Goal: Complete application form

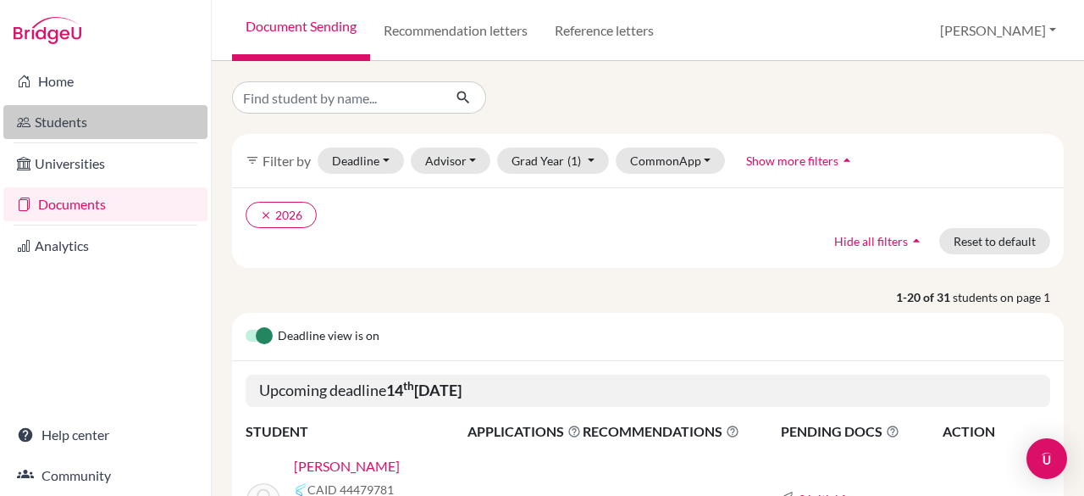
click at [78, 133] on link "Students" at bounding box center [105, 122] width 204 height 34
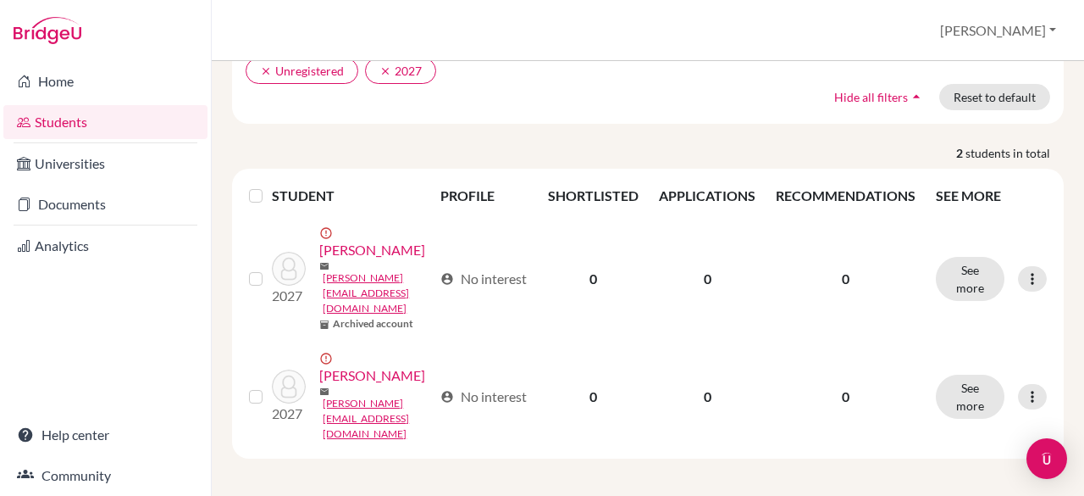
scroll to position [145, 0]
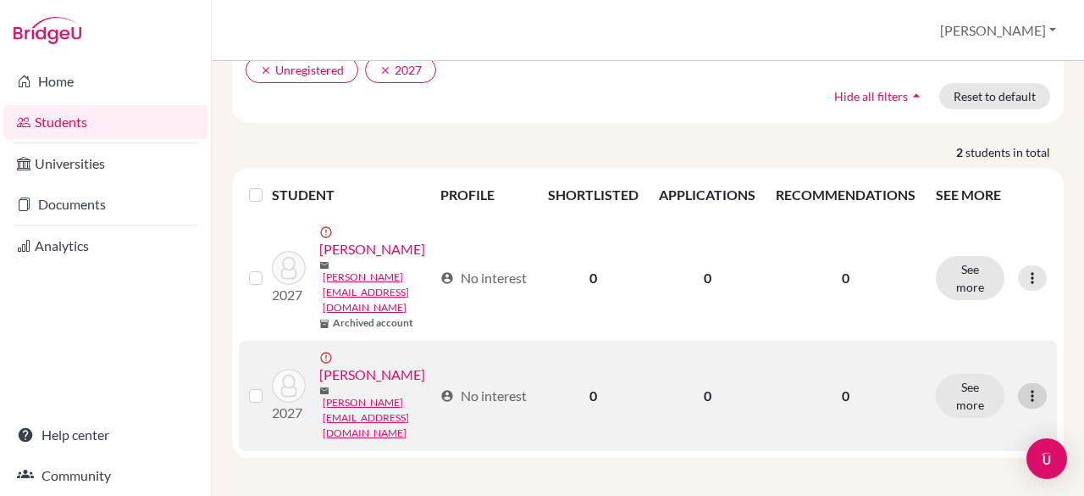
click at [1024, 394] on icon at bounding box center [1032, 395] width 17 height 17
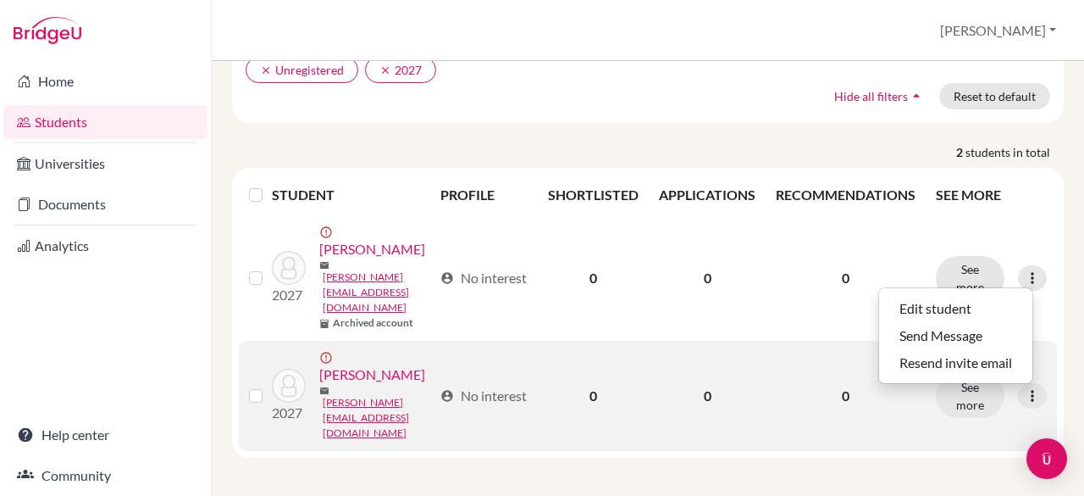
click at [335, 385] on link "[PERSON_NAME]" at bounding box center [372, 374] width 106 height 20
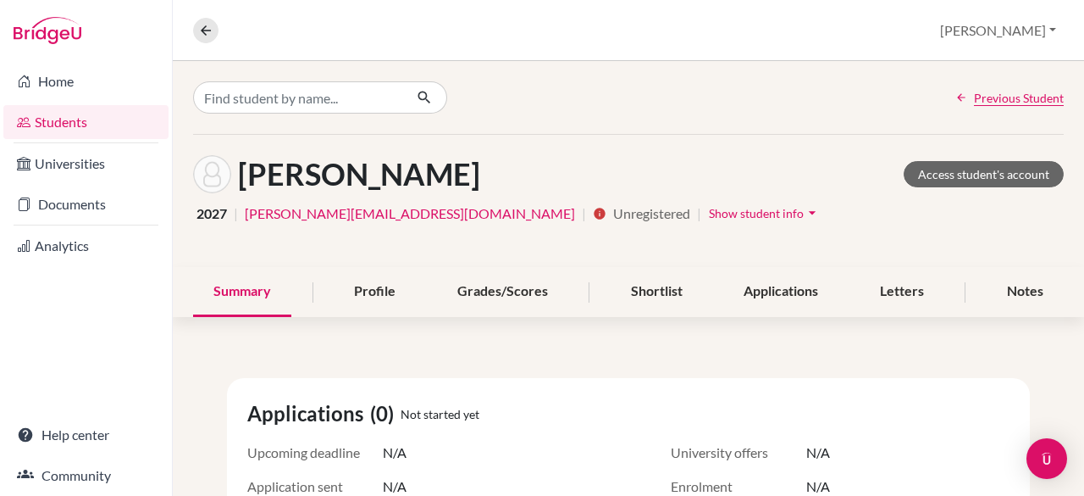
click at [709, 211] on span "Show student info" at bounding box center [756, 213] width 95 height 14
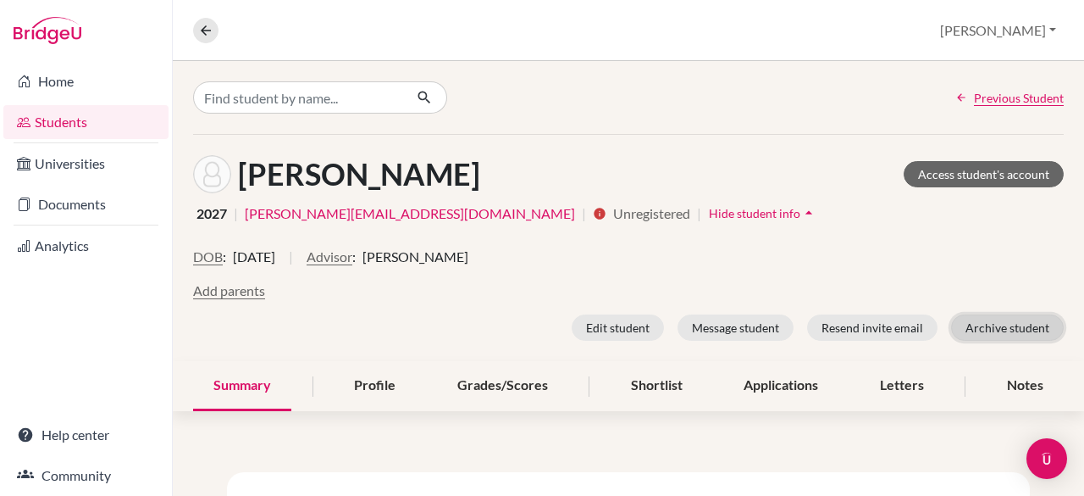
click at [989, 331] on button "Archive student" at bounding box center [1007, 327] width 113 height 26
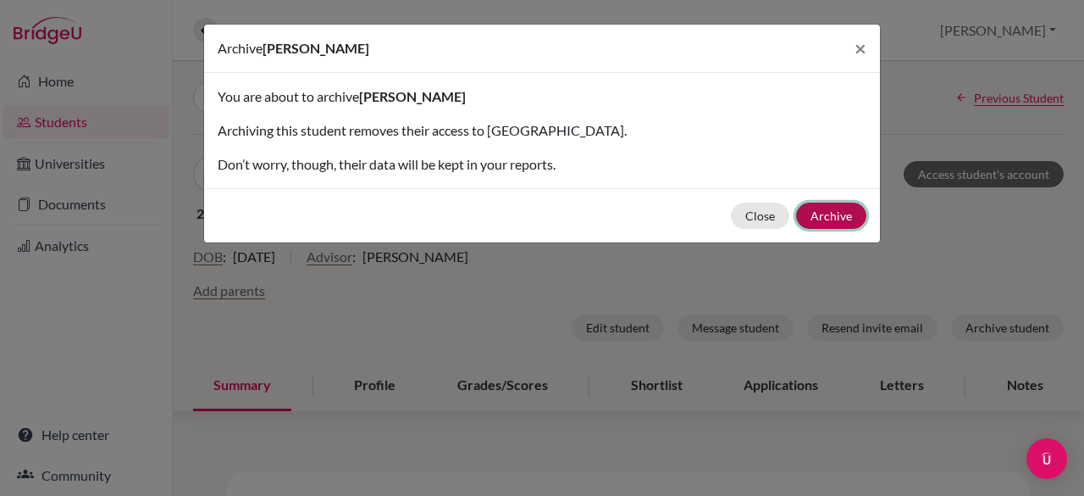
click at [830, 219] on button "Archive" at bounding box center [831, 215] width 70 height 26
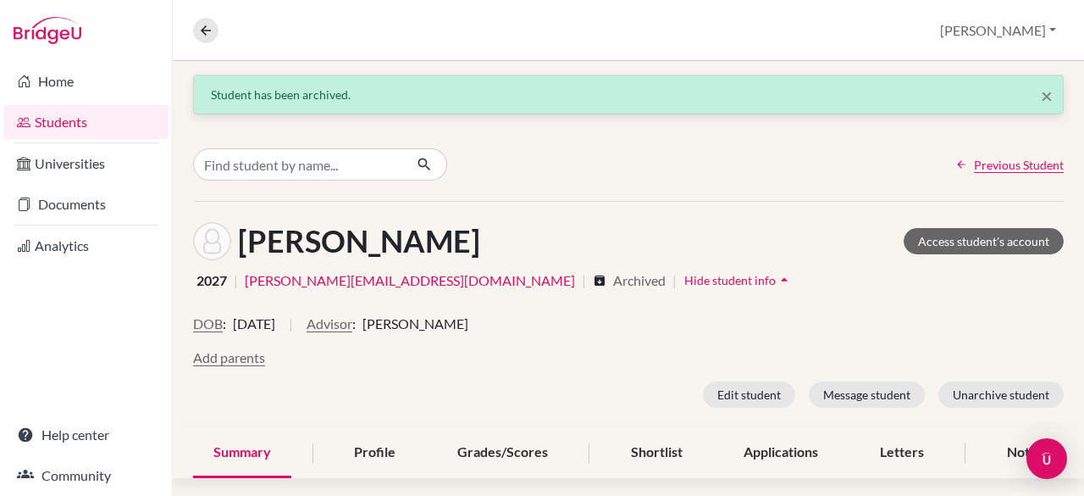
click at [58, 131] on link "Students" at bounding box center [85, 122] width 165 height 34
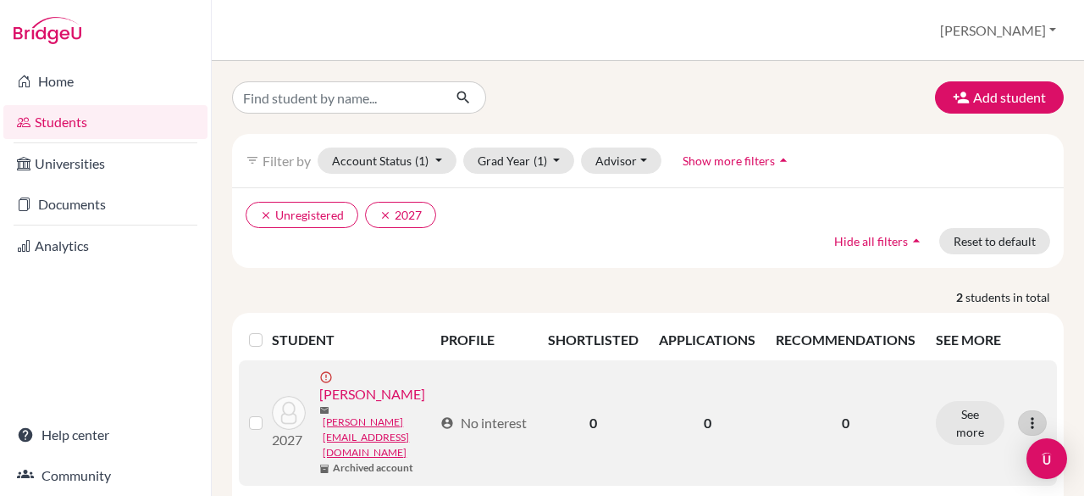
click at [1028, 423] on div at bounding box center [1032, 422] width 29 height 25
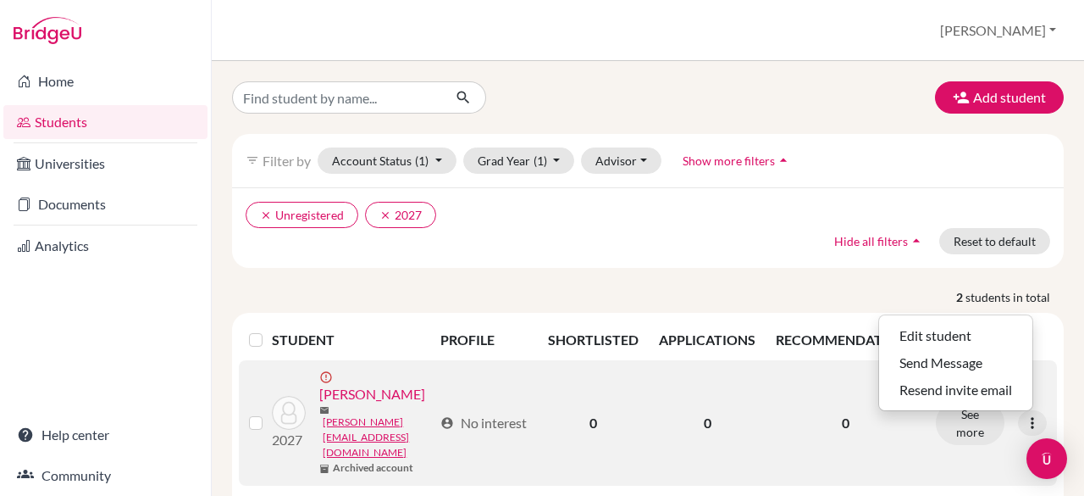
click at [332, 404] on link "[PERSON_NAME]" at bounding box center [372, 394] width 106 height 20
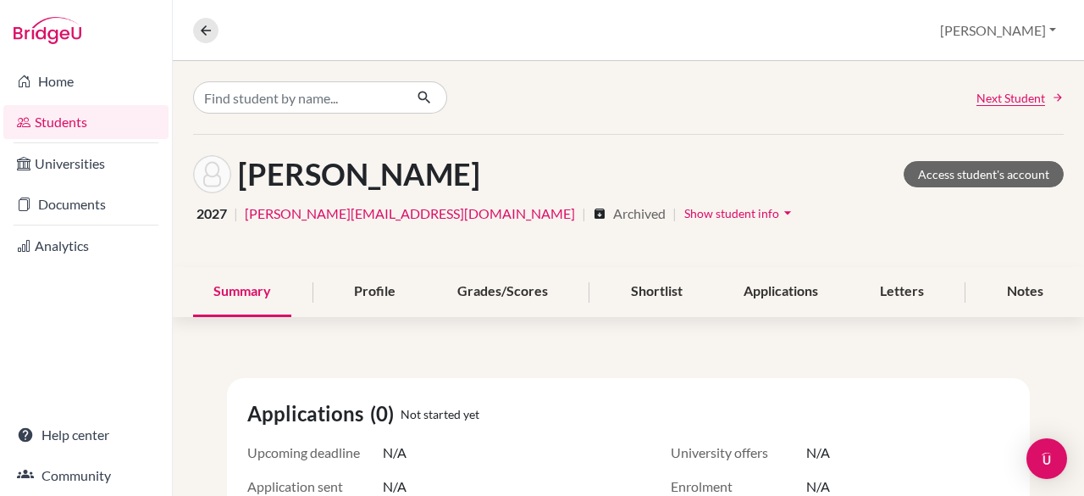
click at [1067, 152] on div "Jiménez, José Access student's account 2027 | o.castillo@criastudents.com | arc…" at bounding box center [628, 201] width 911 height 132
click at [65, 114] on link "Students" at bounding box center [85, 122] width 165 height 34
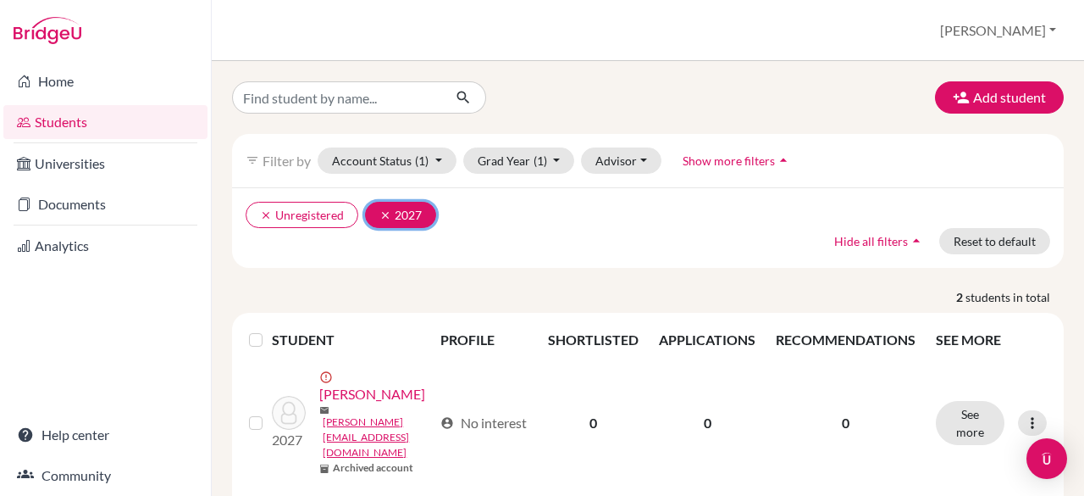
click at [379, 214] on icon "clear" at bounding box center [385, 215] width 12 height 12
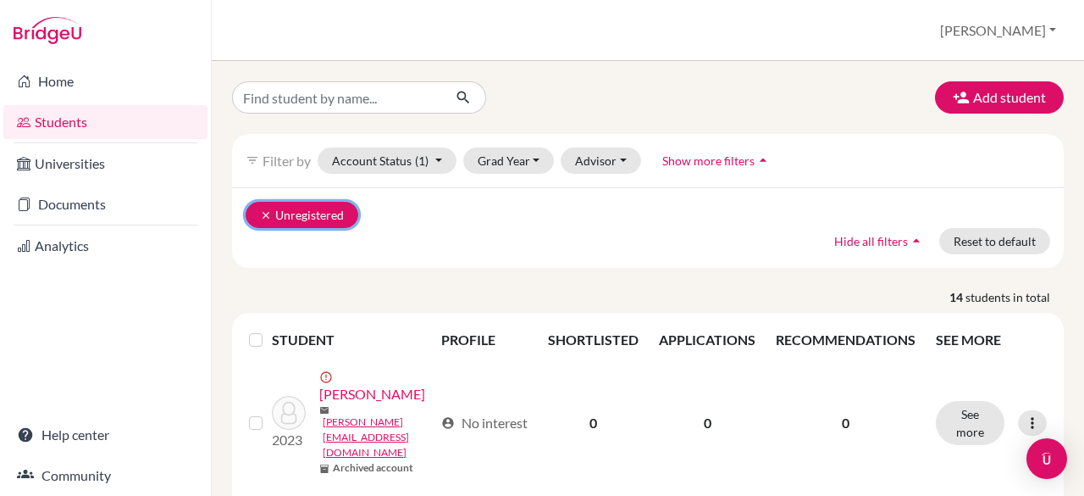
click at [263, 209] on icon "clear" at bounding box center [266, 215] width 12 height 12
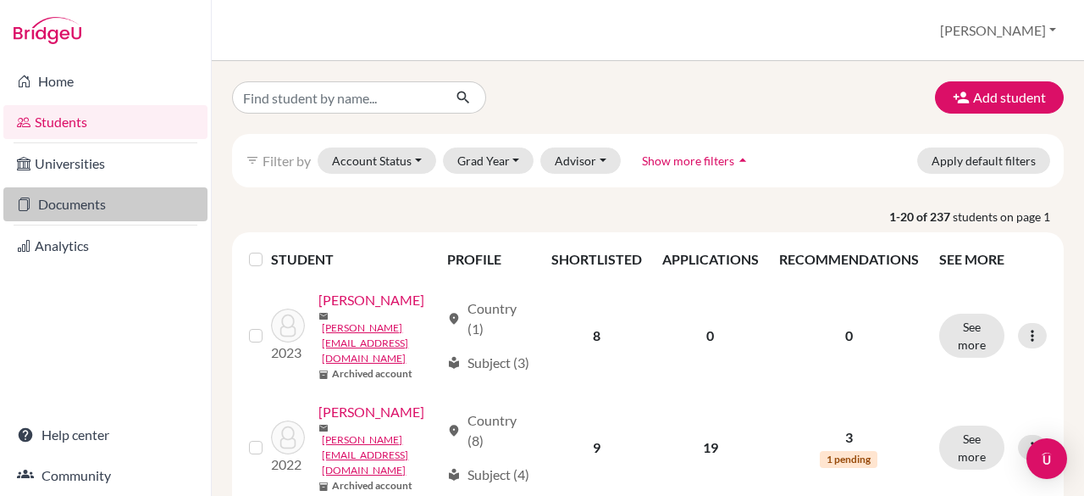
click at [80, 207] on link "Documents" at bounding box center [105, 204] width 204 height 34
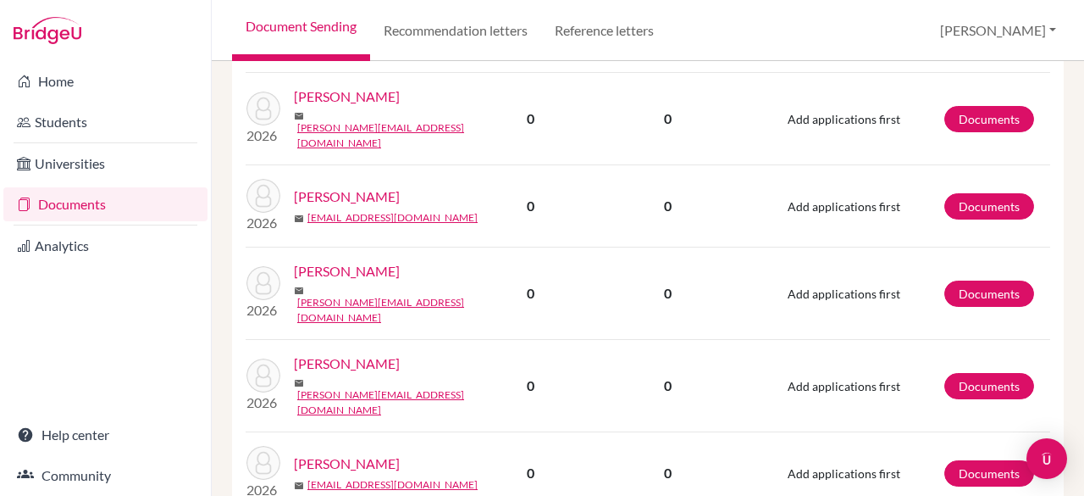
scroll to position [2185, 0]
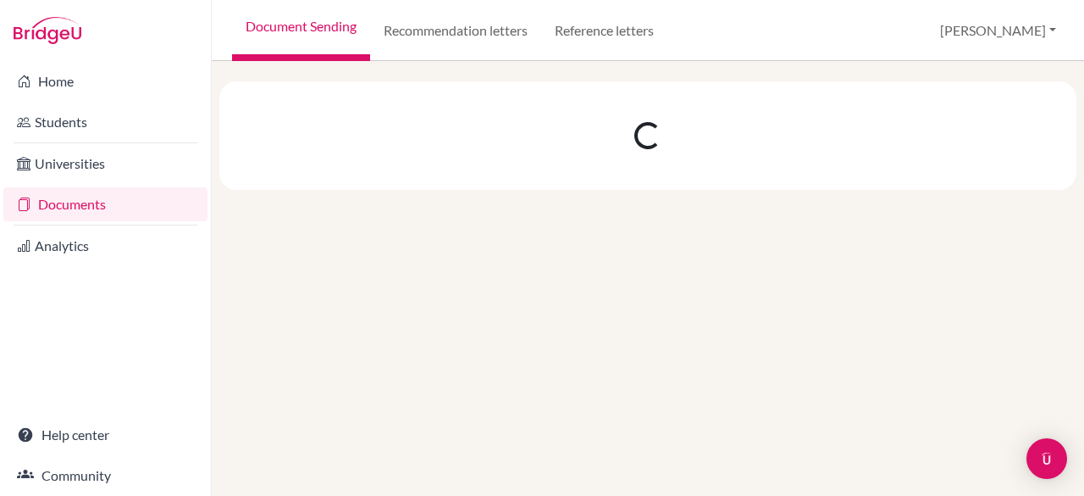
scroll to position [0, 0]
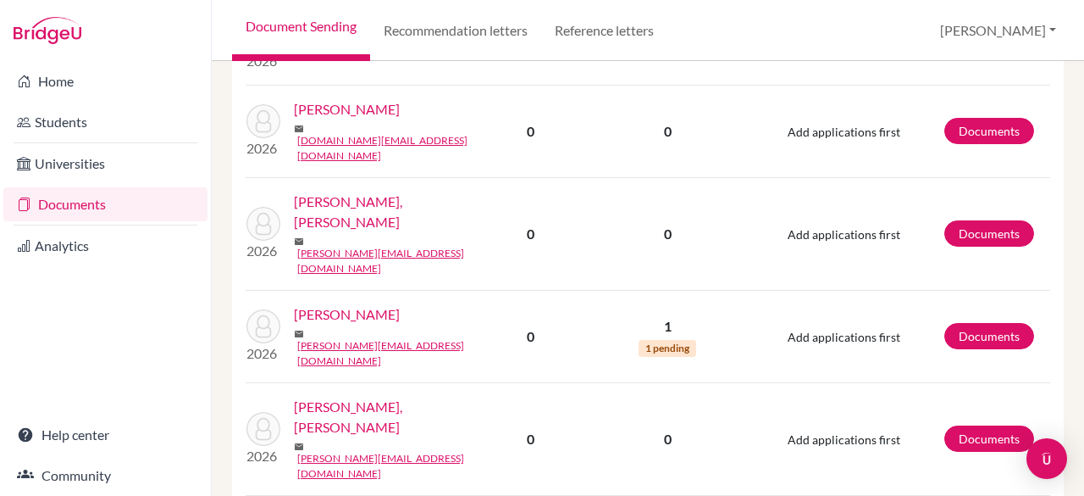
scroll to position [778, 0]
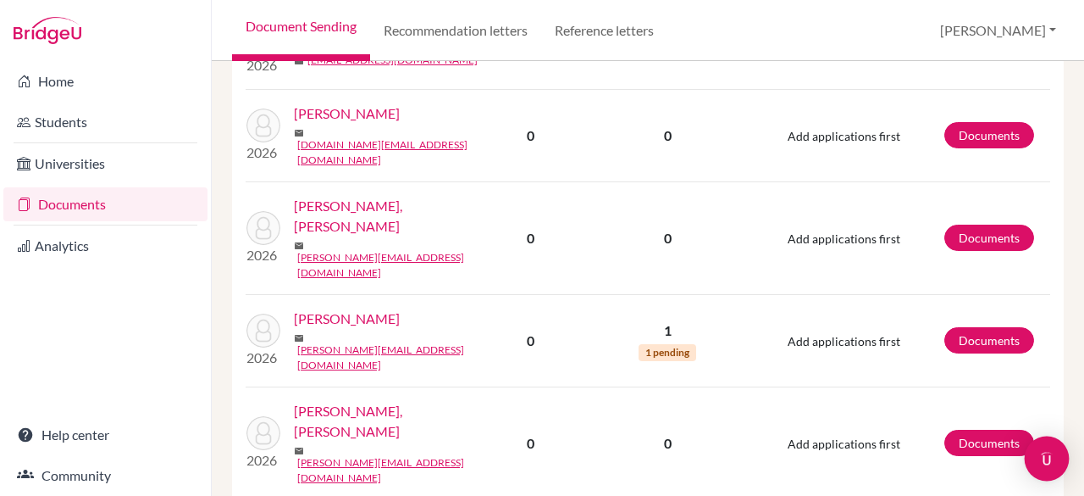
click at [1046, 455] on img "Open Intercom Messenger" at bounding box center [1047, 458] width 22 height 22
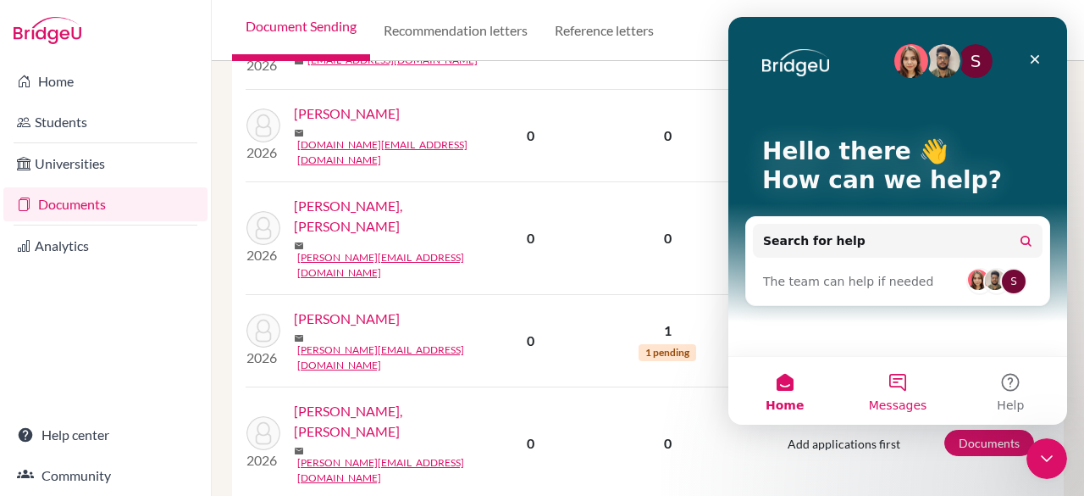
scroll to position [0, 0]
click at [889, 389] on button "Messages" at bounding box center [897, 391] width 113 height 68
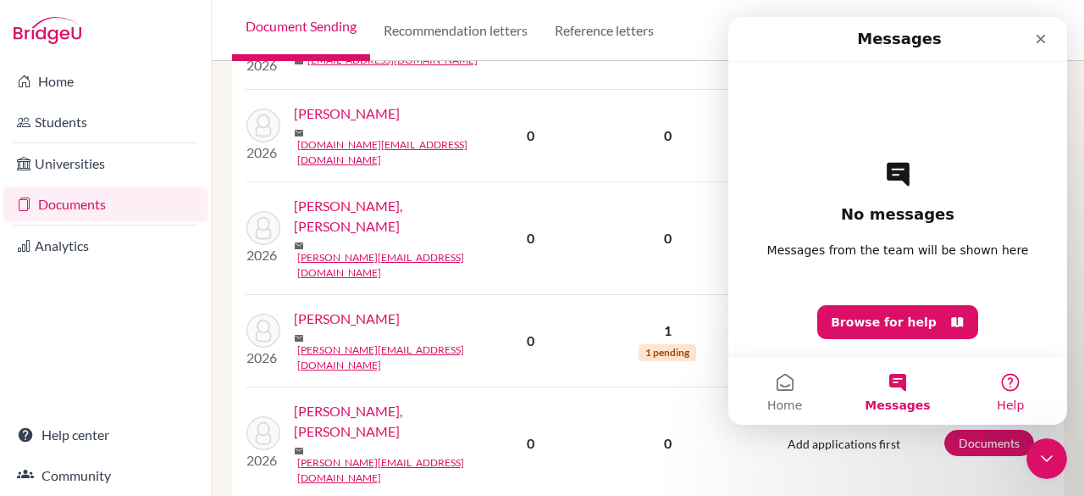
click at [1016, 394] on button "Help" at bounding box center [1011, 391] width 113 height 68
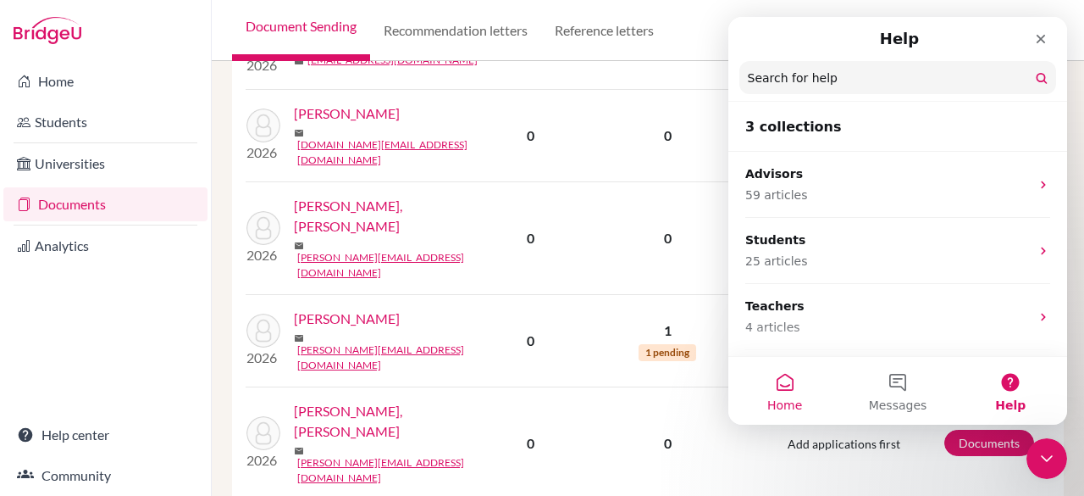
click at [791, 399] on span "Home" at bounding box center [784, 405] width 35 height 12
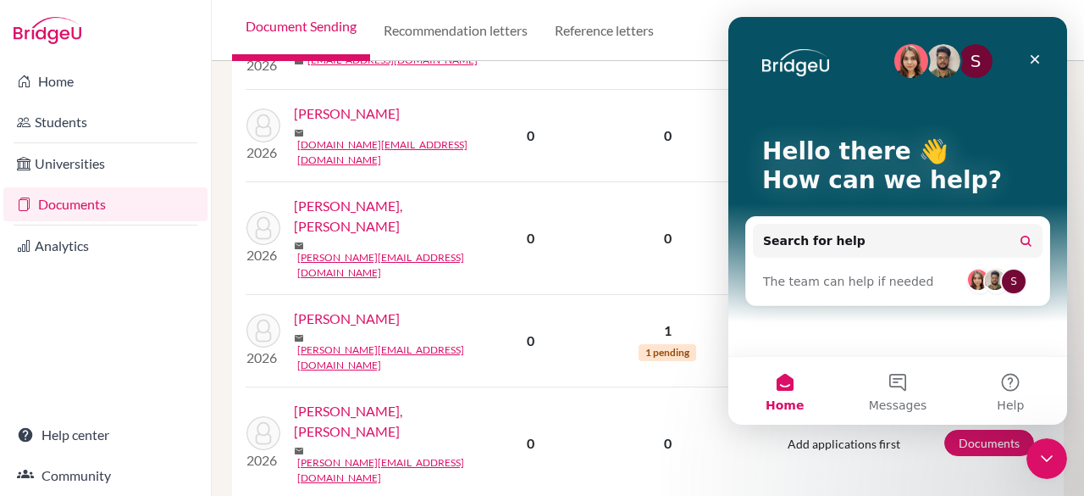
click at [859, 287] on span "The team can help if needed" at bounding box center [848, 282] width 170 height 18
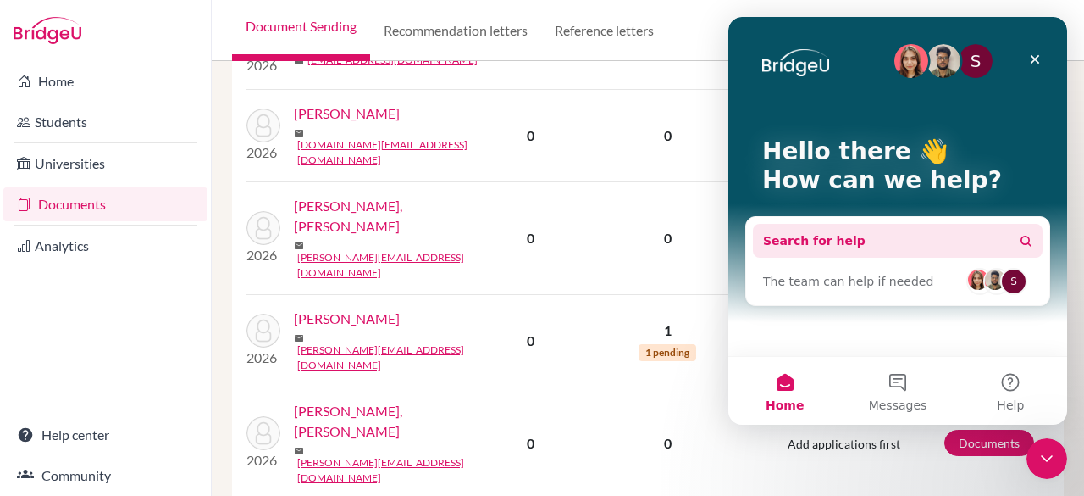
click at [840, 236] on span "Search for help" at bounding box center [814, 241] width 102 height 18
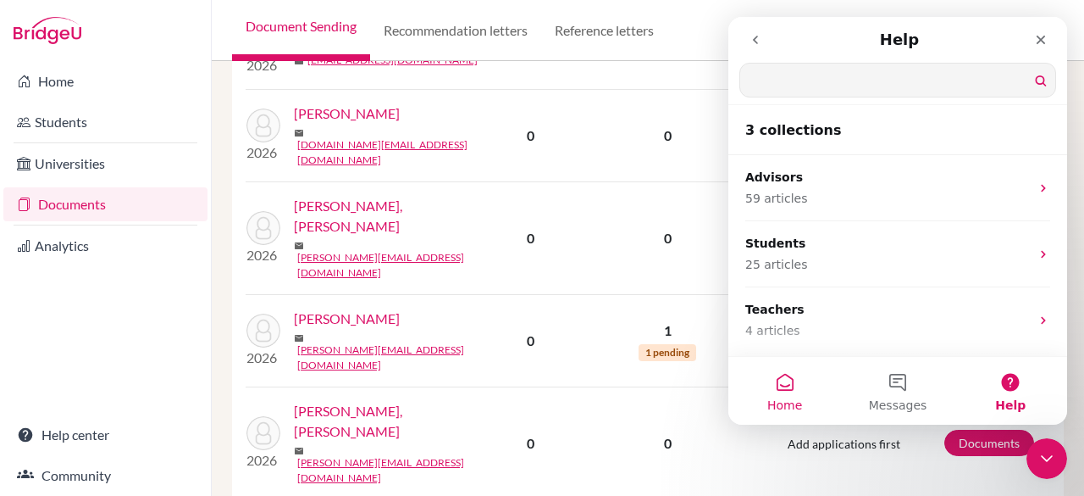
click at [778, 401] on span "Home" at bounding box center [784, 405] width 35 height 12
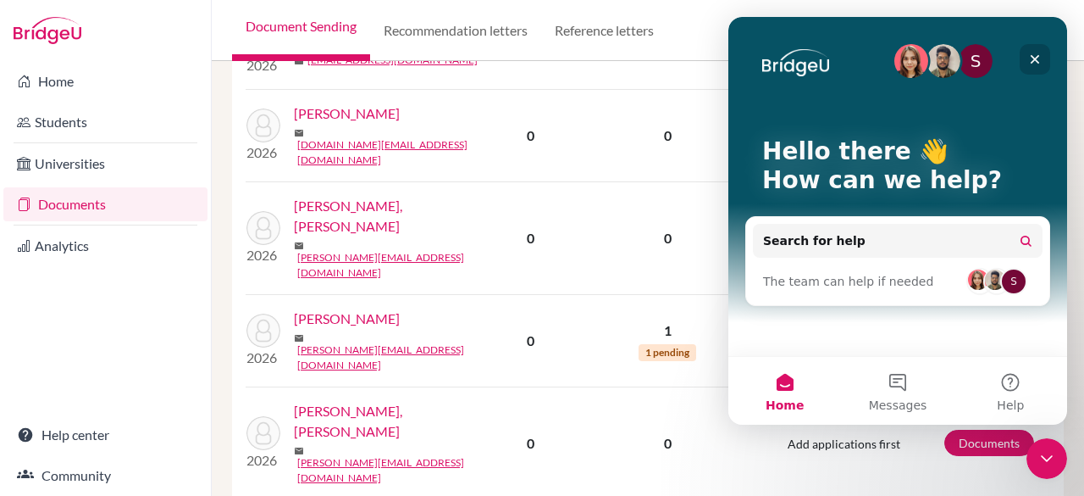
click at [1045, 55] on div "Close" at bounding box center [1035, 59] width 30 height 30
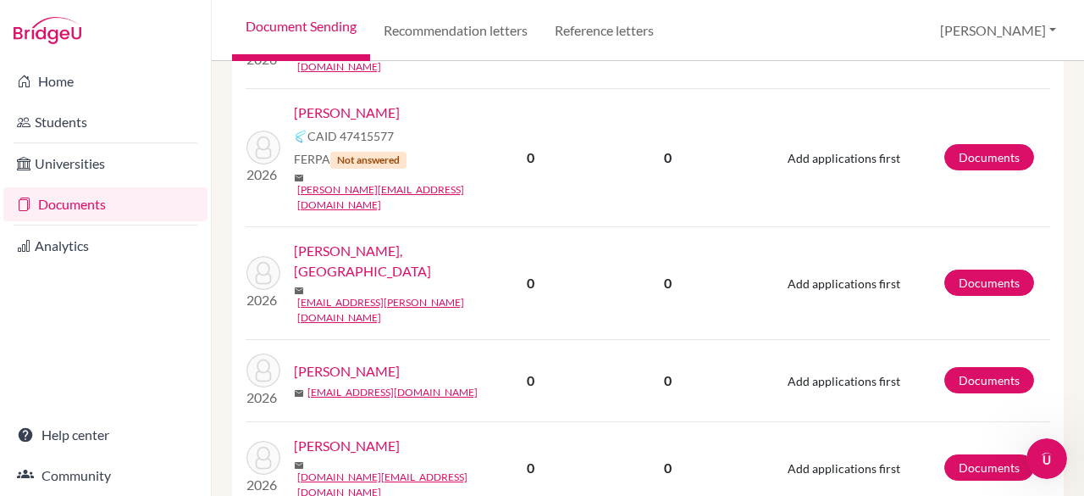
scroll to position [1006, 0]
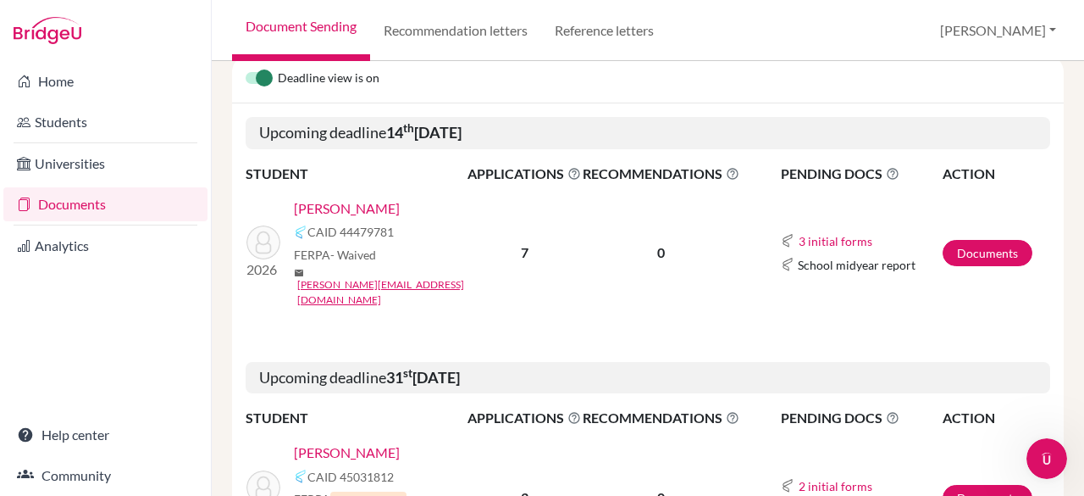
scroll to position [243, 0]
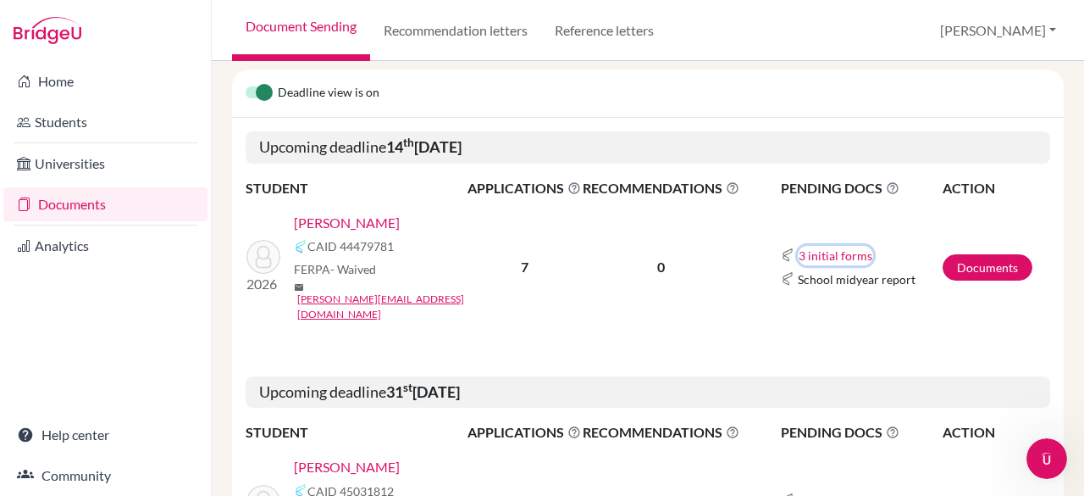
click at [833, 246] on button "3 initial forms" at bounding box center [835, 255] width 75 height 19
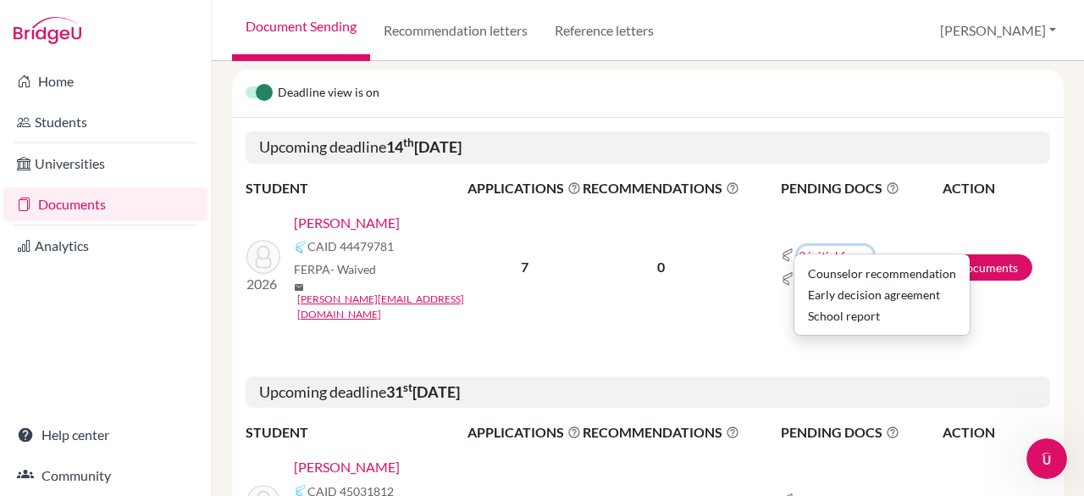
click at [844, 246] on button "3 initial forms" at bounding box center [835, 255] width 75 height 19
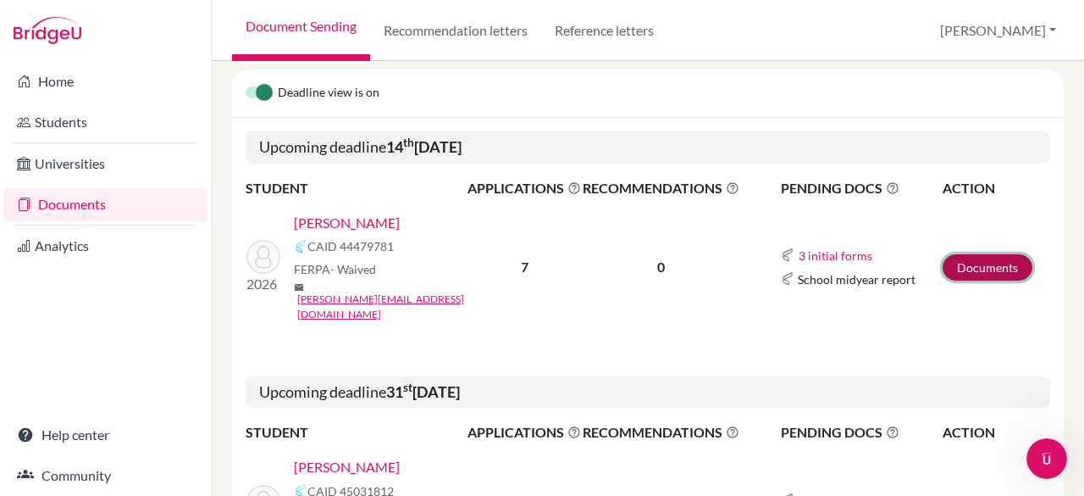
click at [972, 257] on link "Documents" at bounding box center [988, 267] width 90 height 26
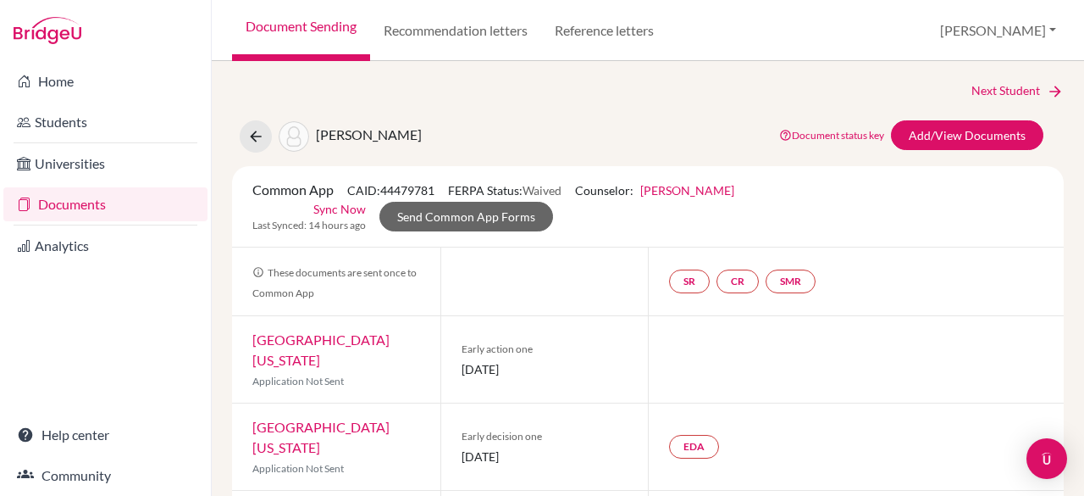
click at [339, 207] on link "Sync Now" at bounding box center [339, 209] width 53 height 18
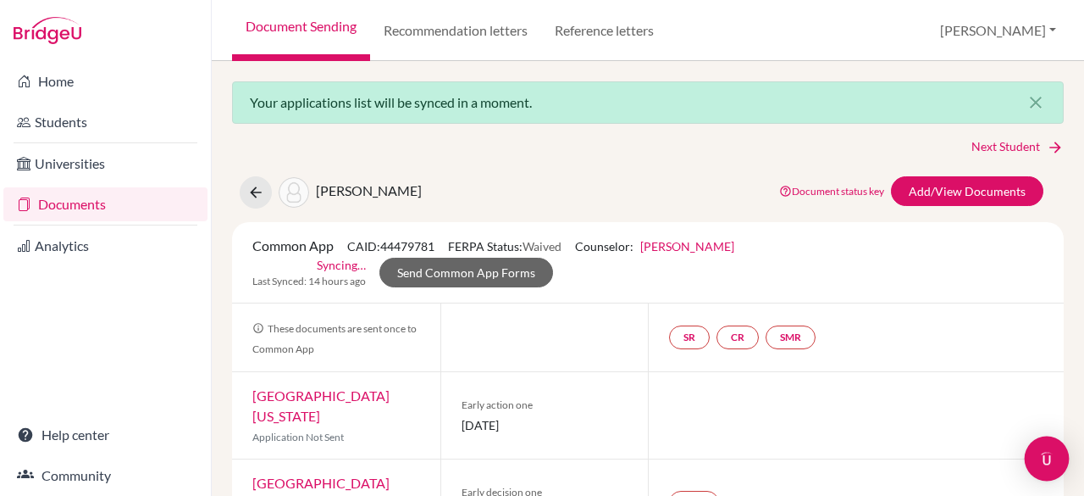
click at [1055, 464] on div "Open Intercom Messenger" at bounding box center [1047, 458] width 45 height 45
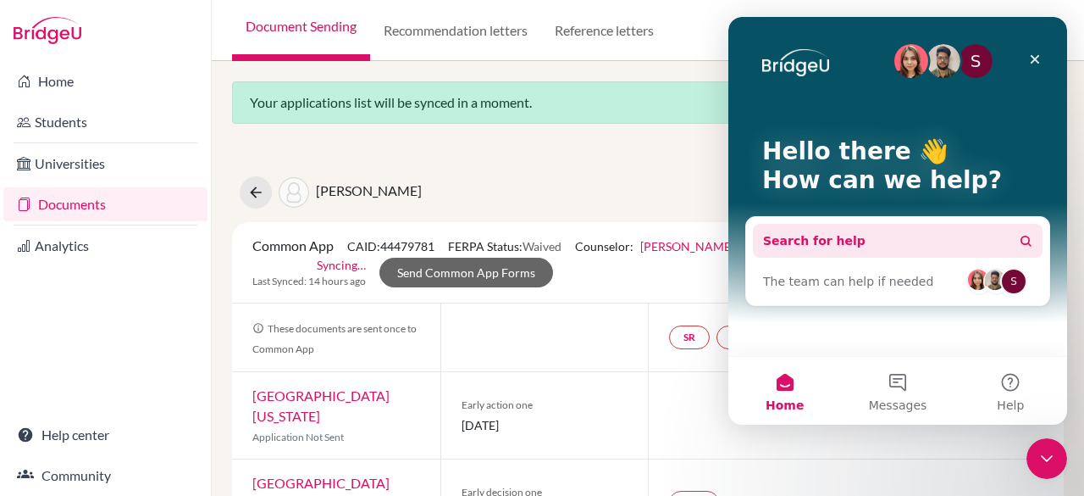
click at [862, 240] on button "Search for help" at bounding box center [898, 241] width 290 height 34
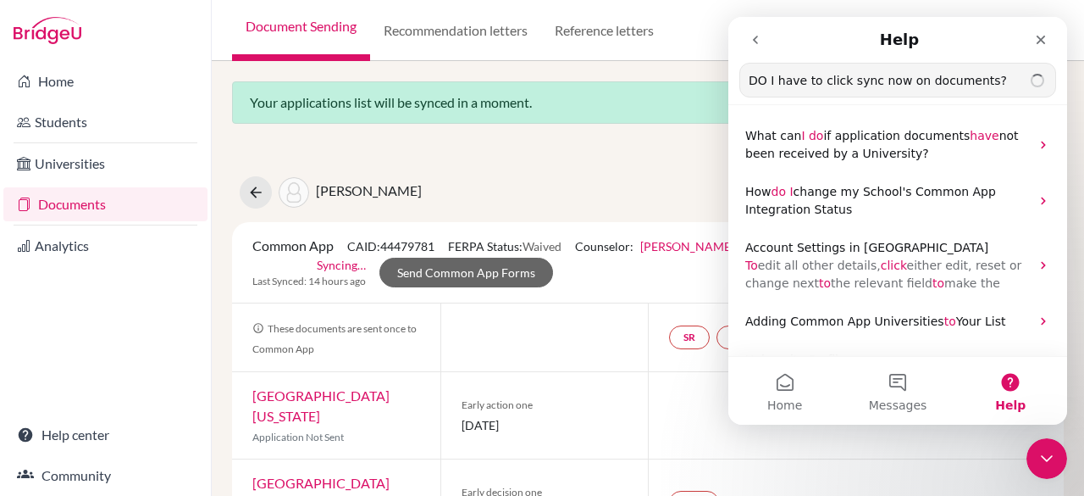
type input "DO I have to click sync now on documents?"
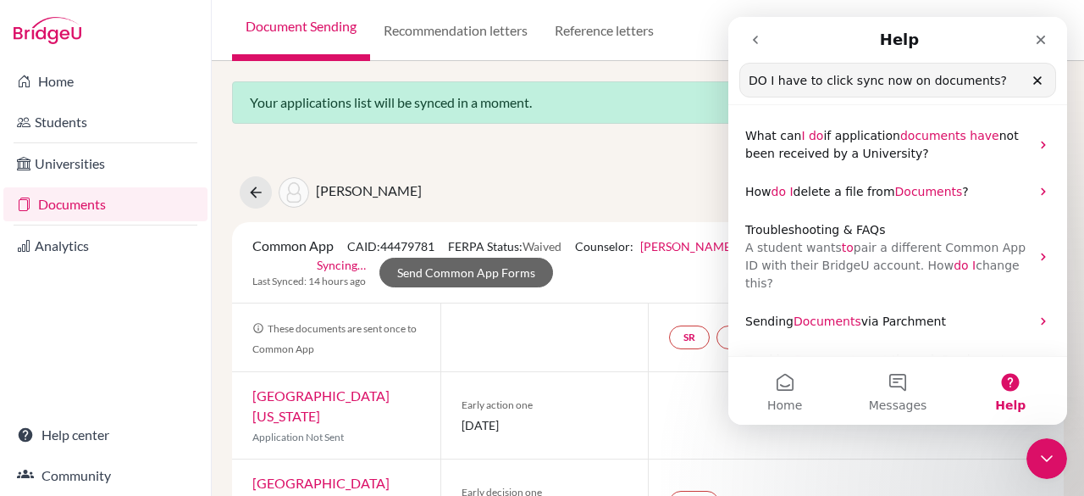
click at [518, 190] on div "Borio, Ornella Document status key TR Requirement. Document not uploaded yet. T…" at bounding box center [647, 192] width 857 height 32
click at [1044, 40] on icon "Close" at bounding box center [1041, 40] width 14 height 14
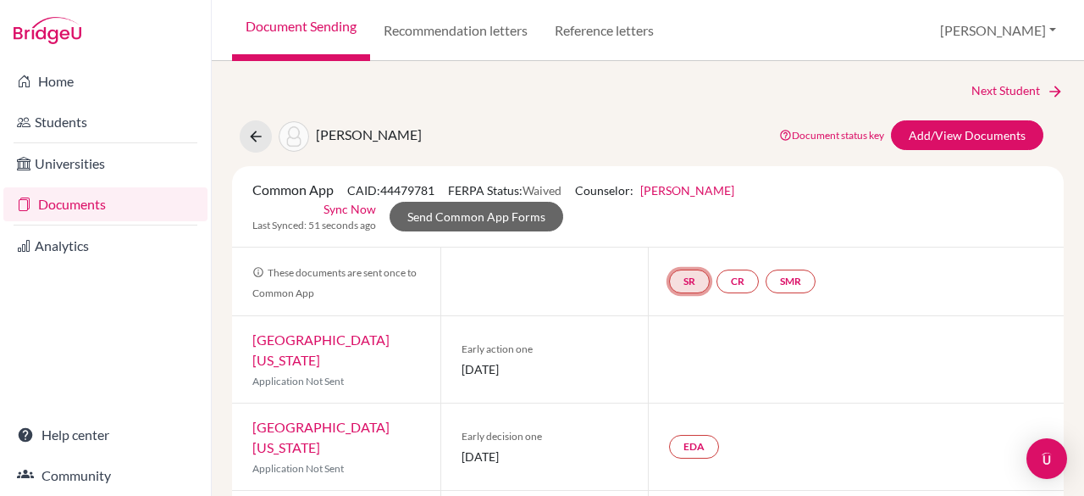
click at [766, 282] on link "SR" at bounding box center [791, 281] width 50 height 24
click at [681, 224] on link "School report" at bounding box center [690, 231] width 72 height 14
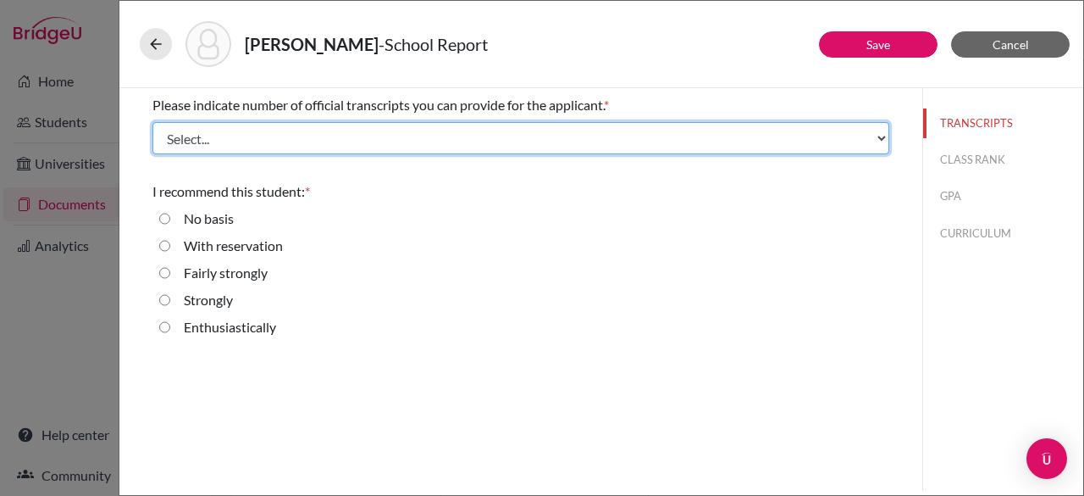
click at [313, 135] on select "Select... 1 2 3 4" at bounding box center [520, 138] width 737 height 32
select select "1"
click at [152, 122] on select "Select... 1 2 3 4" at bounding box center [520, 138] width 737 height 32
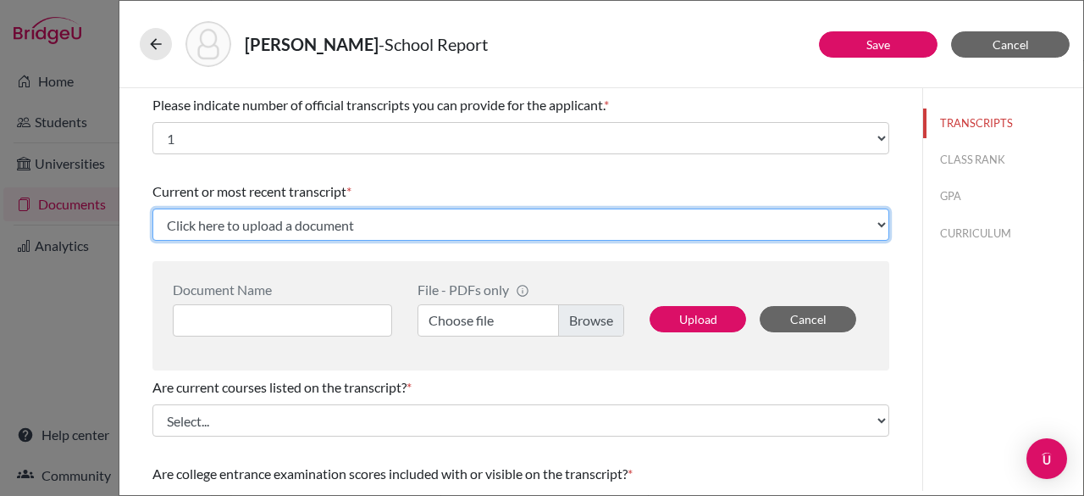
click at [479, 219] on select "Click here to upload a document Upload New File" at bounding box center [520, 224] width 737 height 32
select select "Upload New File"
click at [152, 208] on select "Click here to upload a document Upload New File" at bounding box center [520, 224] width 737 height 32
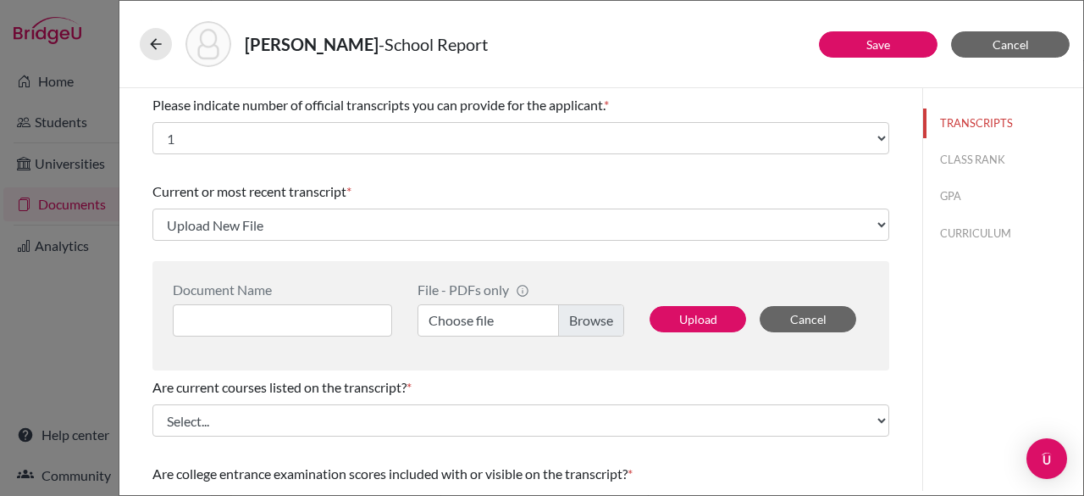
click at [368, 295] on div "Document Name" at bounding box center [282, 289] width 219 height 16
click at [306, 307] on input at bounding box center [282, 320] width 219 height 32
click at [667, 313] on button "Upload" at bounding box center [698, 319] width 97 height 26
click at [600, 319] on label "Choose file" at bounding box center [521, 320] width 207 height 32
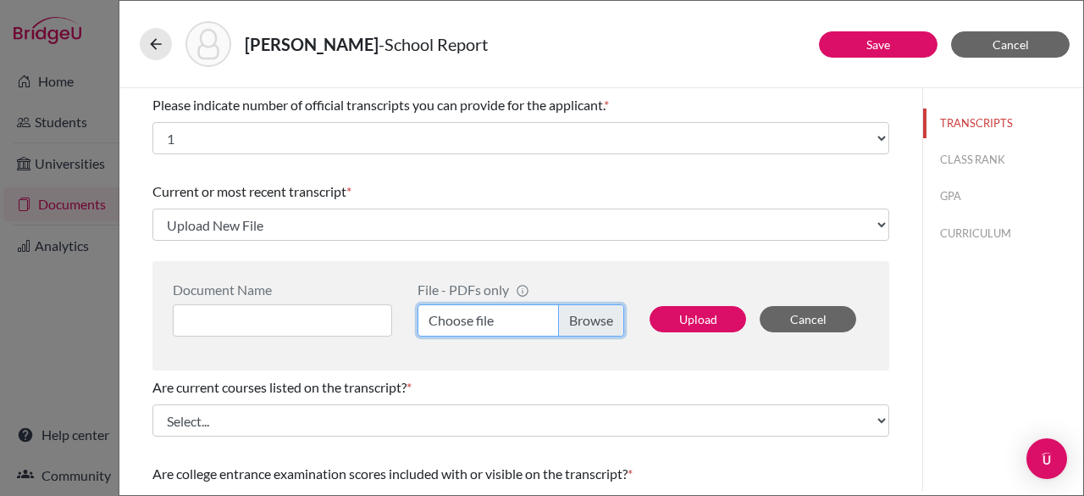
click at [600, 319] on input "Choose file" at bounding box center [521, 320] width 207 height 32
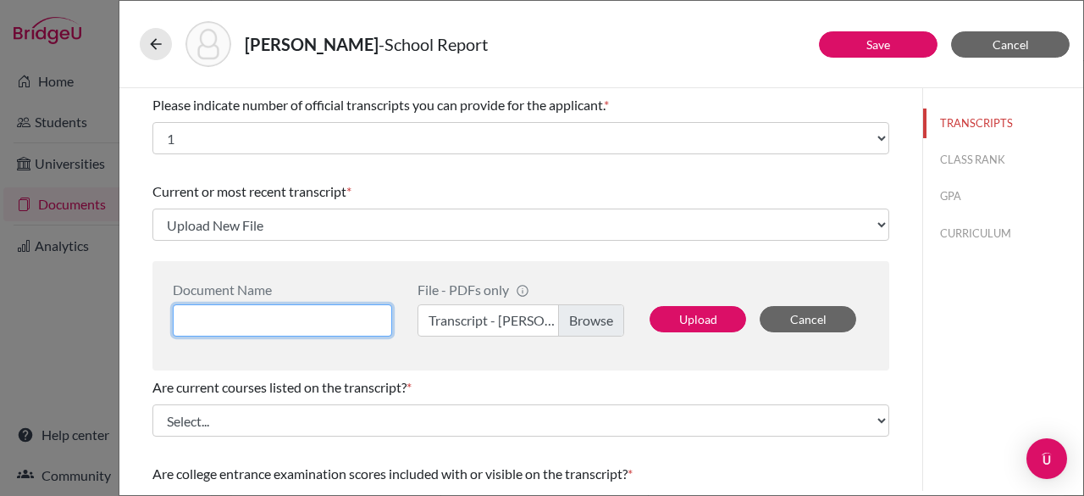
click at [278, 311] on input at bounding box center [282, 320] width 219 height 32
type input "O"
click at [193, 321] on input "Borio Transcript" at bounding box center [282, 320] width 219 height 32
type input "Ornella Borio Transcript"
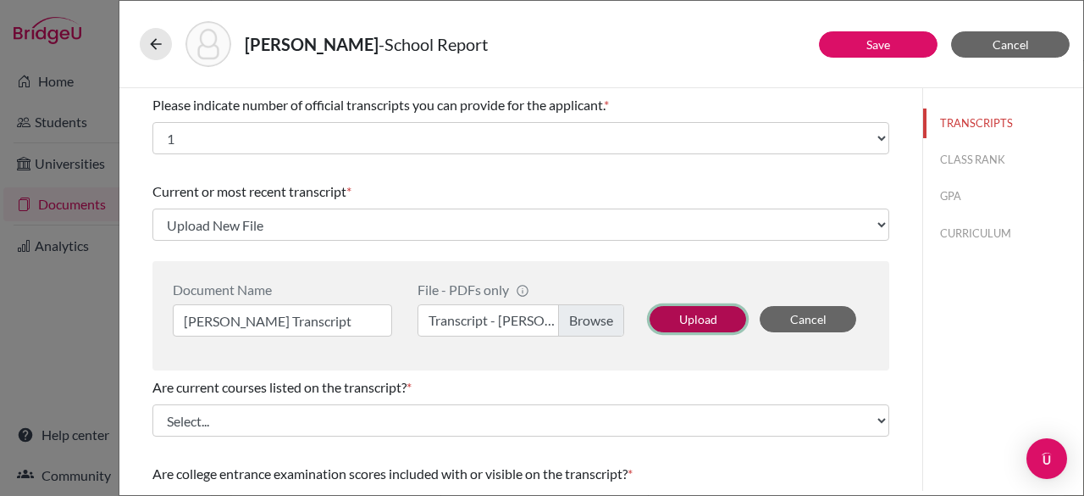
click at [668, 316] on button "Upload" at bounding box center [698, 319] width 97 height 26
select select "657361"
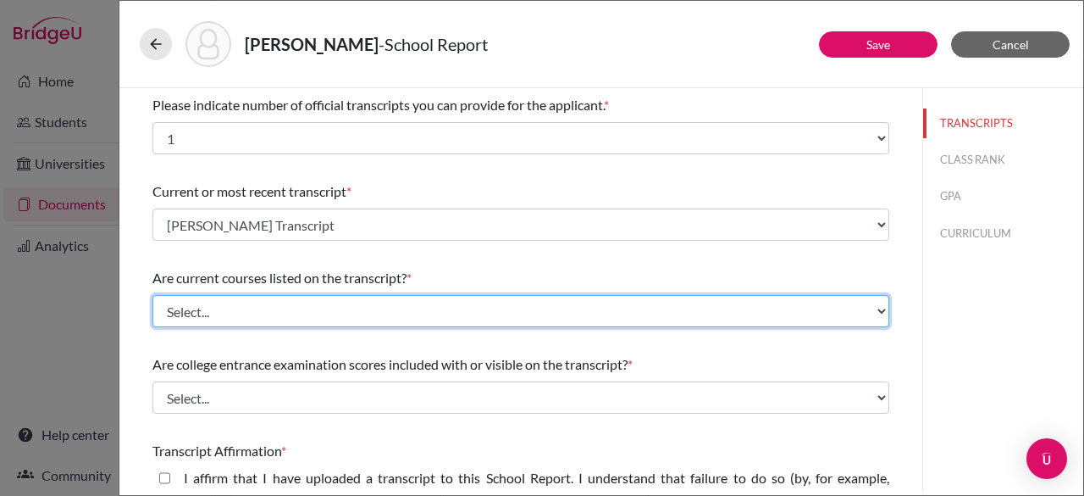
click at [505, 295] on select "Select... Yes No" at bounding box center [520, 311] width 737 height 32
select select "0"
click at [152, 295] on select "Select... Yes No" at bounding box center [520, 311] width 737 height 32
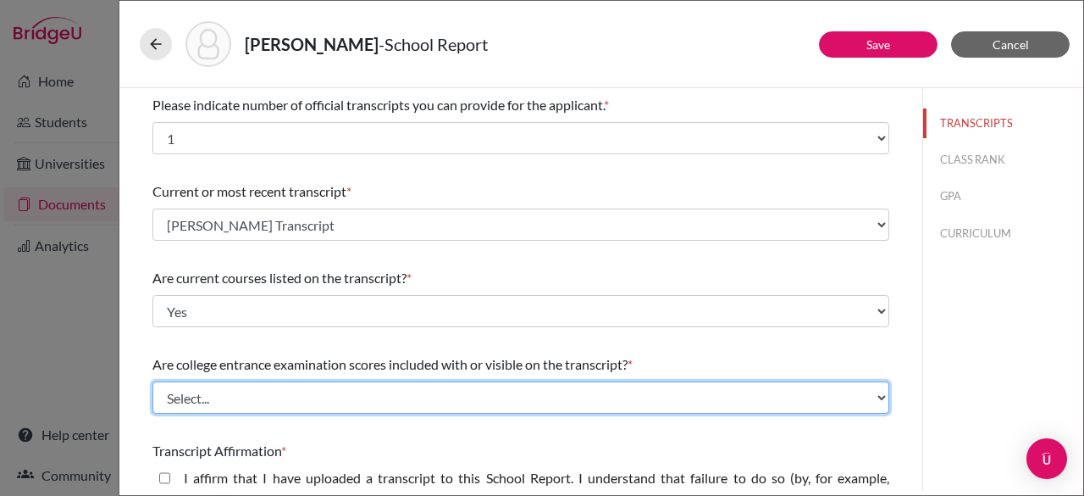
click at [321, 395] on select "Select... Yes No" at bounding box center [520, 397] width 737 height 32
select select "1"
click at [152, 381] on select "Select... Yes No" at bounding box center [520, 397] width 737 height 32
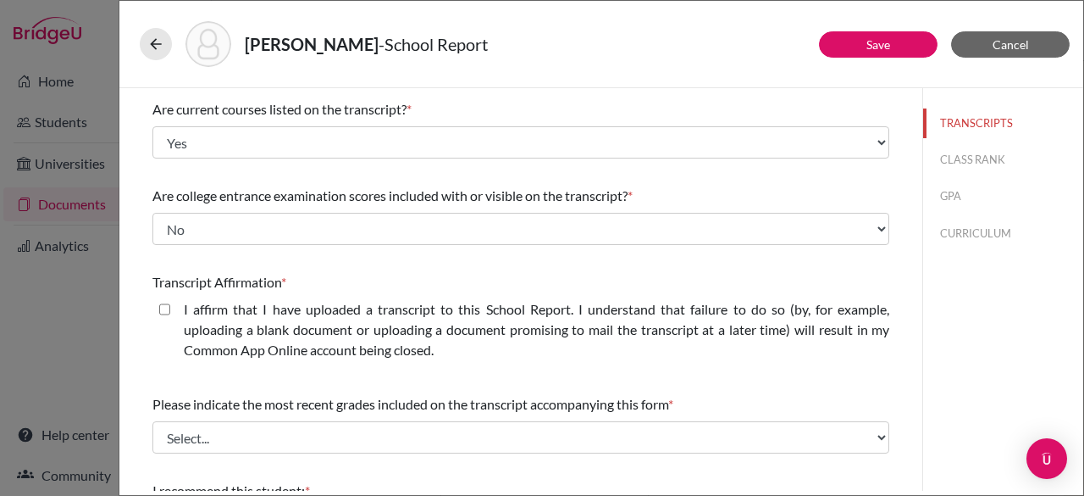
scroll to position [197, 0]
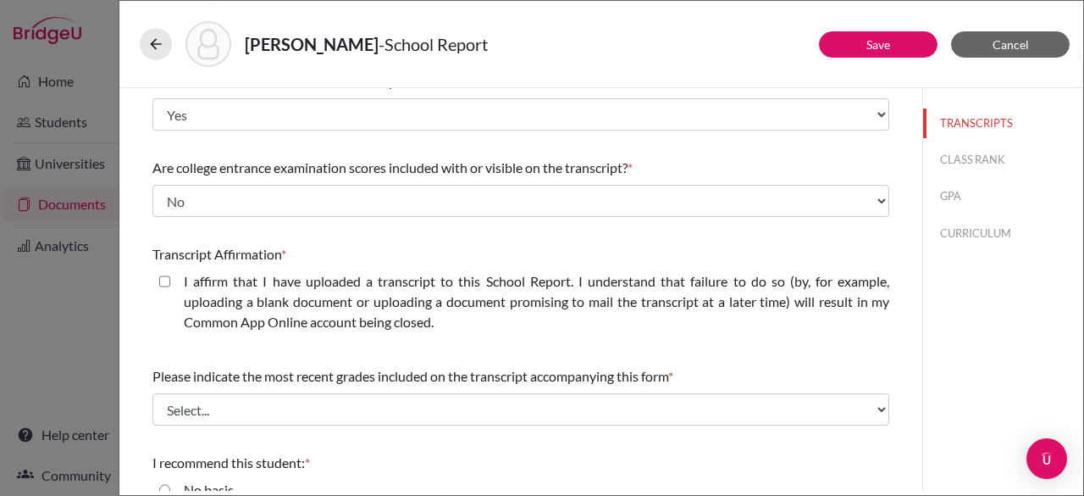
click at [163, 278] on closed\ "I affirm that I have uploaded a transcript to this School Report. I understand …" at bounding box center [164, 281] width 11 height 20
checkbox closed\ "true"
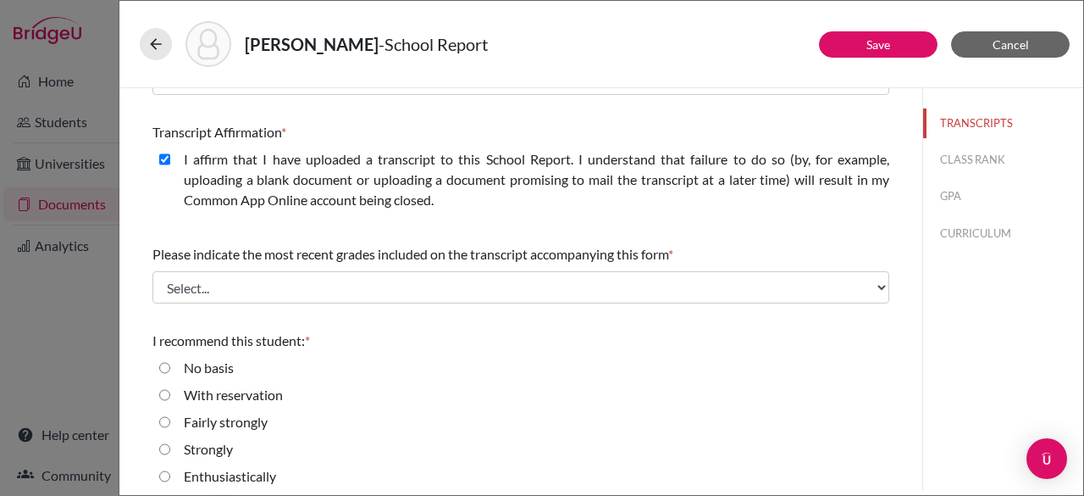
scroll to position [320, 0]
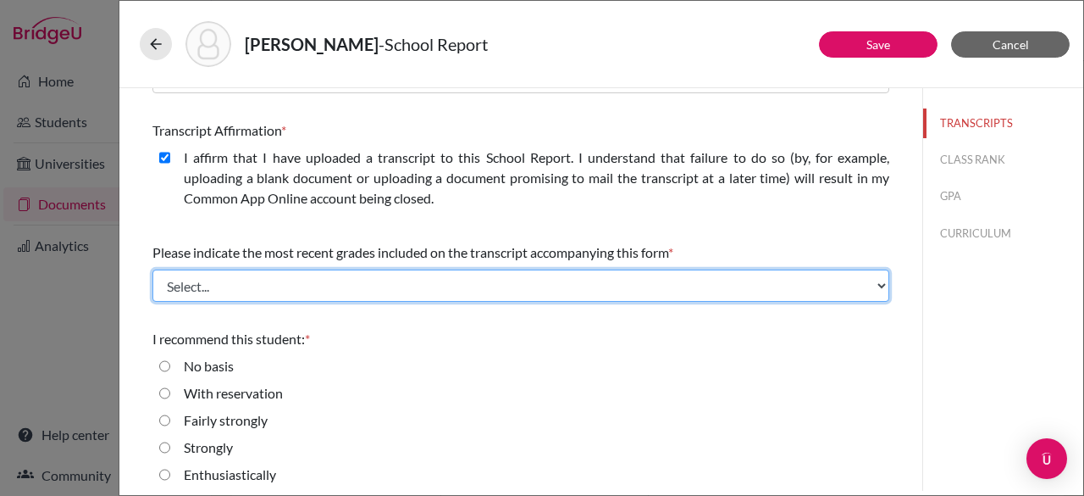
click at [353, 290] on select "Select... Final junior year grades 1st Quarter senior year grades 2nd Quarter/1…" at bounding box center [520, 285] width 737 height 32
select select "0"
click at [152, 269] on select "Select... Final junior year grades 1st Quarter senior year grades 2nd Quarter/1…" at bounding box center [520, 285] width 737 height 32
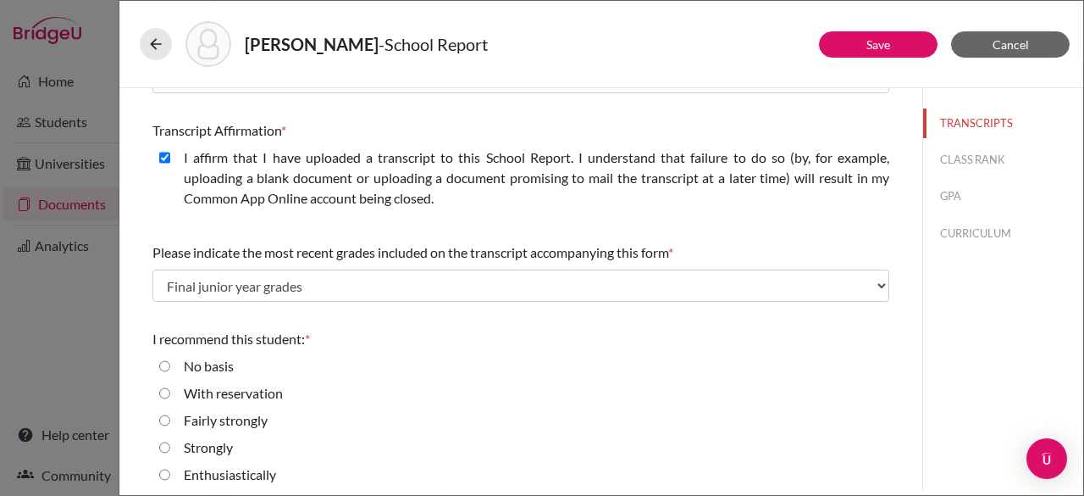
scroll to position [327, 0]
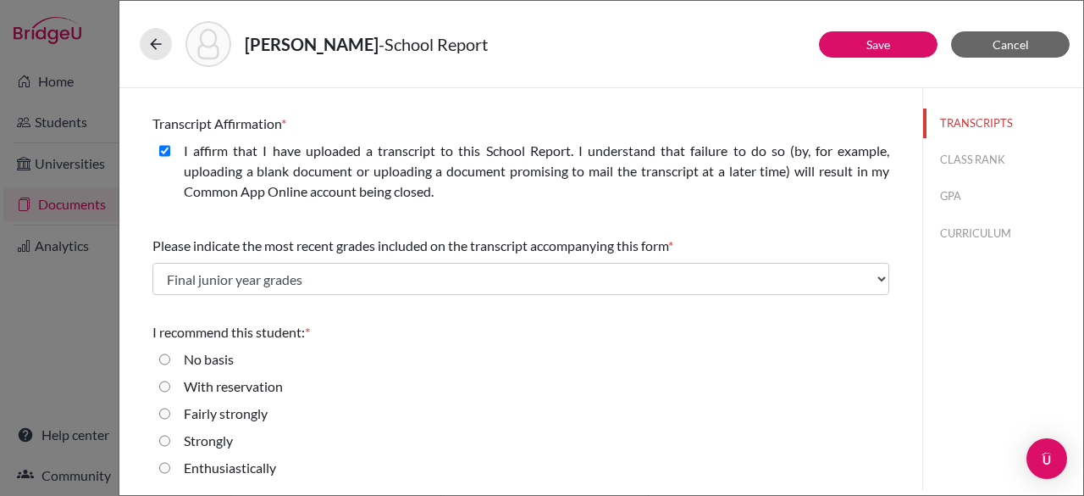
click at [163, 467] on input "Enthusiastically" at bounding box center [164, 467] width 11 height 20
radio input "true"
click at [957, 160] on button "CLASS RANK" at bounding box center [1003, 160] width 160 height 30
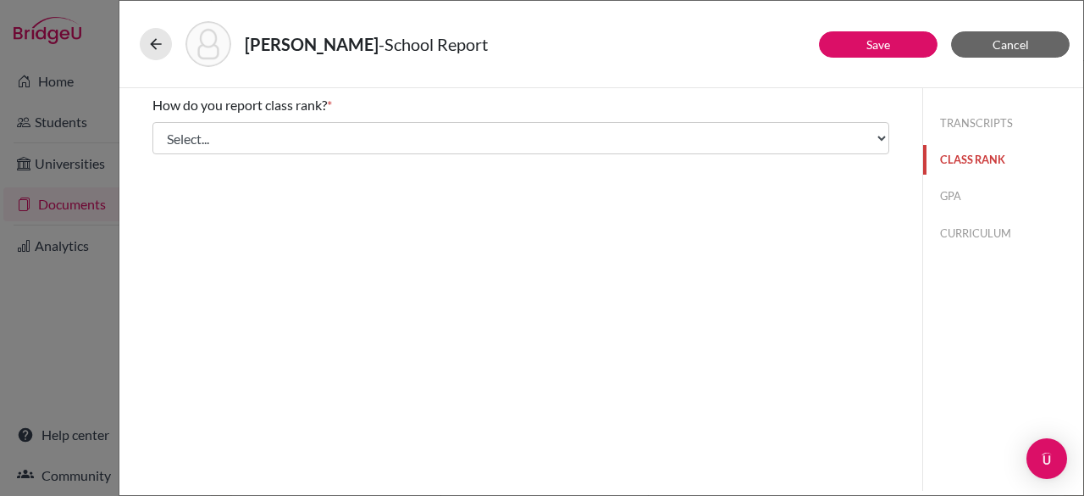
scroll to position [0, 0]
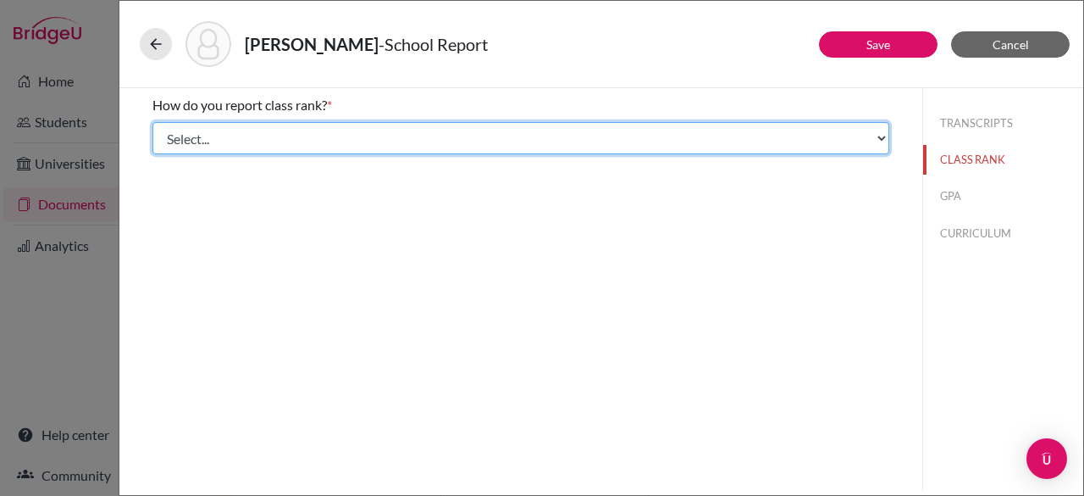
click at [711, 153] on select "Select... Exact Decile Quintile Quartile None" at bounding box center [520, 138] width 737 height 32
select select "5"
click at [152, 122] on select "Select... Exact Decile Quintile Quartile None" at bounding box center [520, 138] width 737 height 32
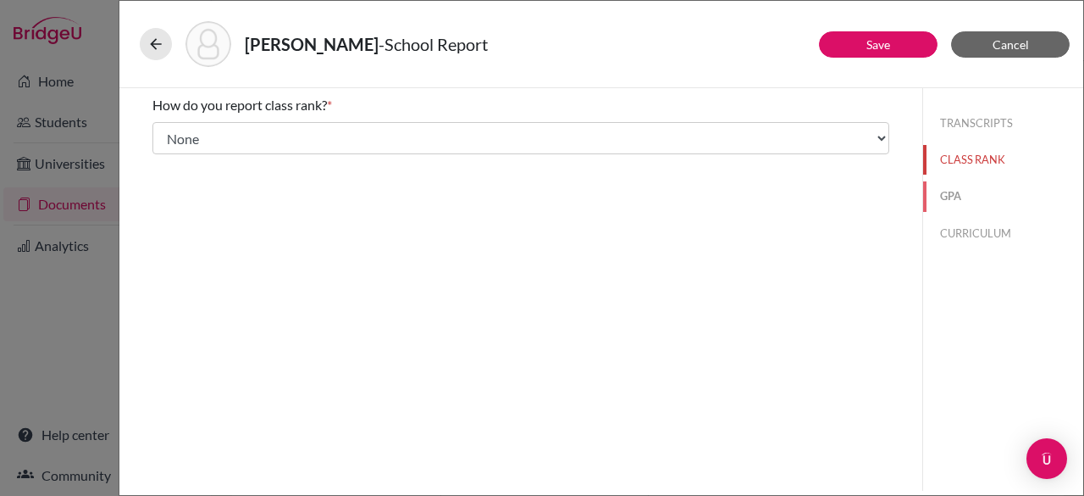
click at [955, 191] on button "GPA" at bounding box center [1003, 196] width 160 height 30
click at [159, 132] on input "Yes" at bounding box center [164, 132] width 11 height 20
radio input "true"
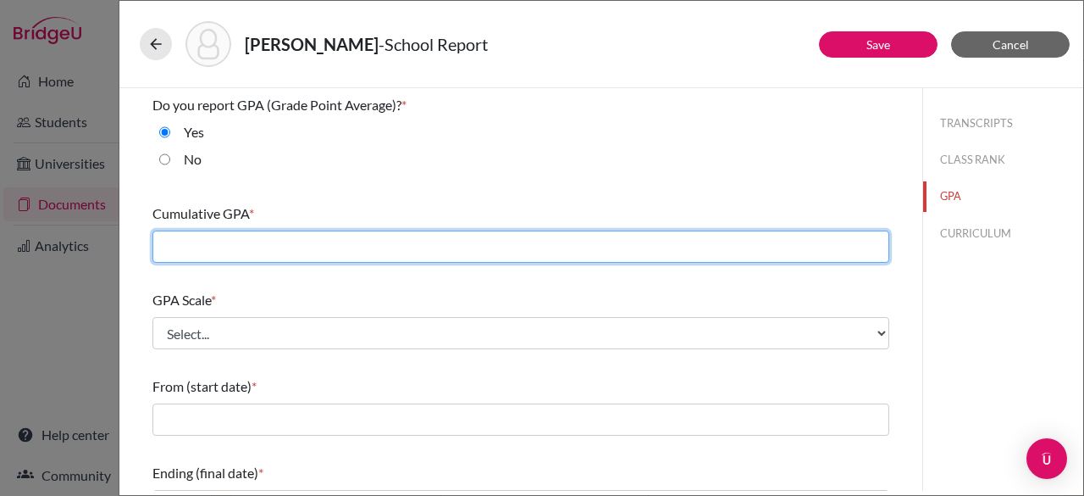
click at [227, 249] on input "text" at bounding box center [520, 246] width 737 height 32
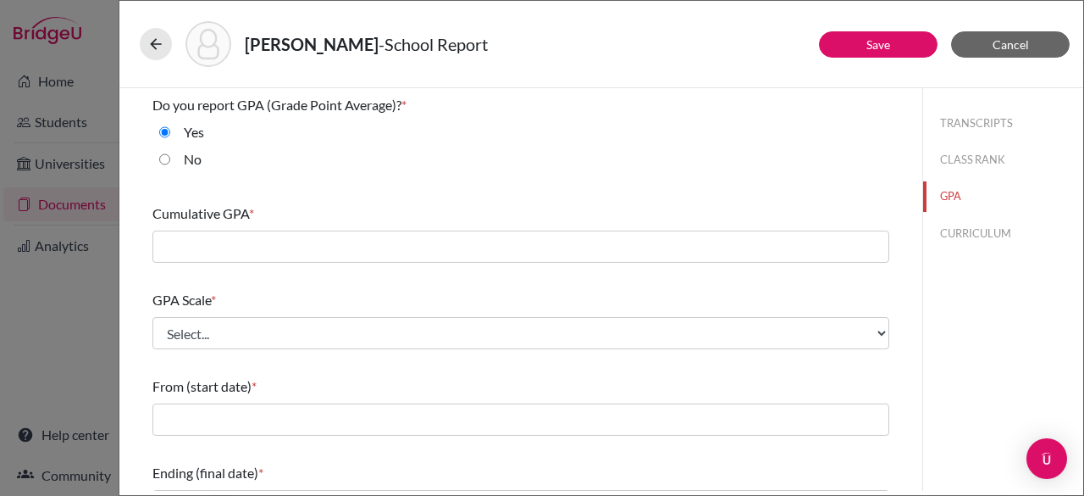
click at [195, 265] on div "Cumulative GPA *" at bounding box center [520, 233] width 737 height 73
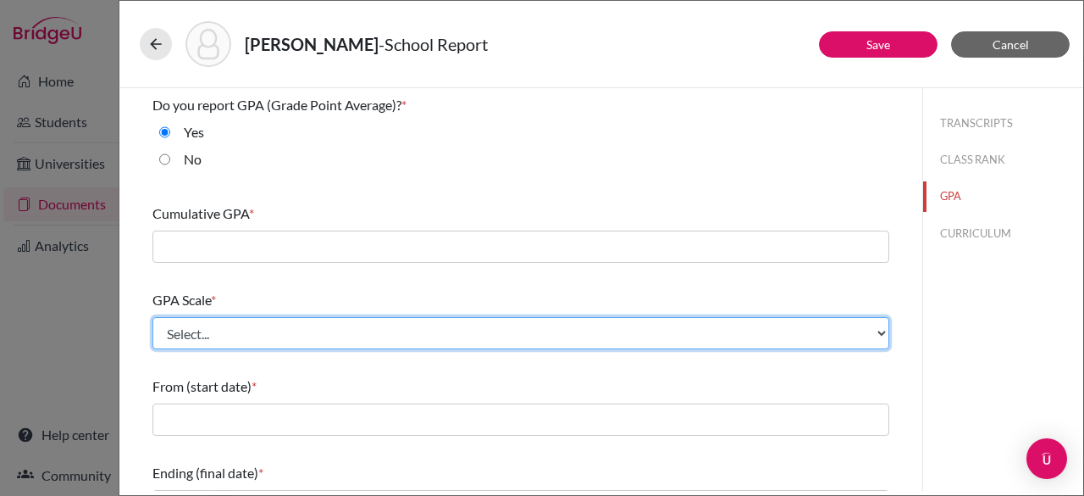
click at [202, 331] on select "Select... 4 5 6 7 8 9 10 11 12 13 14 15 16 17 18 19 20 100" at bounding box center [520, 333] width 737 height 32
select select "4"
click at [152, 317] on select "Select... 4 5 6 7 8 9 10 11 12 13 14 15 16 17 18 19 20 100" at bounding box center [520, 333] width 737 height 32
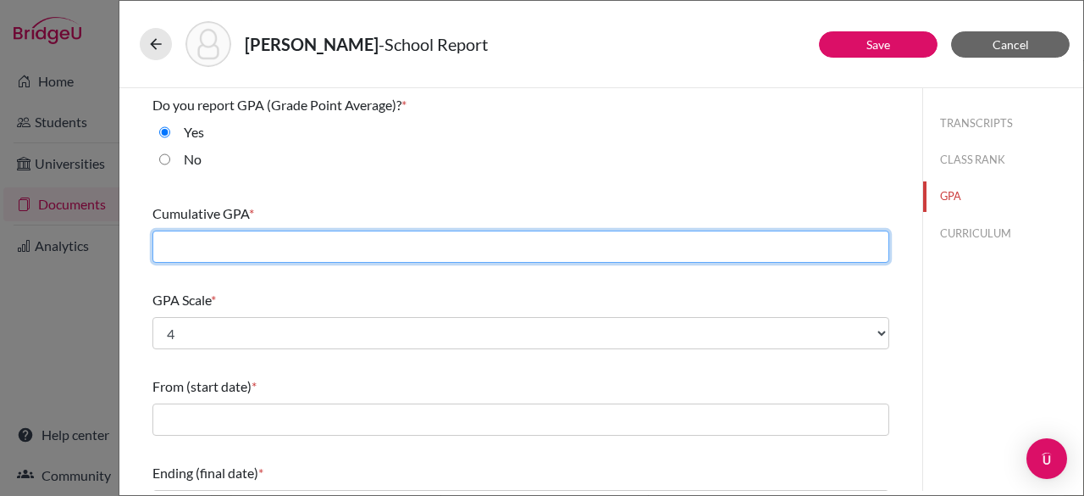
click at [249, 248] on input "text" at bounding box center [520, 246] width 737 height 32
type input "3.72"
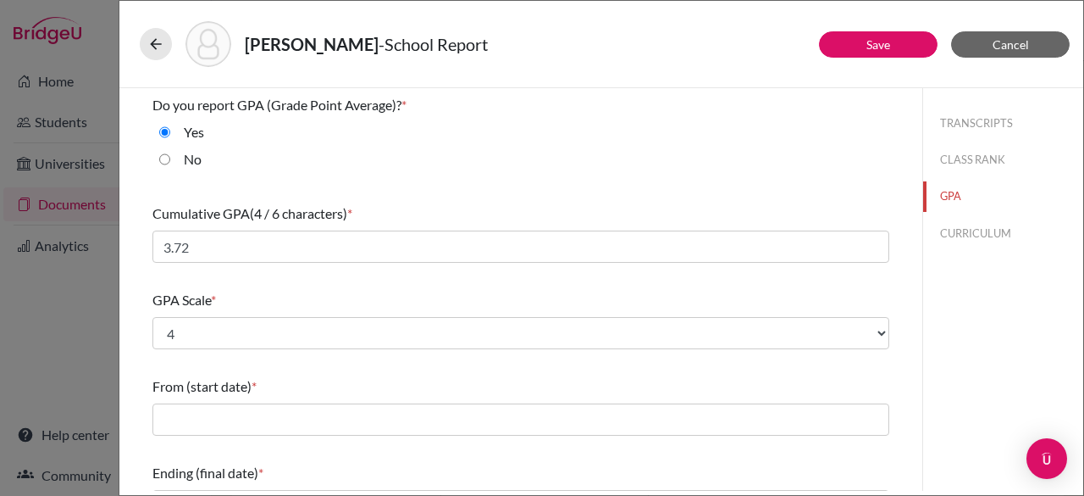
scroll to position [204, 0]
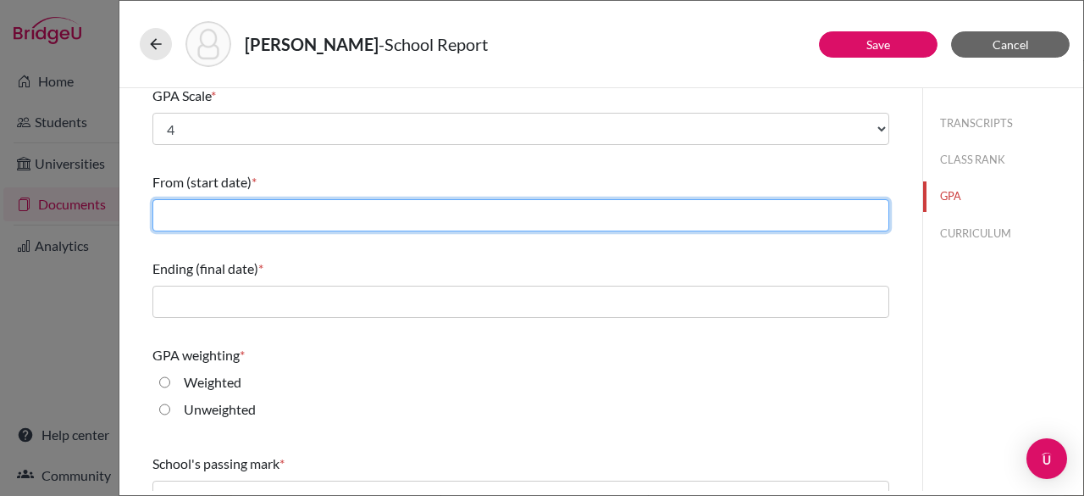
click at [387, 223] on input "text" at bounding box center [520, 215] width 737 height 32
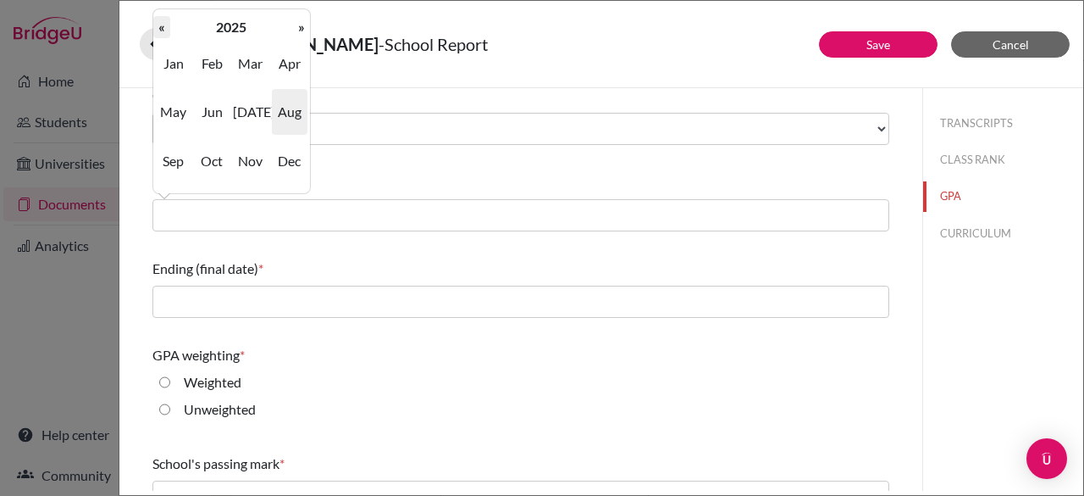
click at [157, 25] on th "«" at bounding box center [161, 27] width 17 height 22
click at [288, 116] on span "Aug" at bounding box center [290, 112] width 36 height 46
type input "08/2022"
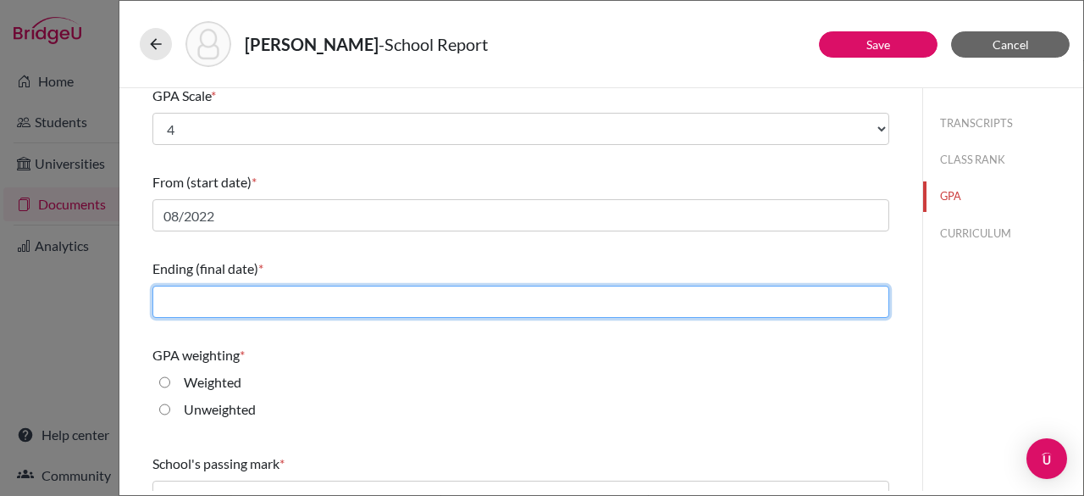
click at [240, 302] on input "text" at bounding box center [520, 301] width 737 height 32
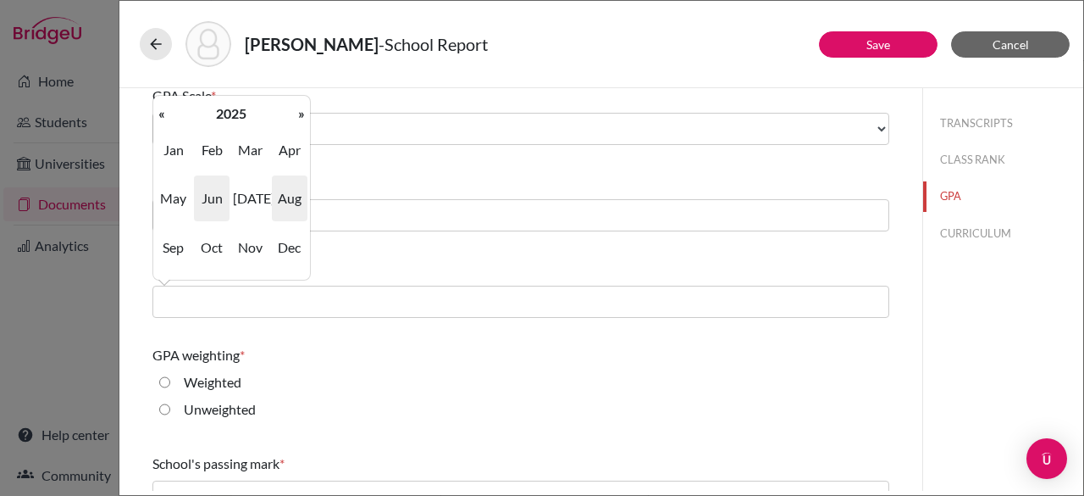
click at [213, 203] on span "Jun" at bounding box center [212, 198] width 36 height 46
type input "06/2025"
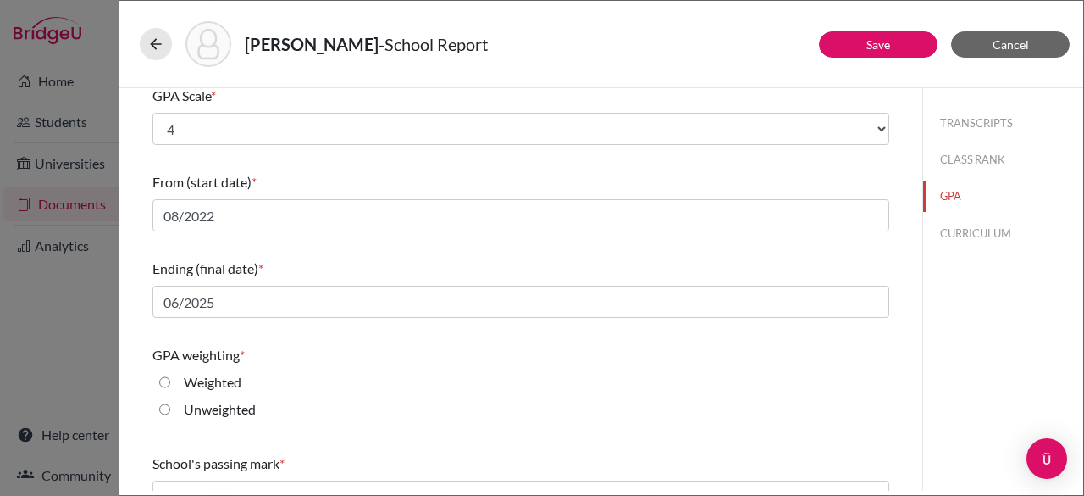
click at [164, 379] on input "Weighted" at bounding box center [164, 382] width 11 height 20
radio input "true"
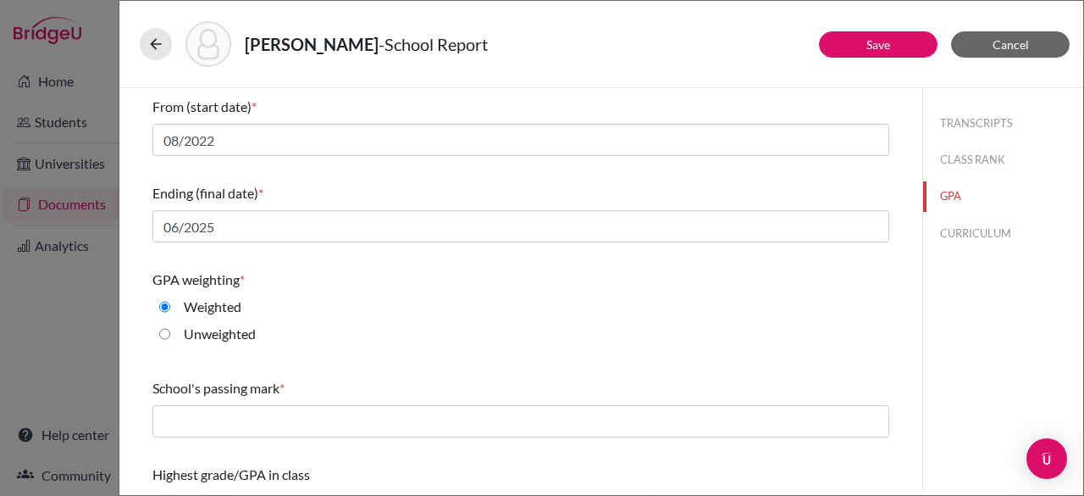
scroll to position [318, 0]
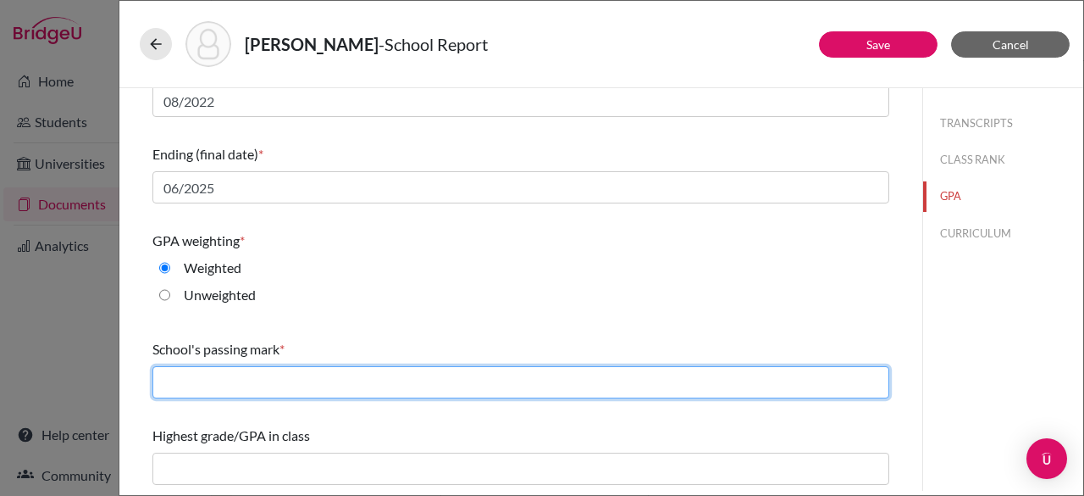
click at [359, 391] on input "text" at bounding box center [520, 382] width 737 height 32
type input "60"
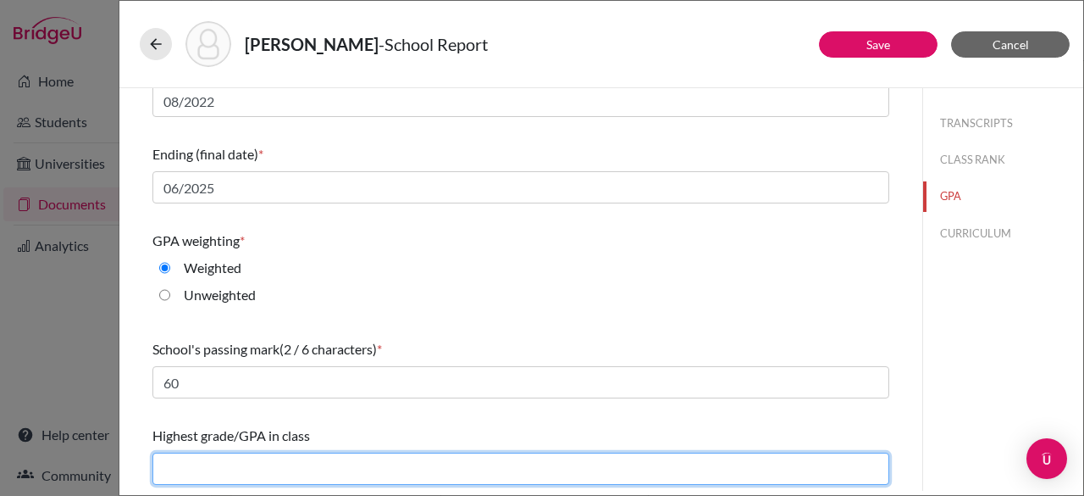
click at [303, 463] on input "text" at bounding box center [520, 468] width 737 height 32
type input "4.19"
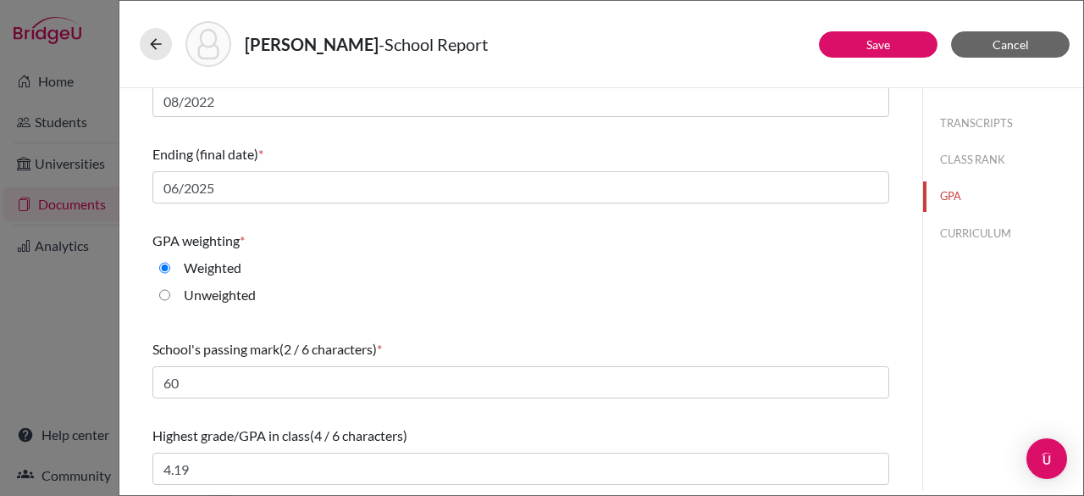
click at [512, 296] on div "Unweighted" at bounding box center [520, 298] width 737 height 27
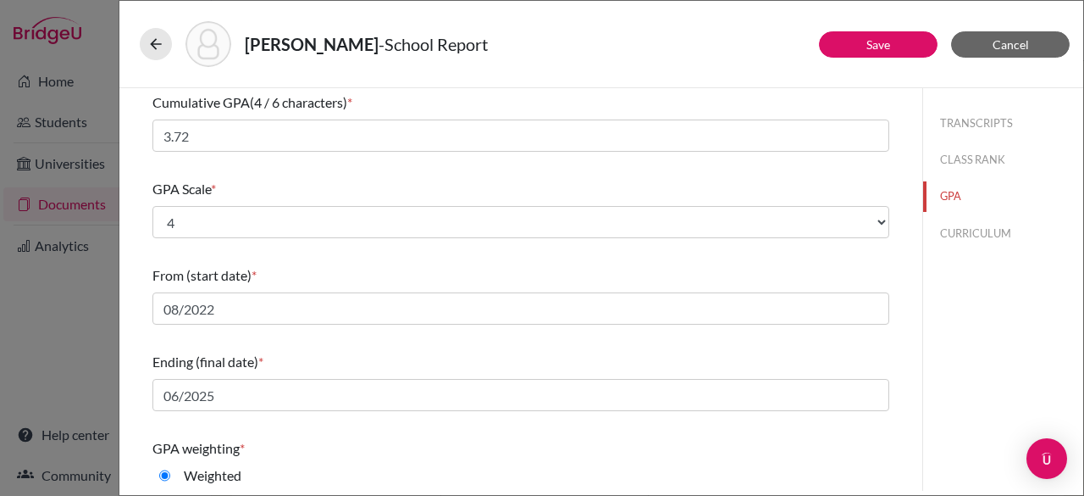
scroll to position [0, 0]
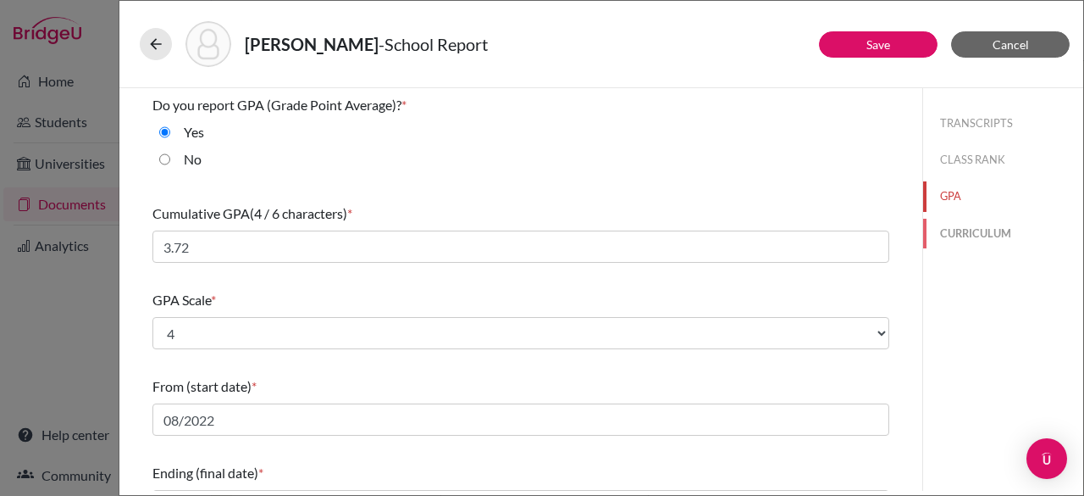
click at [989, 228] on button "CURRICULUM" at bounding box center [1003, 234] width 160 height 30
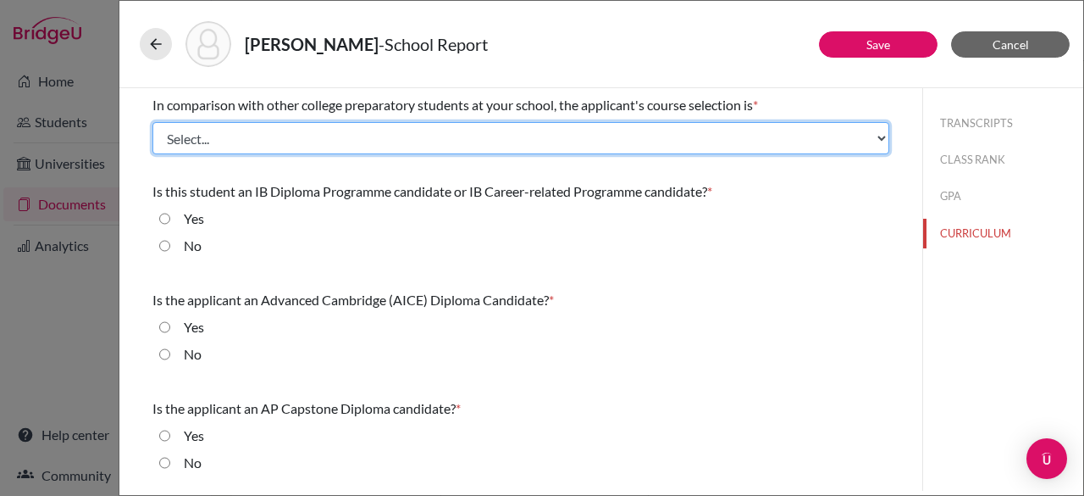
click at [676, 130] on select "Select... Less than demanding Average [PERSON_NAME] Very demanding Most demandi…" at bounding box center [520, 138] width 737 height 32
click at [152, 122] on select "Select... Less than demanding Average [PERSON_NAME] Very demanding Most demandi…" at bounding box center [520, 138] width 737 height 32
click at [311, 140] on select "Select... Less than demanding Average [PERSON_NAME] Very demanding Most demandi…" at bounding box center [520, 138] width 737 height 32
select select "2"
click at [152, 122] on select "Select... Less than demanding Average [PERSON_NAME] Very demanding Most demandi…" at bounding box center [520, 138] width 737 height 32
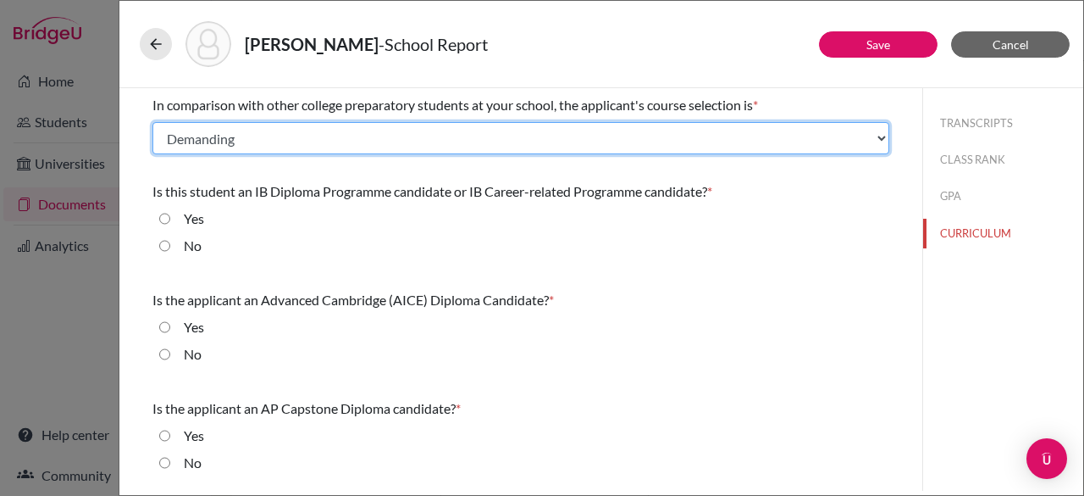
click at [524, 132] on select "Select... Less than demanding Average [PERSON_NAME] Very demanding Most demandi…" at bounding box center [520, 138] width 737 height 32
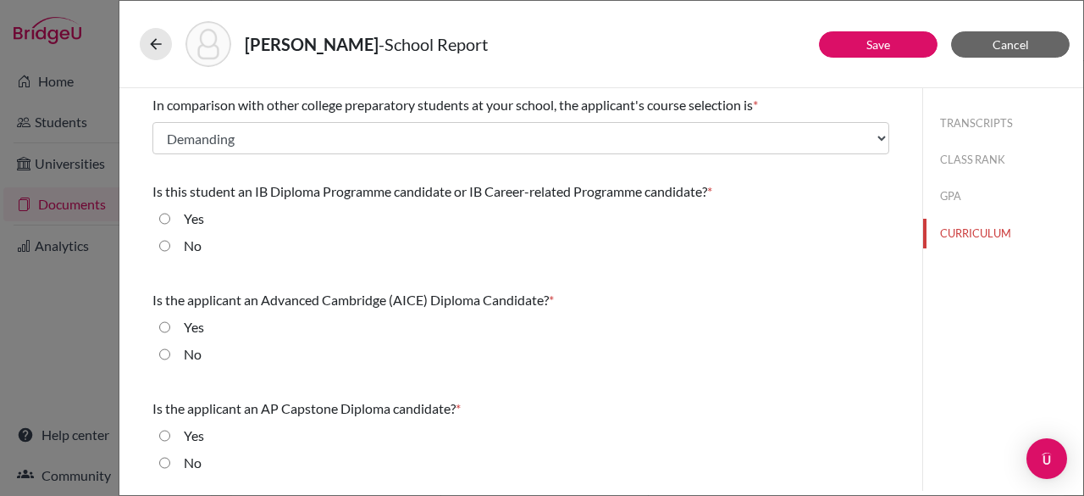
click at [164, 244] on input "No" at bounding box center [164, 245] width 11 height 20
radio input "true"
click at [163, 353] on input "No" at bounding box center [164, 354] width 11 height 20
radio input "true"
click at [158, 462] on div "No" at bounding box center [520, 465] width 737 height 27
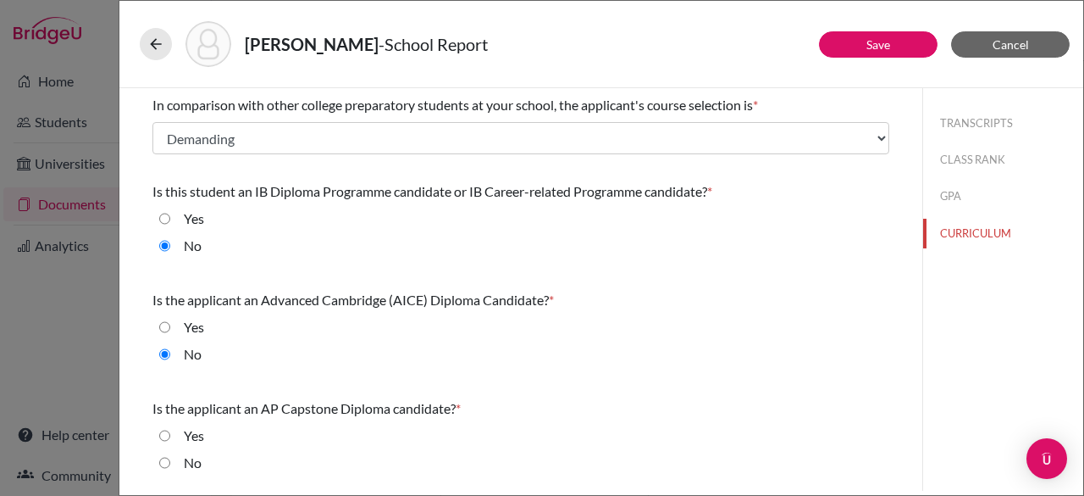
click at [158, 462] on div "No" at bounding box center [520, 465] width 737 height 27
click at [163, 461] on input "No" at bounding box center [164, 462] width 11 height 20
radio input "true"
click at [932, 384] on div "TRANSCRIPTS CLASS RANK GPA CURRICULUM" at bounding box center [1002, 289] width 161 height 402
click at [866, 46] on button "Save" at bounding box center [878, 44] width 119 height 26
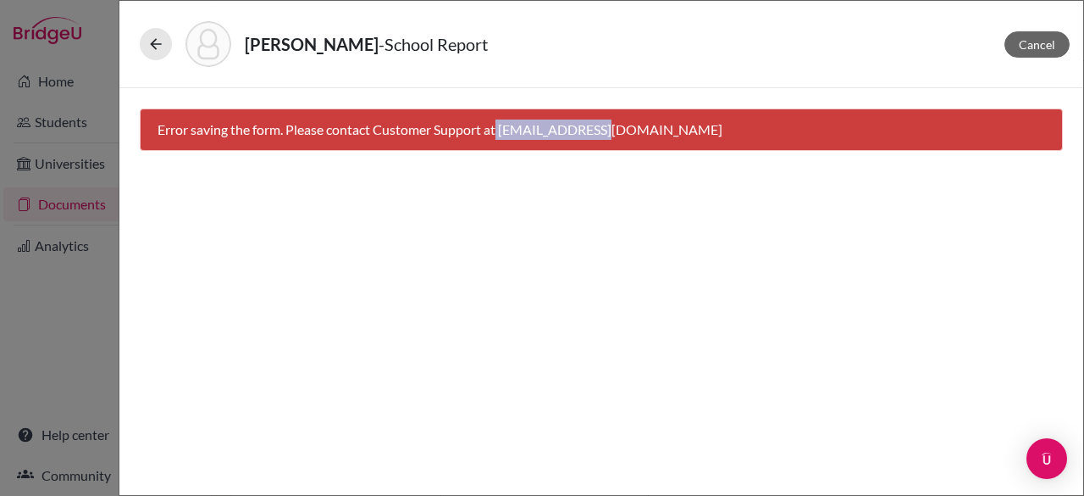
drag, startPoint x: 616, startPoint y: 131, endPoint x: 499, endPoint y: 128, distance: 116.9
click at [499, 128] on div "Error saving the form. Please contact Customer Support at hi@bridge-u.com" at bounding box center [601, 129] width 923 height 42
copy div "hi@bridge-u.com"
click at [632, 278] on div "Cancel Error saving the form. Please contact Customer Support at hi@bridge-u.com" at bounding box center [601, 291] width 964 height 407
click at [854, 313] on div "Cancel Error saving the form. Please contact Customer Support at hi@bridge-u.com" at bounding box center [601, 291] width 964 height 407
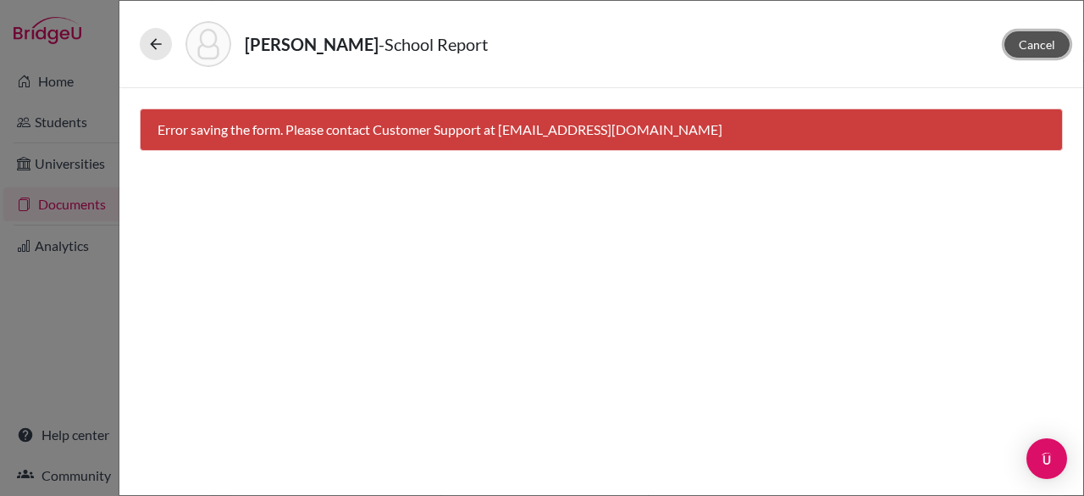
click at [1028, 35] on button "Cancel" at bounding box center [1037, 44] width 65 height 26
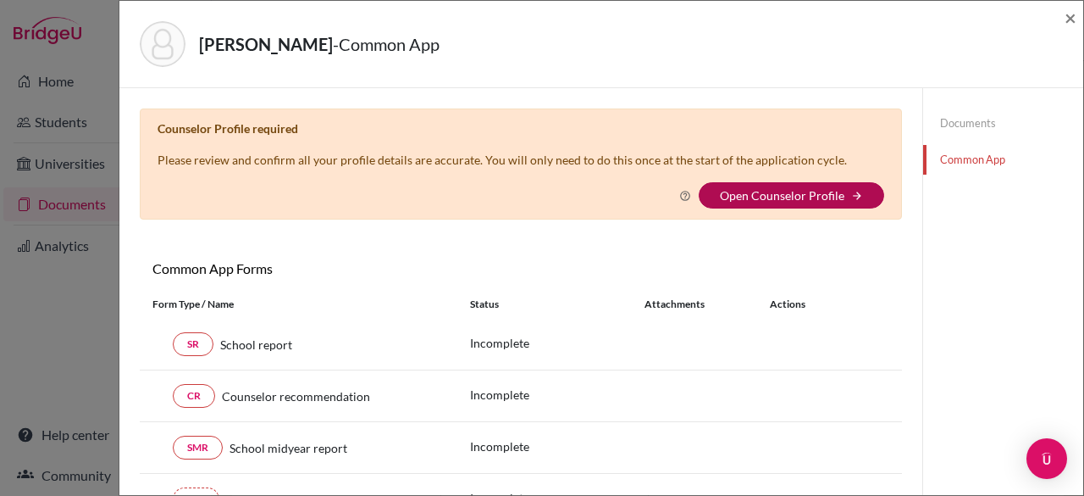
click at [789, 197] on link "Open Counselor Profile" at bounding box center [782, 195] width 125 height 14
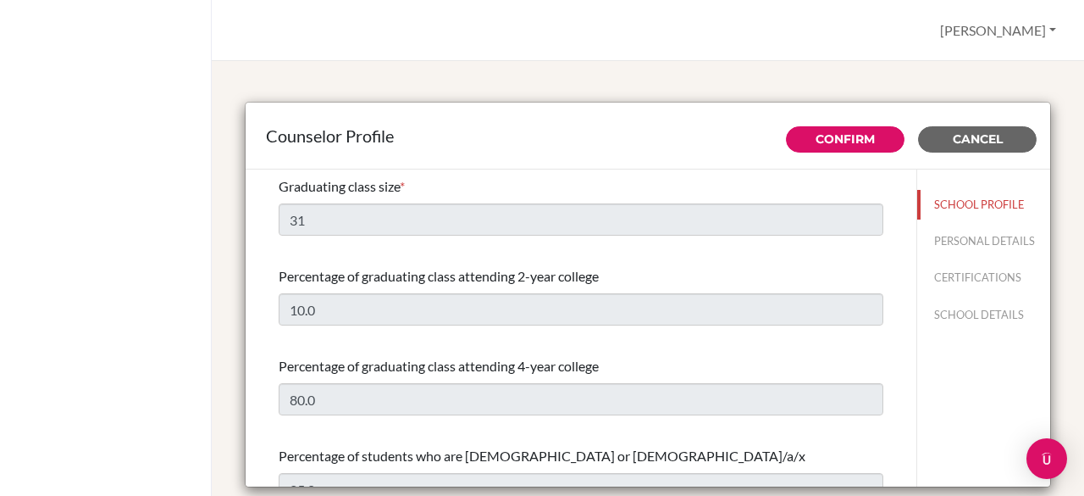
select select "0"
select select "349116"
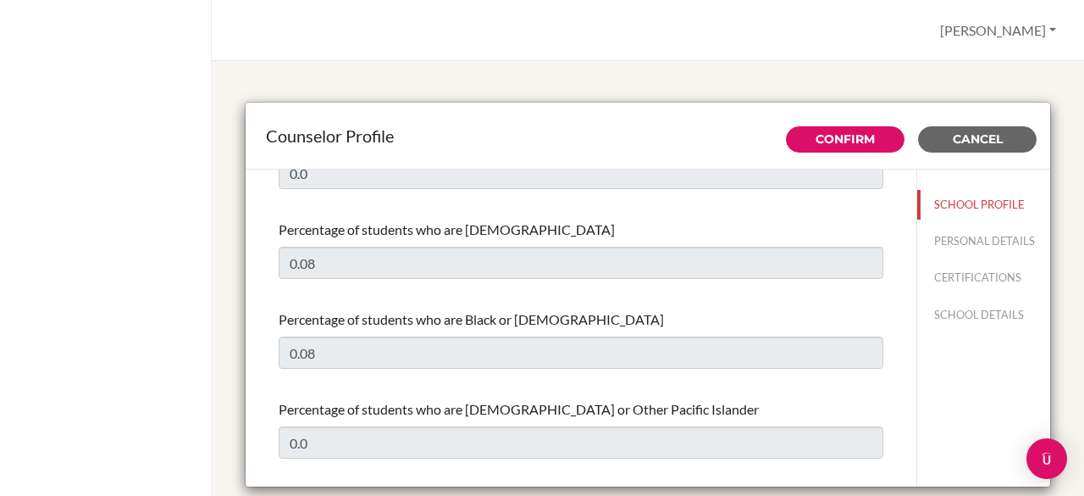
scroll to position [439, 0]
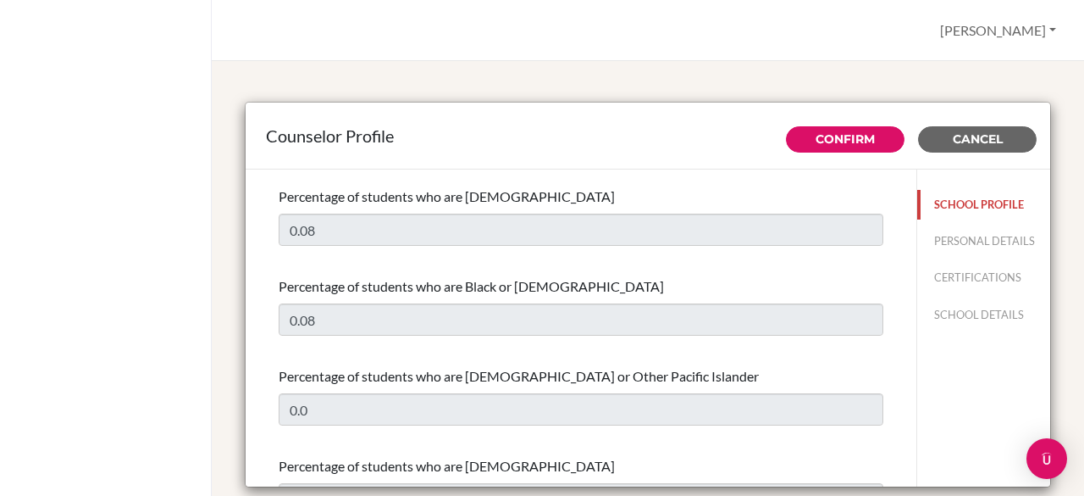
click at [952, 198] on button "SCHOOL PROFILE" at bounding box center [983, 205] width 133 height 30
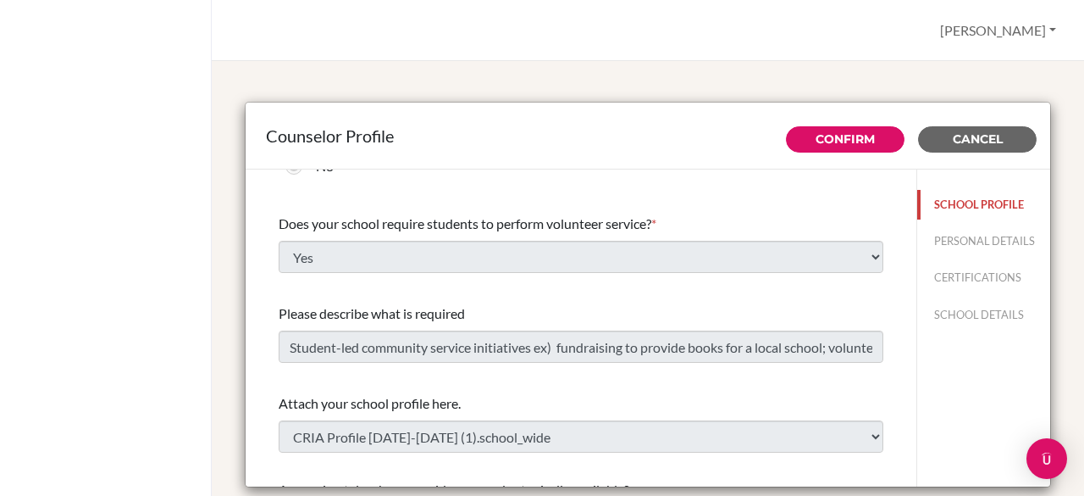
scroll to position [2070, 0]
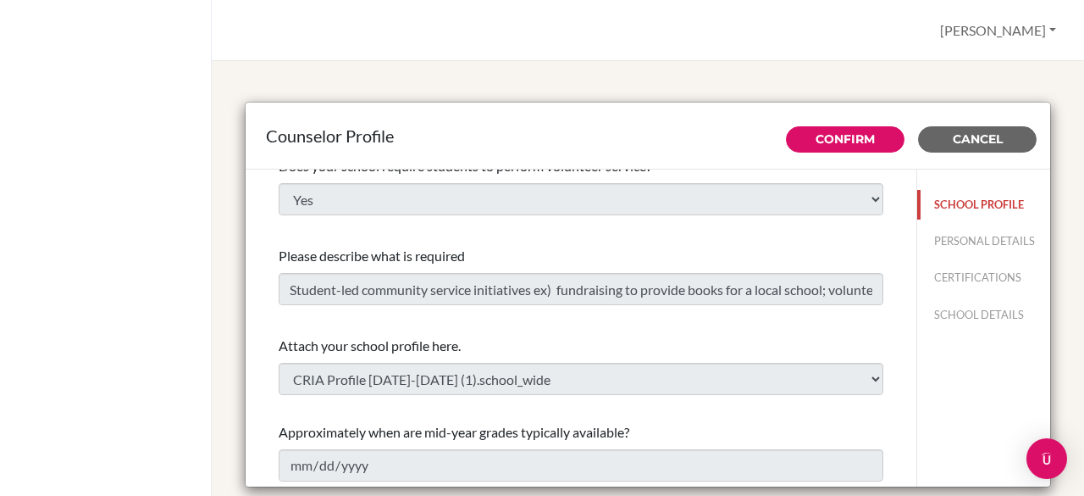
click at [970, 204] on button "SCHOOL PROFILE" at bounding box center [983, 205] width 133 height 30
click at [817, 143] on link "Confirm" at bounding box center [845, 138] width 59 height 15
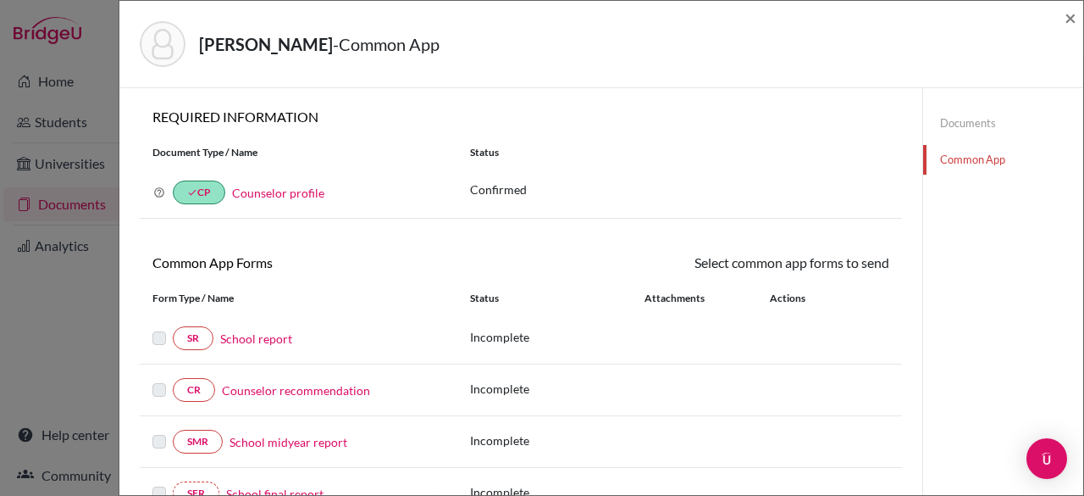
click at [285, 191] on link "Counselor profile" at bounding box center [278, 193] width 92 height 14
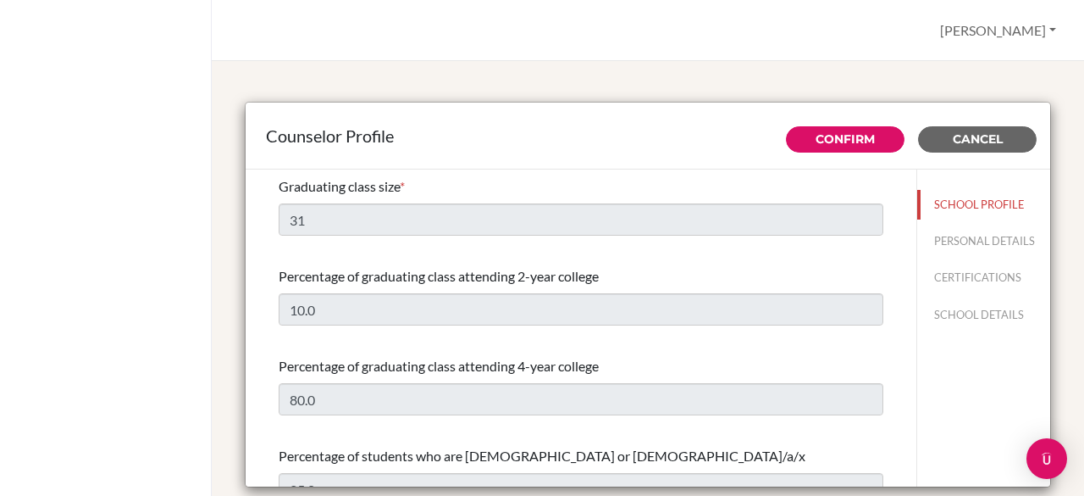
select select "0"
select select "349116"
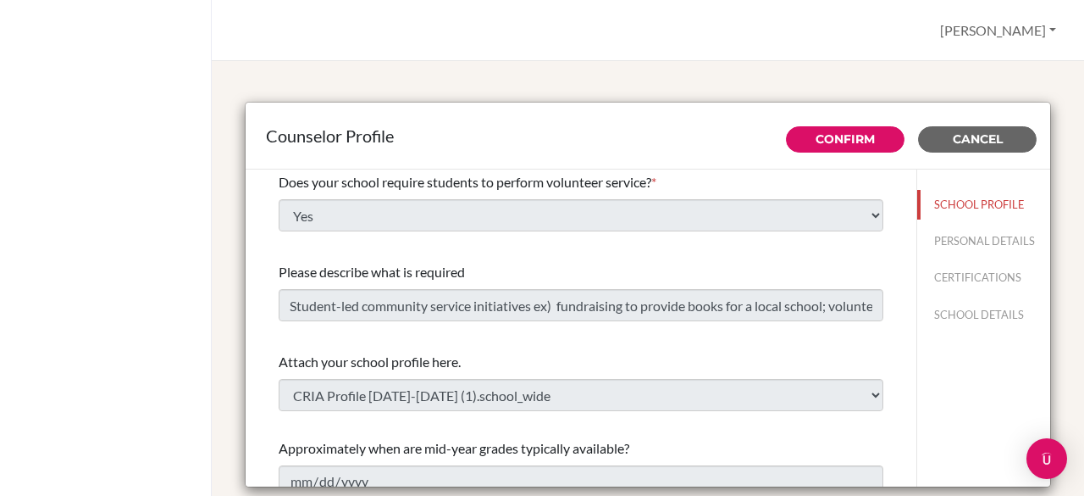
scroll to position [2070, 0]
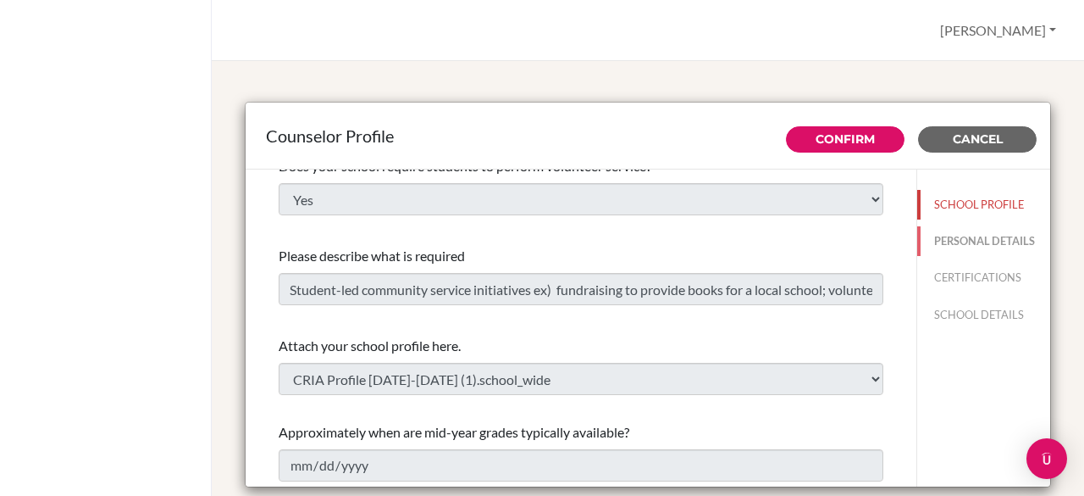
click at [928, 249] on button "PERSONAL DETAILS" at bounding box center [983, 241] width 133 height 30
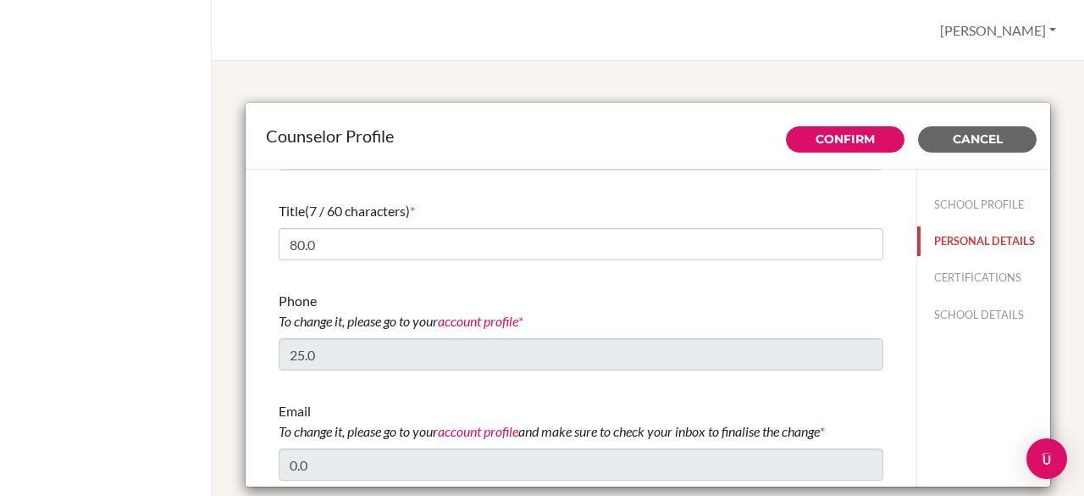
type input "[PERSON_NAME]"
type input "Advisor"
type input "506.265-450-42"
type input "[PERSON_NAME][EMAIL_ADDRESS][DOMAIN_NAME]"
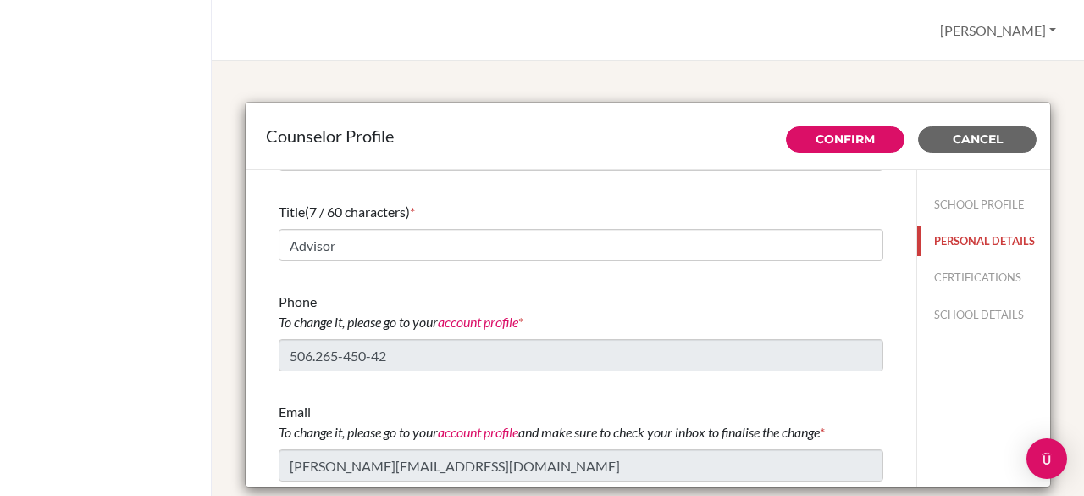
scroll to position [154, 0]
click at [921, 287] on button "CERTIFICATIONS" at bounding box center [983, 278] width 133 height 30
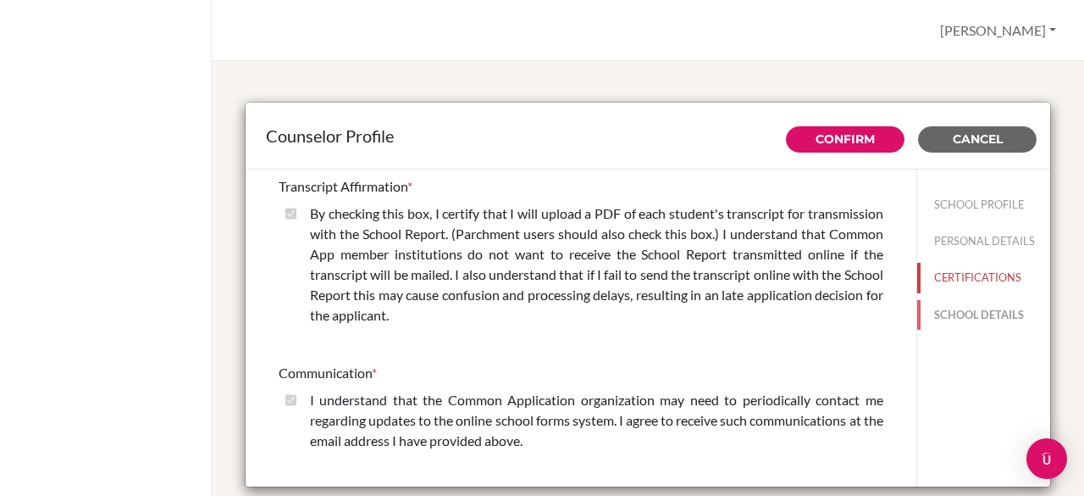
click at [993, 318] on button "SCHOOL DETAILS" at bounding box center [983, 315] width 133 height 30
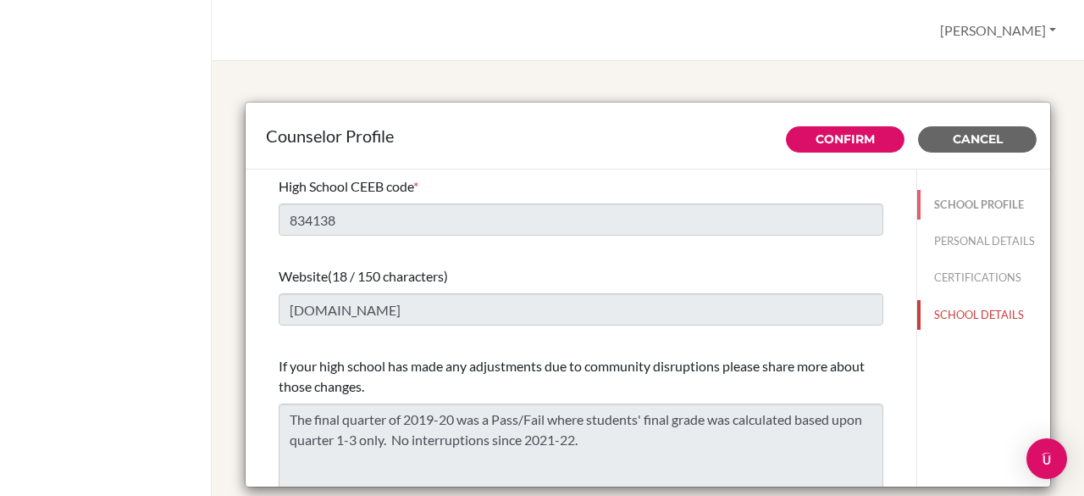
click at [940, 197] on button "SCHOOL PROFILE" at bounding box center [983, 205] width 133 height 30
type input "31"
type input "10.0"
select select "0"
select select "349116"
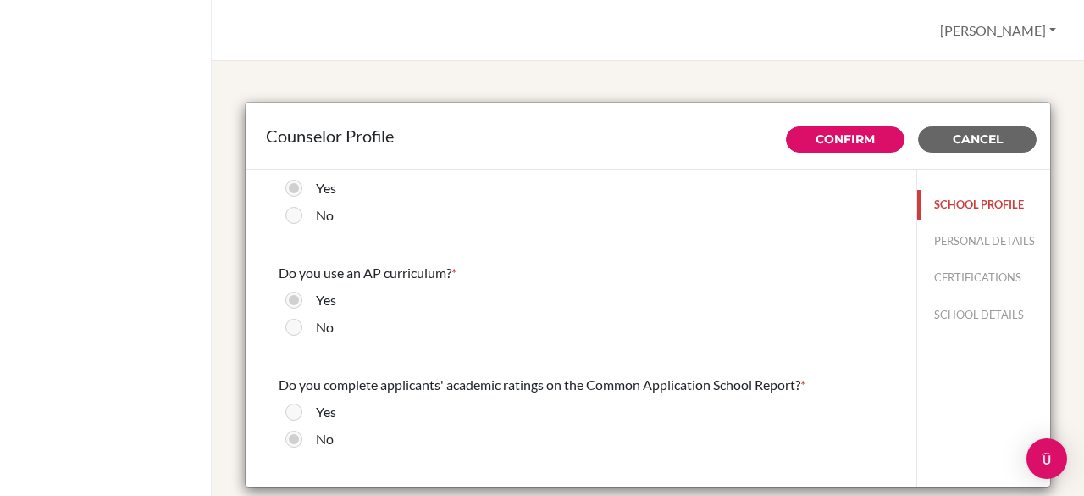
scroll to position [1805, 0]
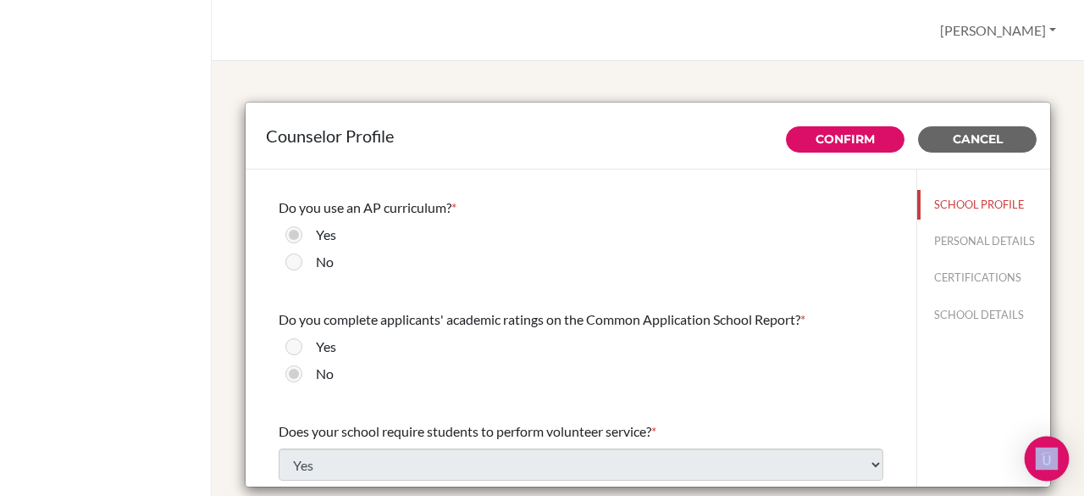
drag, startPoint x: 1042, startPoint y: 426, endPoint x: 1042, endPoint y: 439, distance: 12.7
click at [1042, 439] on body "Laura Profile Log out Your browser is not supported by BridgeU. Please use Inte…" at bounding box center [542, 248] width 1084 height 496
click at [851, 138] on link "Confirm" at bounding box center [845, 138] width 59 height 15
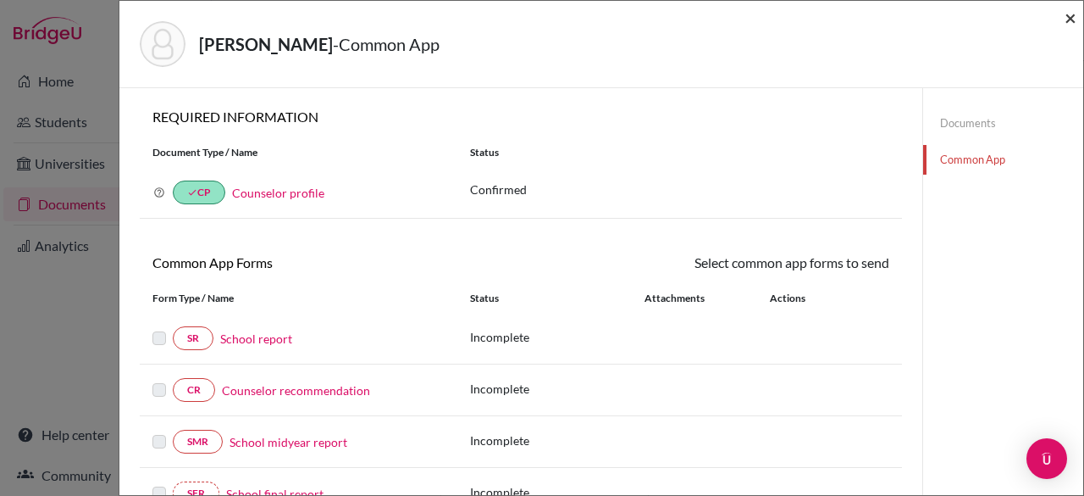
click at [1074, 13] on span "×" at bounding box center [1071, 17] width 12 height 25
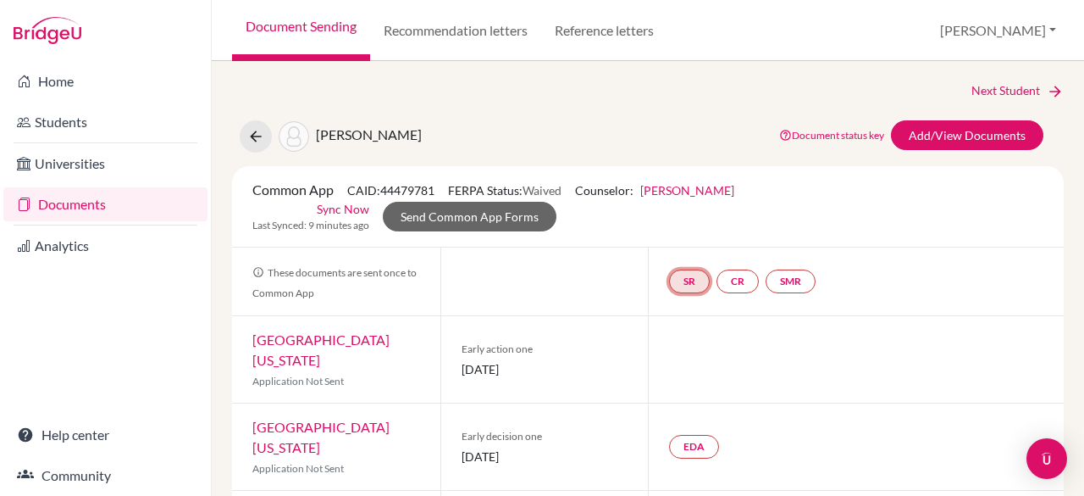
click at [766, 280] on link "SR" at bounding box center [791, 281] width 50 height 24
click at [676, 202] on h3 "School report" at bounding box center [689, 200] width 99 height 30
click at [684, 225] on link "School report" at bounding box center [690, 231] width 72 height 14
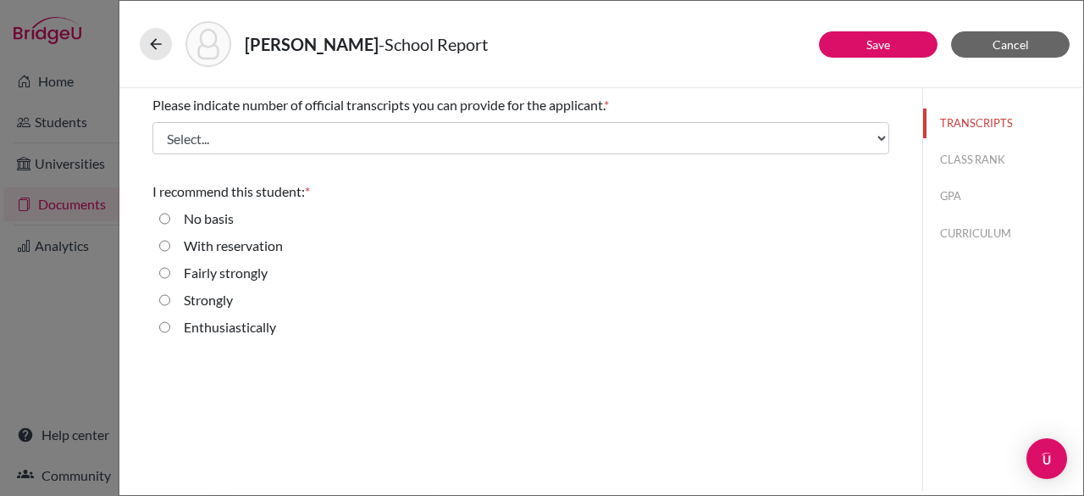
click at [163, 326] on input "Enthusiastically" at bounding box center [164, 327] width 11 height 20
radio input "true"
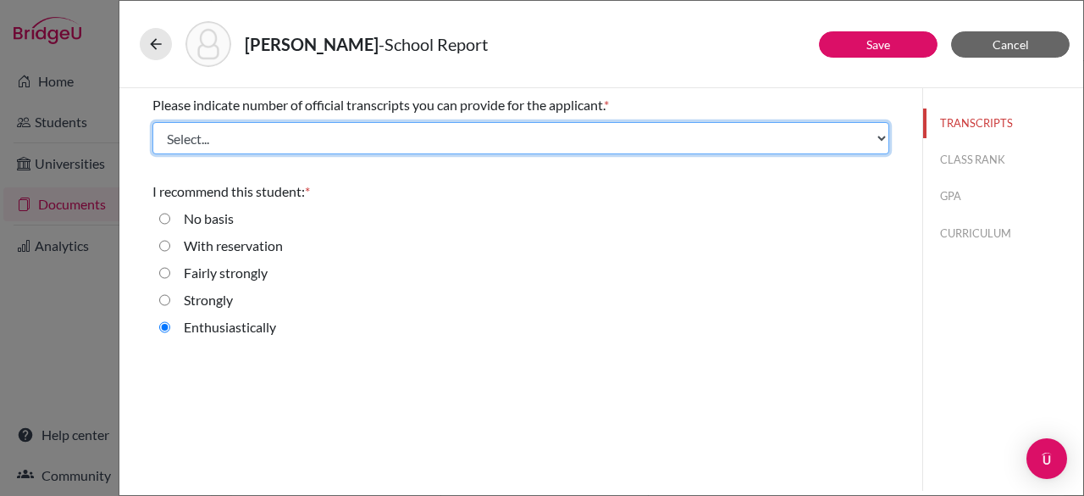
click at [667, 138] on select "Select... 1 2 3 4" at bounding box center [520, 138] width 737 height 32
select select "1"
click at [152, 122] on select "Select... 1 2 3 4" at bounding box center [520, 138] width 737 height 32
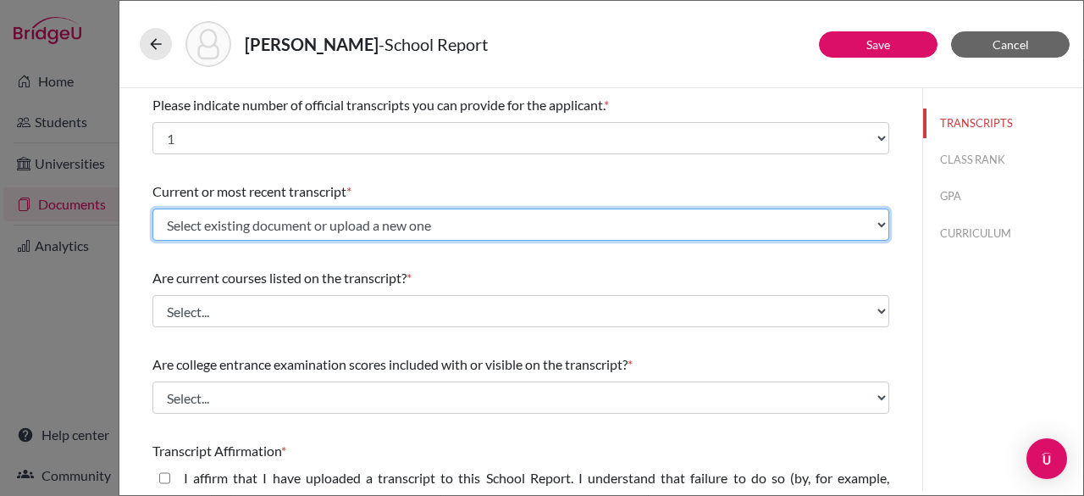
click at [472, 223] on select "Select existing document or upload a new one [PERSON_NAME] Transcript Upload Ne…" at bounding box center [520, 224] width 737 height 32
select select "657361"
click at [152, 208] on select "Select existing document or upload a new one [PERSON_NAME] Transcript Upload Ne…" at bounding box center [520, 224] width 737 height 32
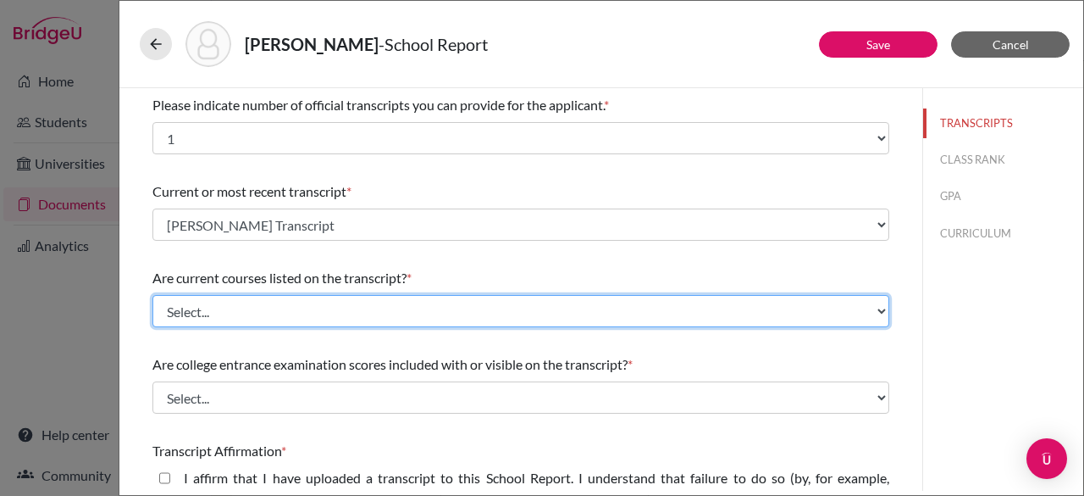
click at [358, 316] on select "Select... Yes No" at bounding box center [520, 311] width 737 height 32
select select "0"
click at [152, 295] on select "Select... Yes No" at bounding box center [520, 311] width 737 height 32
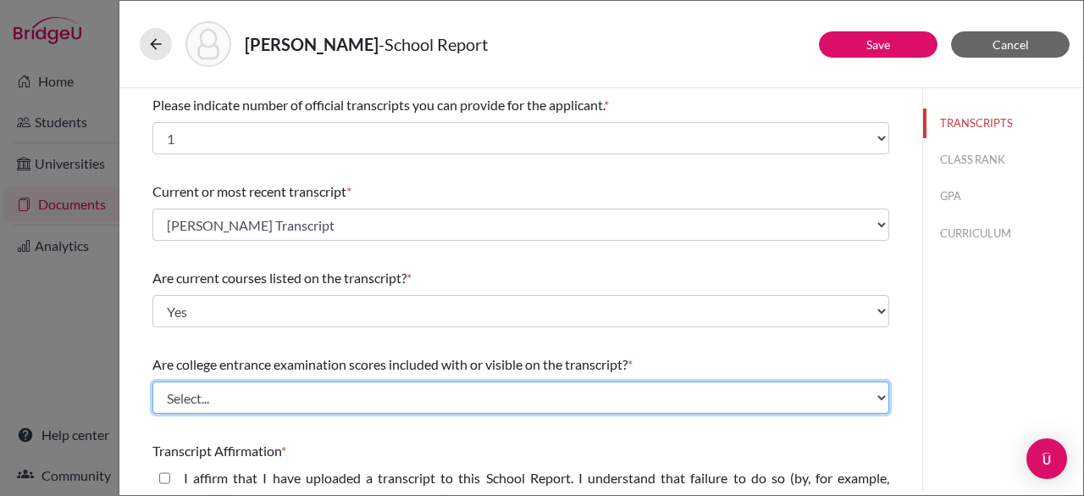
click at [334, 396] on select "Select... Yes No" at bounding box center [520, 397] width 737 height 32
select select "1"
click at [152, 381] on select "Select... Yes No" at bounding box center [520, 397] width 737 height 32
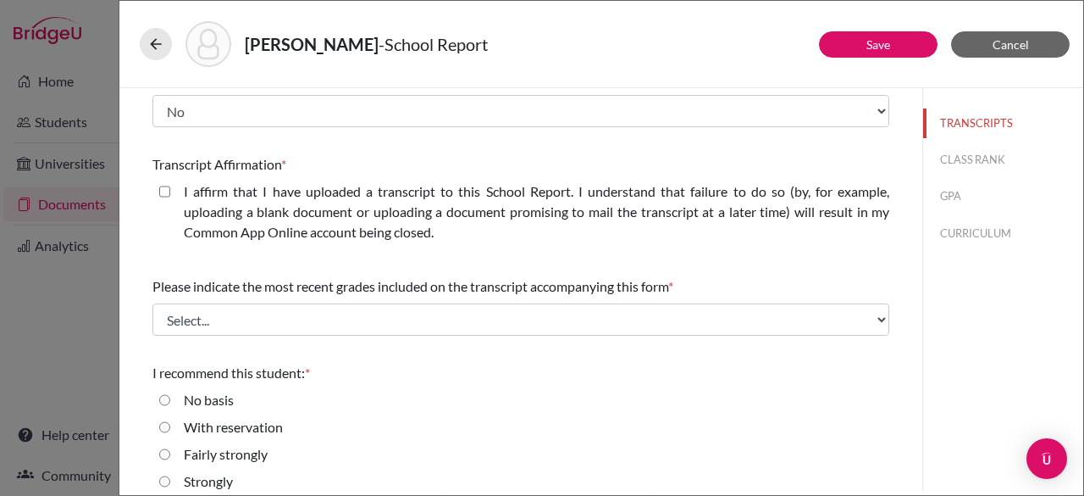
scroll to position [288, 0]
click at [164, 182] on closed\ "I affirm that I have uploaded a transcript to this School Report. I understand …" at bounding box center [164, 190] width 11 height 20
checkbox closed\ "true"
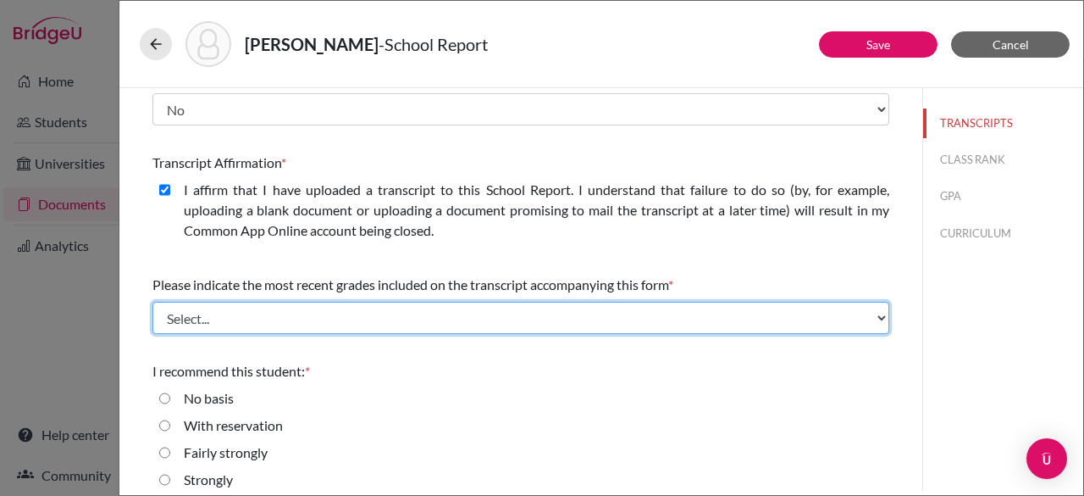
click at [312, 314] on select "Select... Final junior year grades 1st Quarter senior year grades 2nd Quarter/1…" at bounding box center [520, 318] width 737 height 32
select select "0"
click at [152, 302] on select "Select... Final junior year grades 1st Quarter senior year grades 2nd Quarter/1…" at bounding box center [520, 318] width 737 height 32
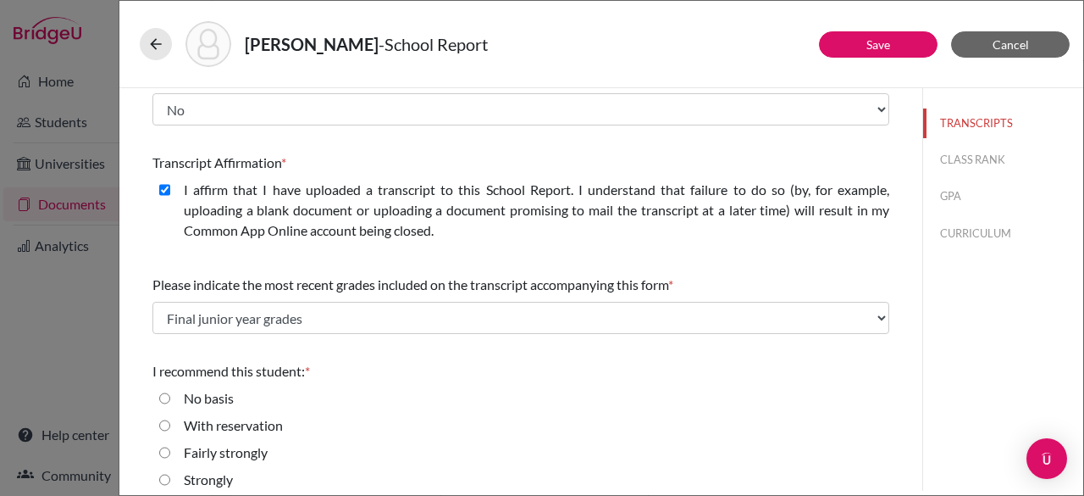
click at [499, 384] on div "I recommend this student: * No basis With reservation Fairly strongly Strongly …" at bounding box center [520, 442] width 737 height 176
drag, startPoint x: 1083, startPoint y: 299, endPoint x: 1083, endPoint y: 390, distance: 91.5
click at [1083, 390] on div "[PERSON_NAME] - School Report Save Cancel Please indicate number of official tr…" at bounding box center [602, 248] width 966 height 496
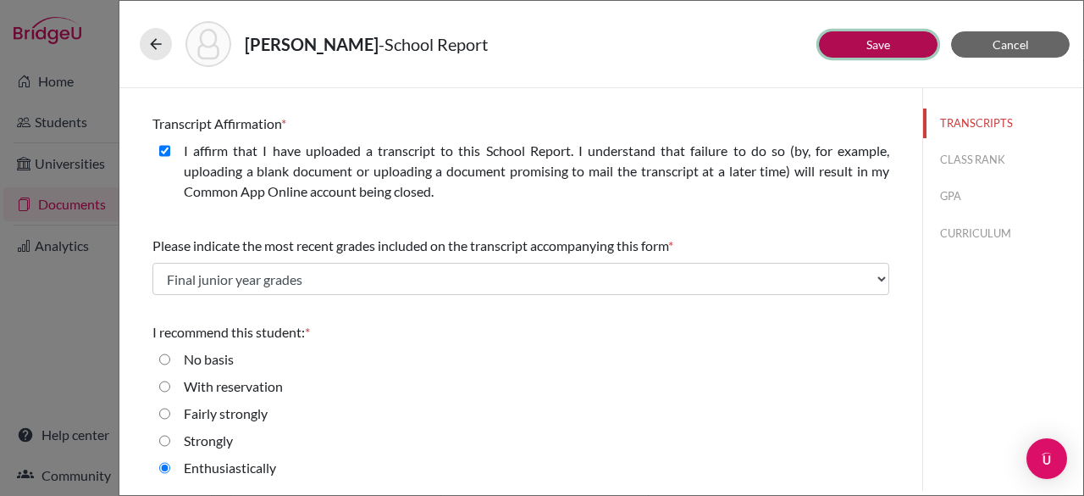
click at [880, 47] on link "Save" at bounding box center [879, 44] width 24 height 14
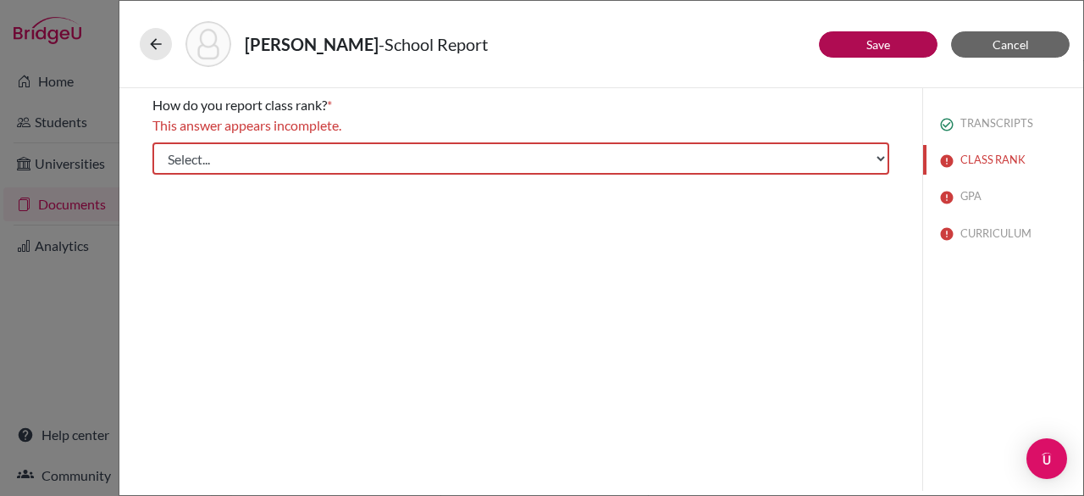
scroll to position [0, 0]
click at [703, 140] on div "How do you report class rank? * This answer appears incomplete. Select... Exact…" at bounding box center [520, 134] width 737 height 93
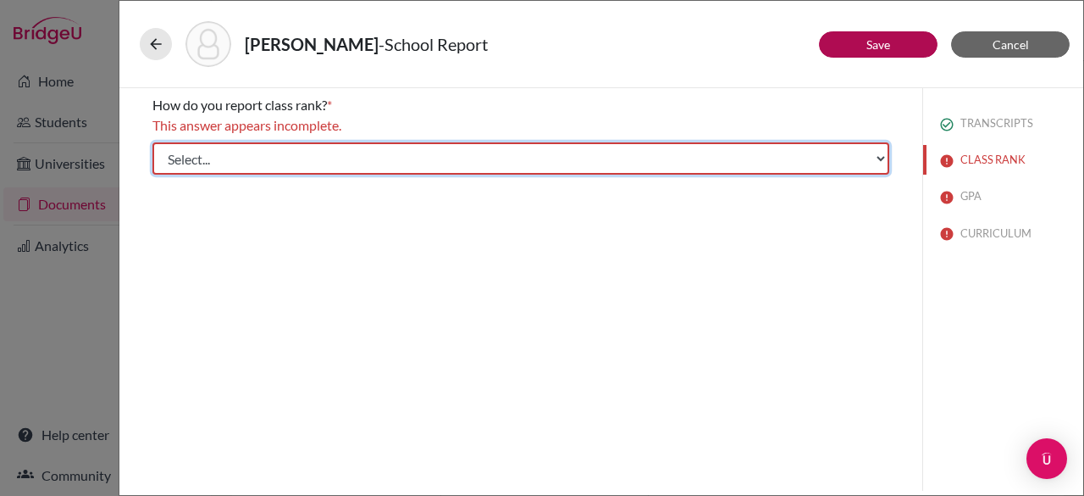
click at [712, 163] on select "Select... Exact Decile Quintile Quartile None" at bounding box center [520, 158] width 737 height 32
select select "5"
click at [152, 142] on select "Select... Exact Decile Quintile Quartile None" at bounding box center [520, 158] width 737 height 32
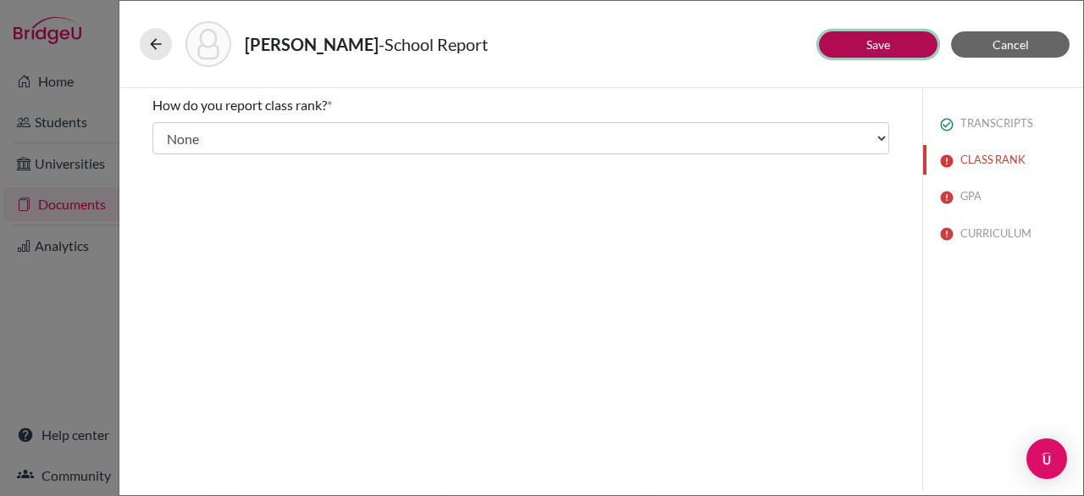
click at [886, 48] on link "Save" at bounding box center [879, 44] width 24 height 14
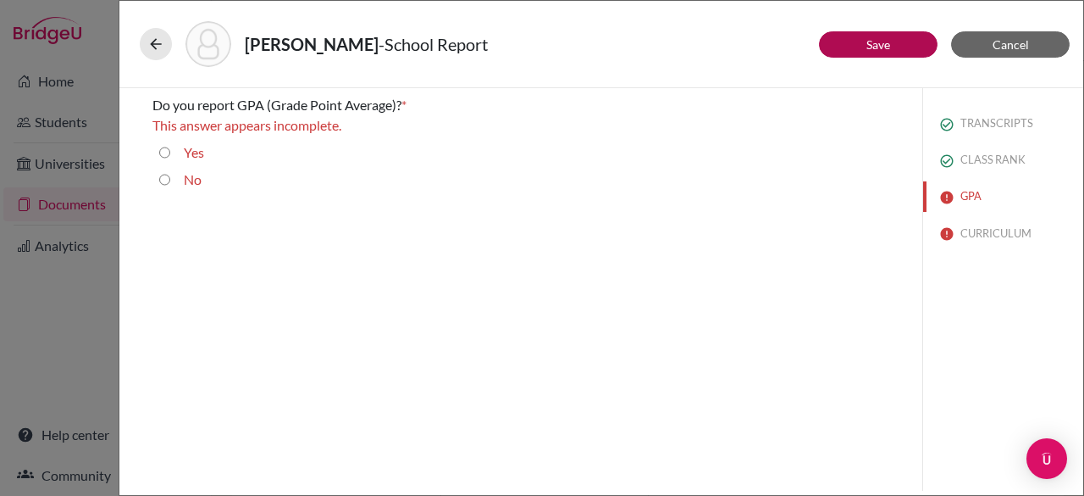
click at [169, 150] on input "Yes" at bounding box center [164, 152] width 11 height 20
radio input "true"
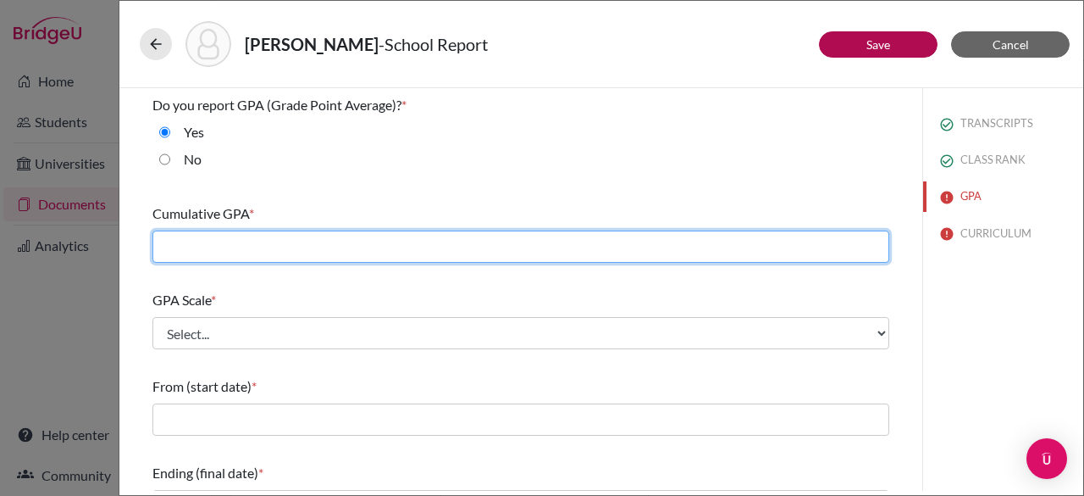
click at [232, 239] on input "text" at bounding box center [520, 246] width 737 height 32
type input "3.27"
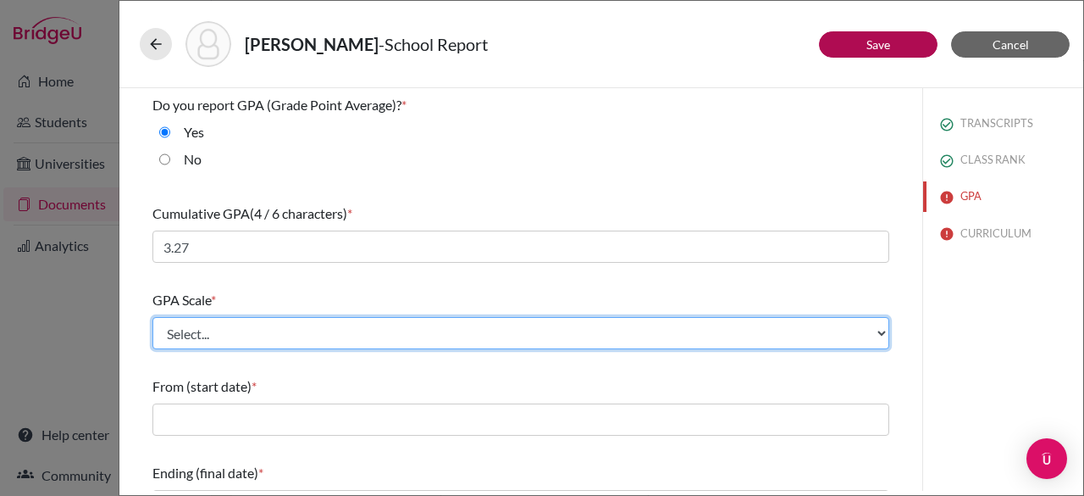
click at [220, 340] on select "Select... 4 5 6 7 8 9 10 11 12 13 14 15 16 17 18 19 20 100" at bounding box center [520, 333] width 737 height 32
select select "4"
click at [152, 317] on select "Select... 4 5 6 7 8 9 10 11 12 13 14 15 16 17 18 19 20 100" at bounding box center [520, 333] width 737 height 32
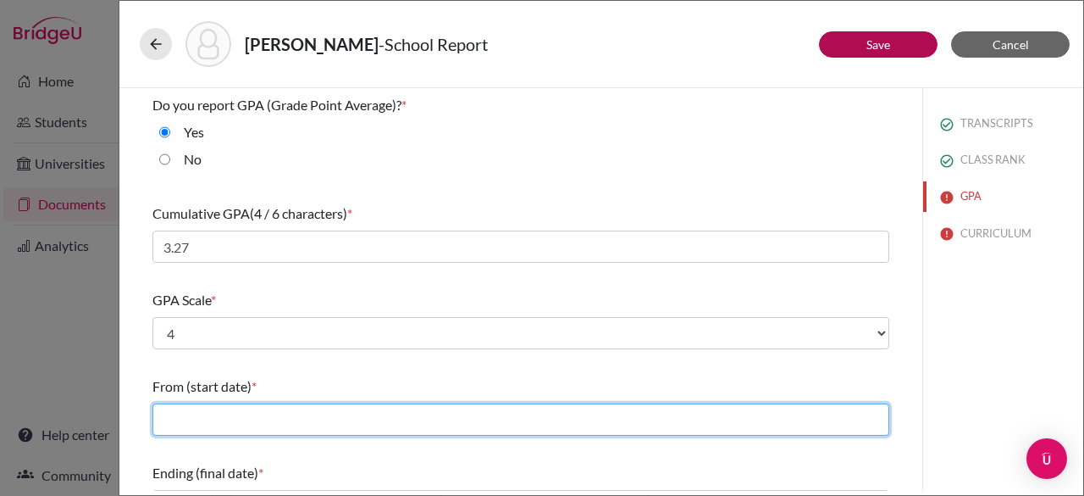
click at [227, 422] on input "text" at bounding box center [520, 419] width 737 height 32
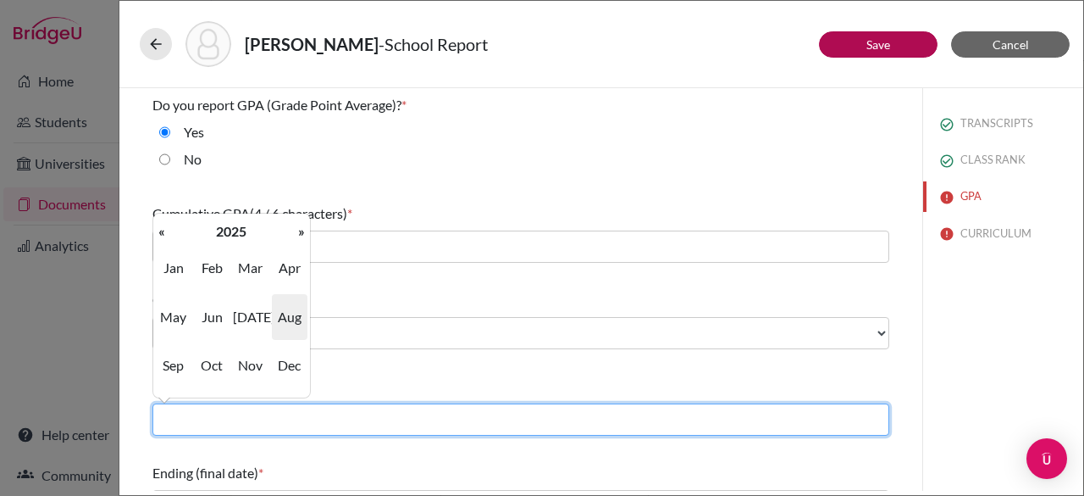
type input "08/2022"
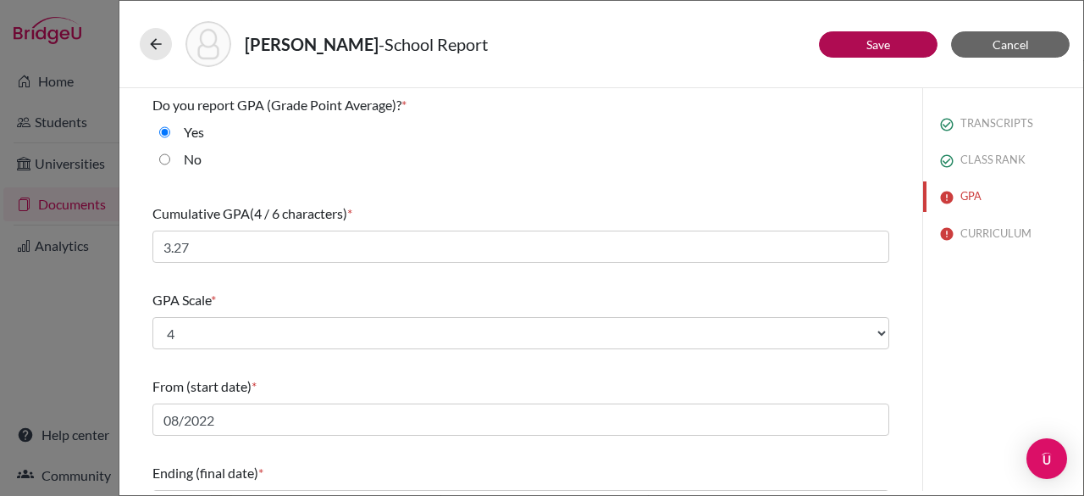
click at [996, 364] on div "TRANSCRIPTS CLASS RANK GPA CURRICULUM" at bounding box center [1002, 289] width 161 height 402
drag, startPoint x: 1083, startPoint y: 284, endPoint x: 1078, endPoint y: 368, distance: 84.0
click at [1083, 382] on div "[PERSON_NAME] - School Report Save Cancel Do you report GPA (Grade Point Averag…" at bounding box center [602, 248] width 966 height 496
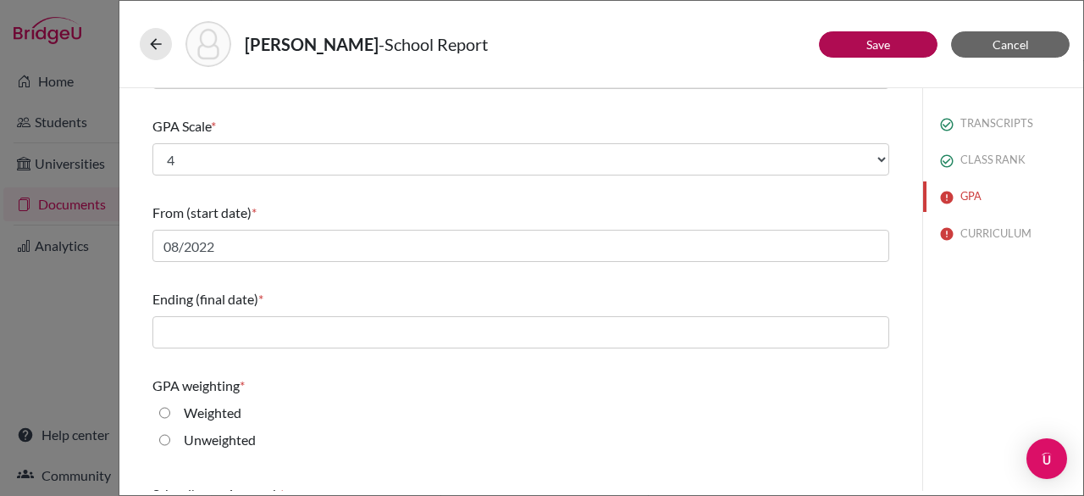
scroll to position [226, 0]
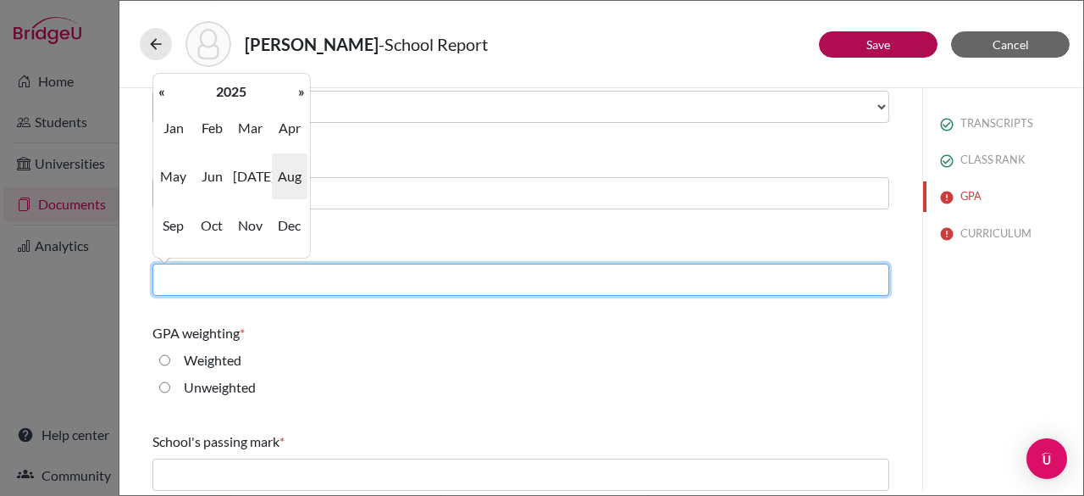
click at [223, 285] on input "text" at bounding box center [520, 279] width 737 height 32
type input "06/2025"
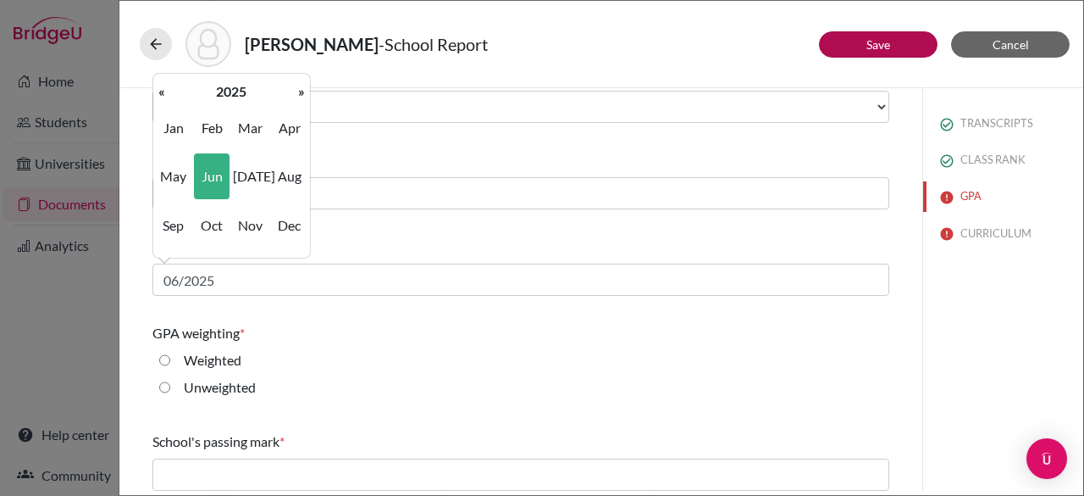
click at [403, 336] on div "GPA weighting *" at bounding box center [520, 333] width 737 height 20
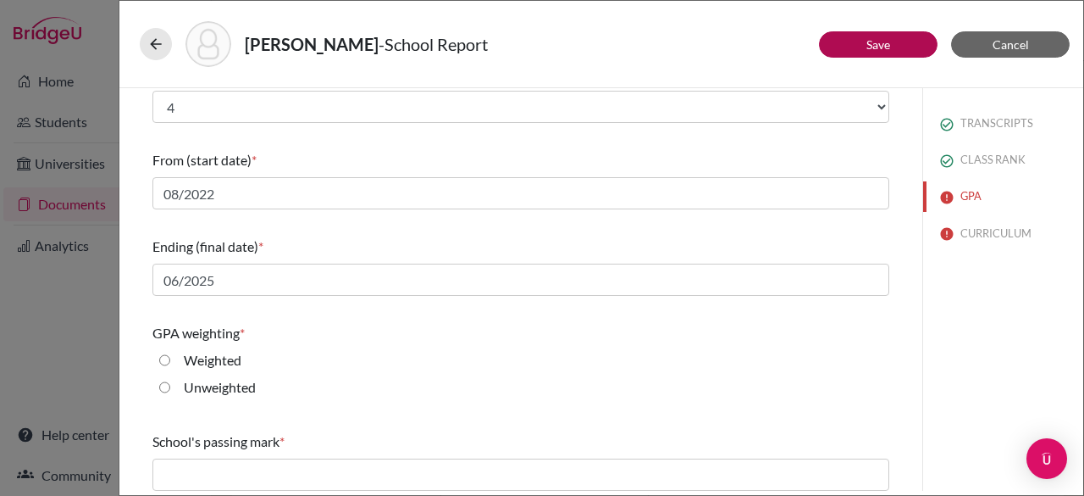
click at [166, 357] on input "Weighted" at bounding box center [164, 360] width 11 height 20
radio input "true"
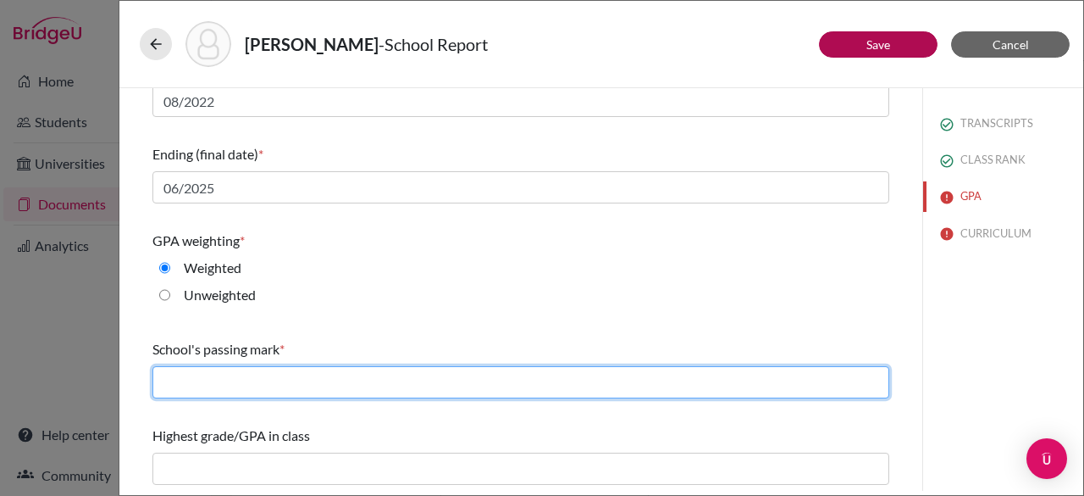
click at [353, 379] on input "text" at bounding box center [520, 382] width 737 height 32
type input "60"
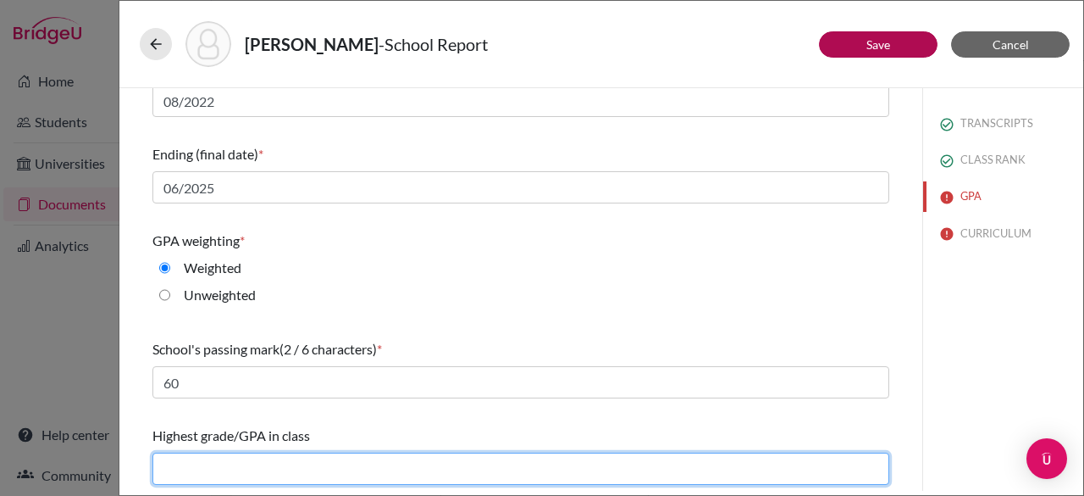
click at [284, 460] on input "text" at bounding box center [520, 468] width 737 height 32
type input "4.19"
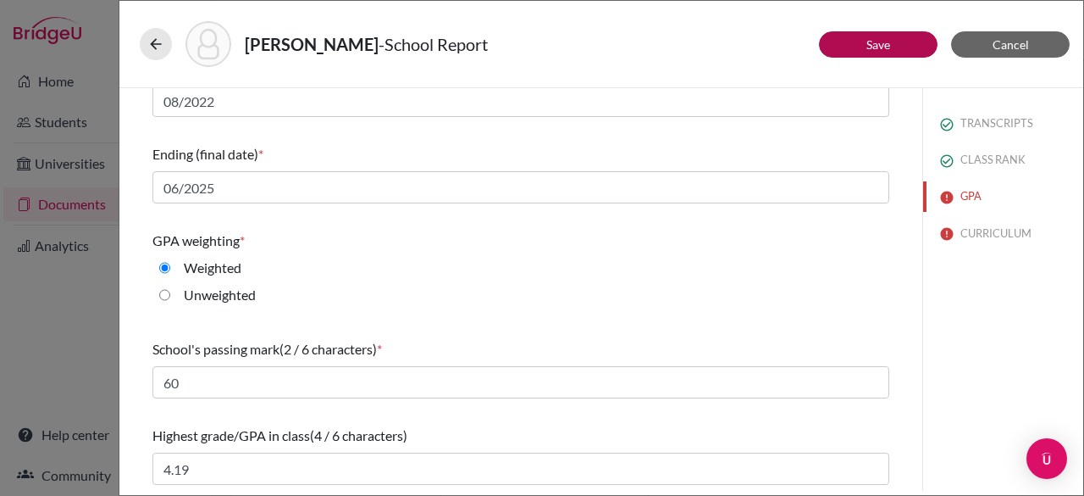
scroll to position [0, 0]
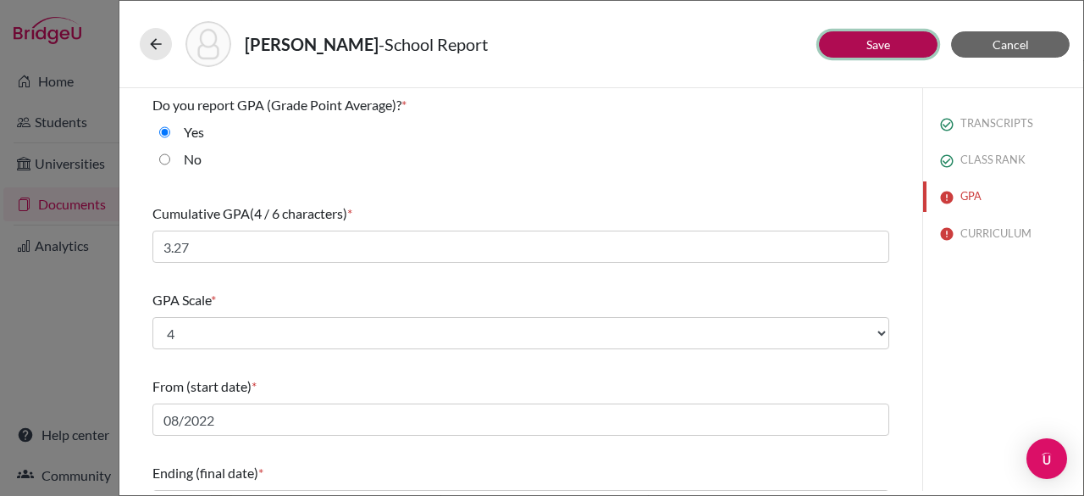
click at [862, 40] on button "Save" at bounding box center [878, 44] width 119 height 26
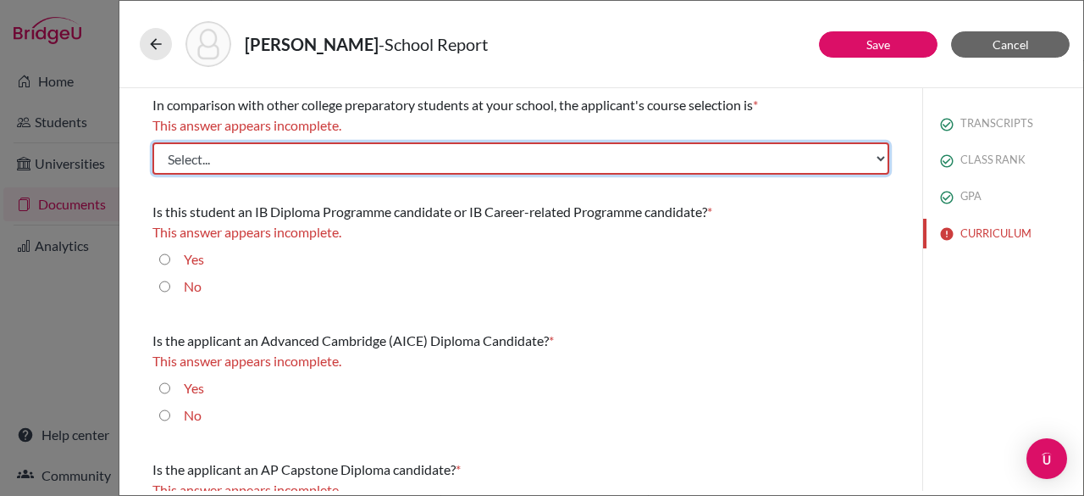
click at [329, 152] on select "Select... Less than demanding Average [PERSON_NAME] Very demanding Most demandi…" at bounding box center [520, 158] width 737 height 32
select select "2"
click at [152, 142] on select "Select... Less than demanding Average [PERSON_NAME] Very demanding Most demandi…" at bounding box center [520, 158] width 737 height 32
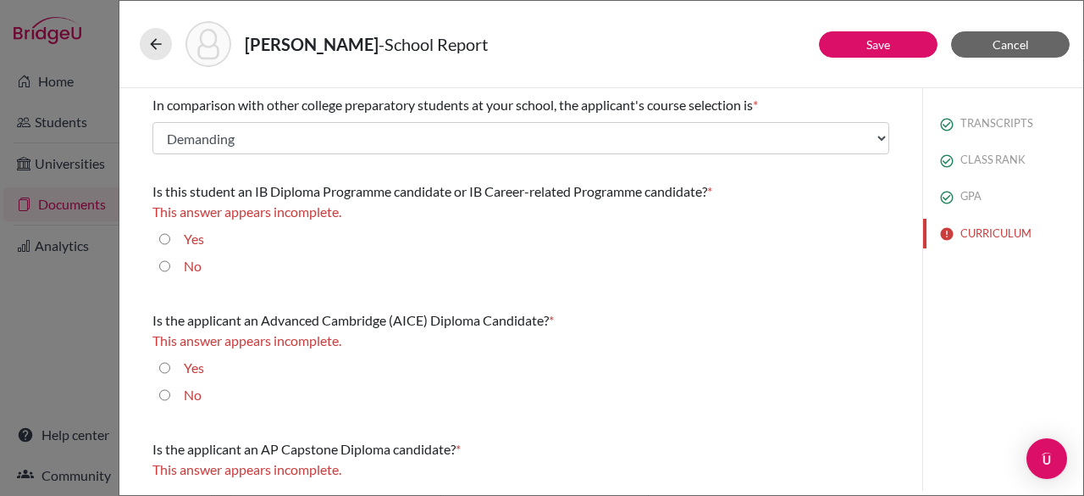
click at [163, 267] on input "No" at bounding box center [164, 266] width 11 height 20
radio input "true"
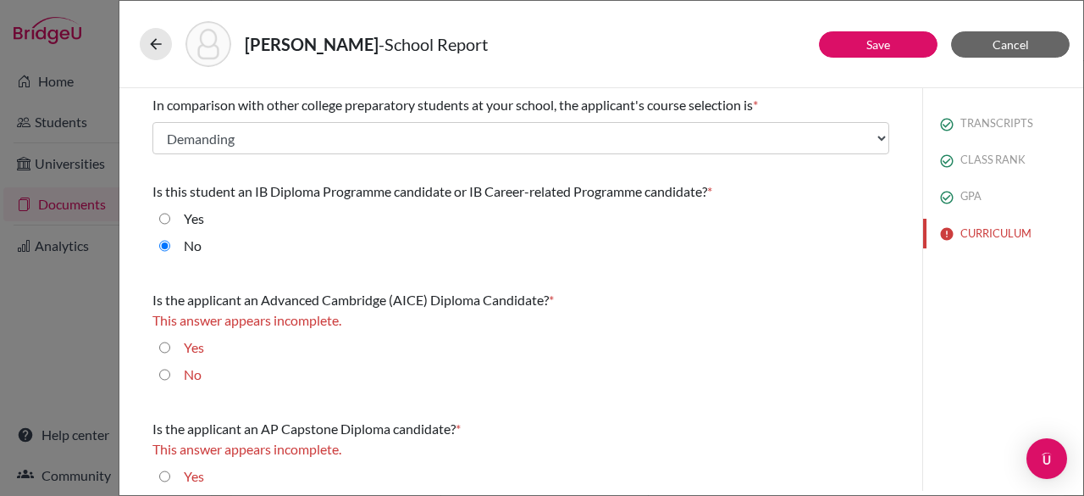
click at [162, 371] on input "No" at bounding box center [164, 374] width 11 height 20
radio input "true"
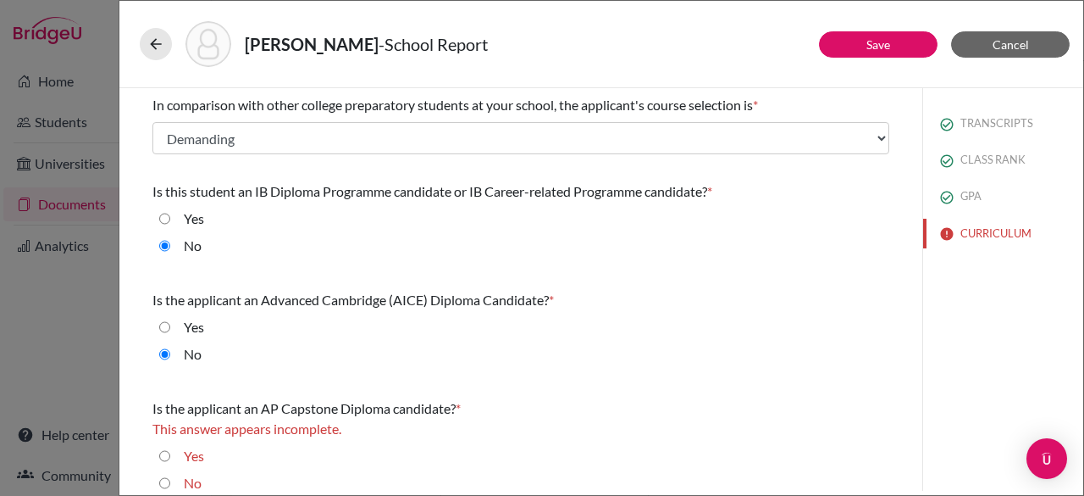
click at [168, 480] on input "No" at bounding box center [164, 483] width 11 height 20
radio input "true"
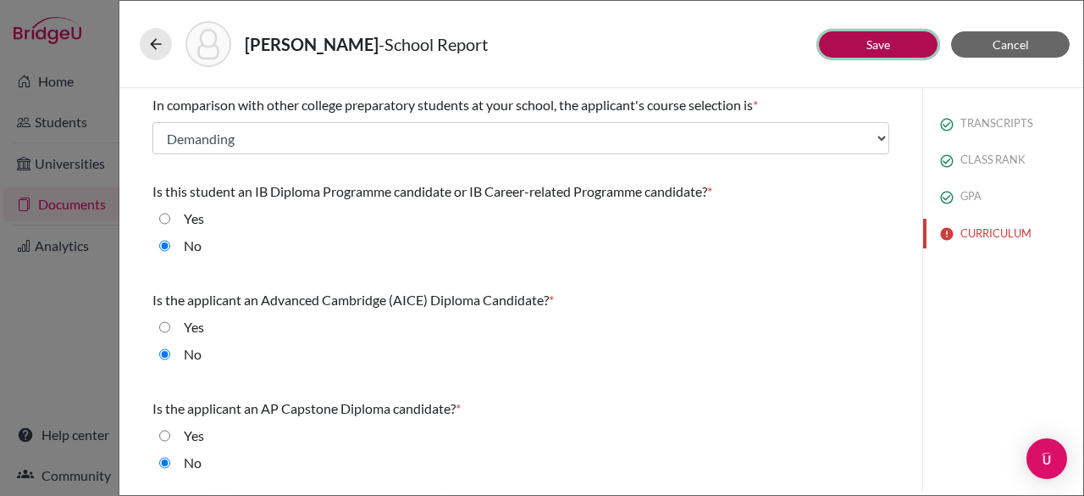
click at [886, 47] on link "Save" at bounding box center [879, 44] width 24 height 14
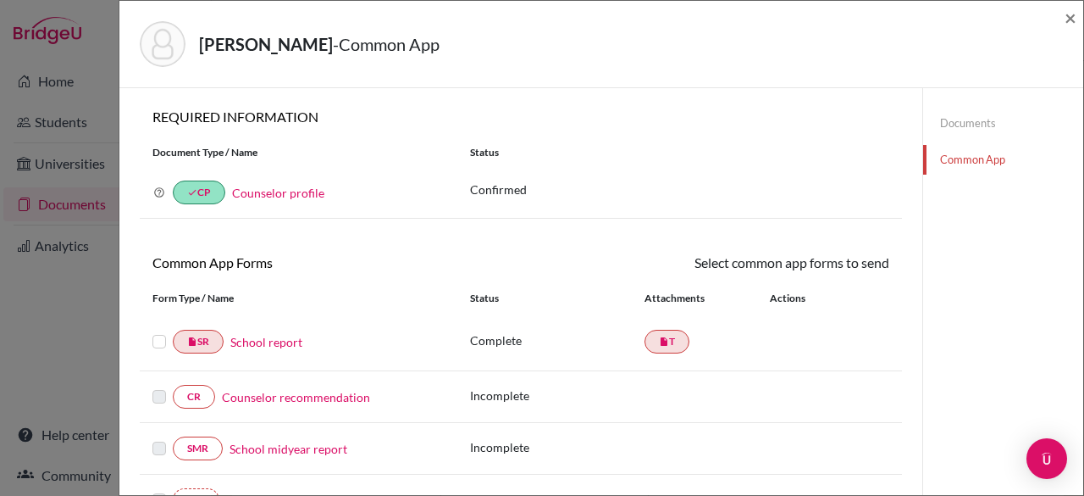
click at [160, 331] on label at bounding box center [159, 331] width 14 height 0
click at [0, 0] on input "checkbox" at bounding box center [0, 0] width 0 height 0
click at [158, 333] on label at bounding box center [159, 333] width 14 height 0
click at [0, 0] on input "checkbox" at bounding box center [0, 0] width 0 height 0
click at [292, 388] on link "Counselor recommendation" at bounding box center [296, 397] width 148 height 18
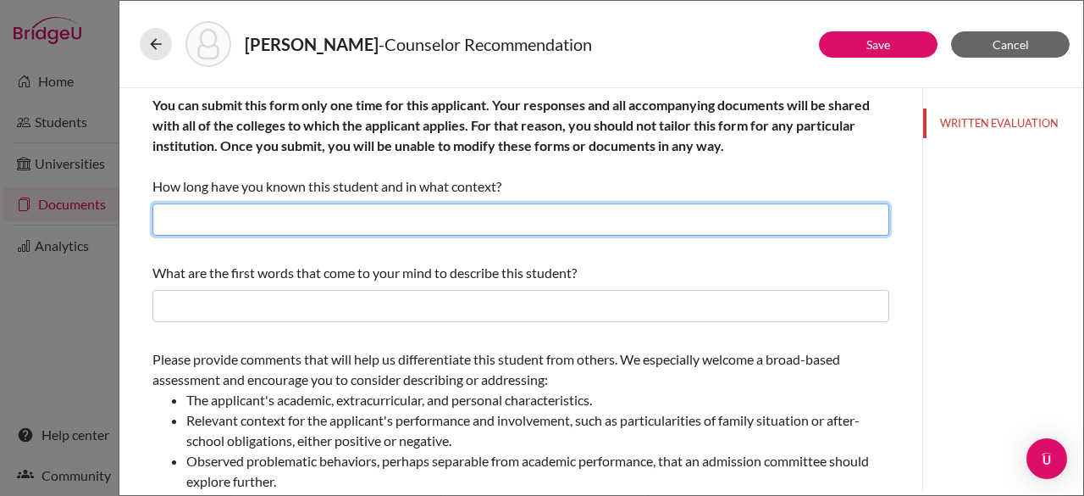
click at [338, 220] on input "text" at bounding box center [520, 219] width 737 height 32
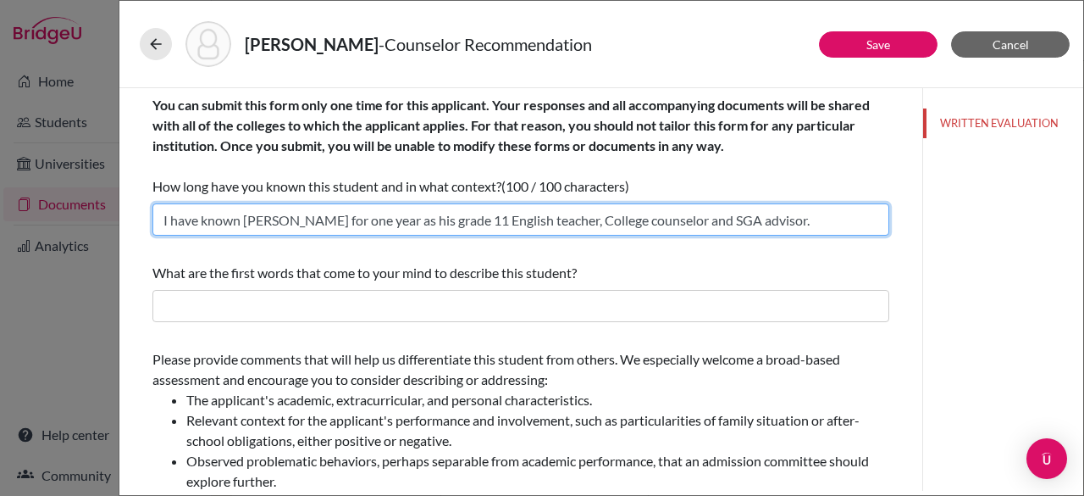
click at [280, 222] on input "I have known [PERSON_NAME] for one year as his grade 11 English teacher, Colleg…" at bounding box center [520, 219] width 737 height 32
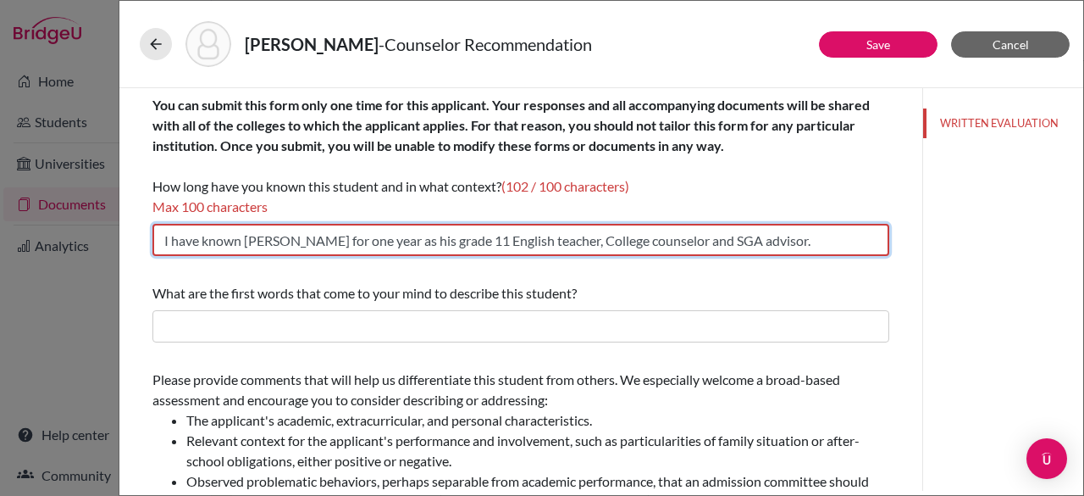
click at [335, 241] on input "I have known [PERSON_NAME] for one year as his grade 11 English teacher, Colleg…" at bounding box center [520, 240] width 737 height 32
click at [402, 252] on input "I have known [PERSON_NAME] for one year as his grade 11 English teacher, Colleg…" at bounding box center [520, 240] width 737 height 32
click at [778, 241] on input "I have known [PERSON_NAME] for one year as her grade 11 English teacher, Colleg…" at bounding box center [520, 240] width 737 height 32
click at [334, 240] on input "I have known [PERSON_NAME] for one year as her grade 11 English teacher, Colleg…" at bounding box center [520, 240] width 737 height 32
click at [377, 243] on input "I have known [PERSON_NAME] for two years as her grade 11 English teacher, Colle…" at bounding box center [520, 240] width 737 height 32
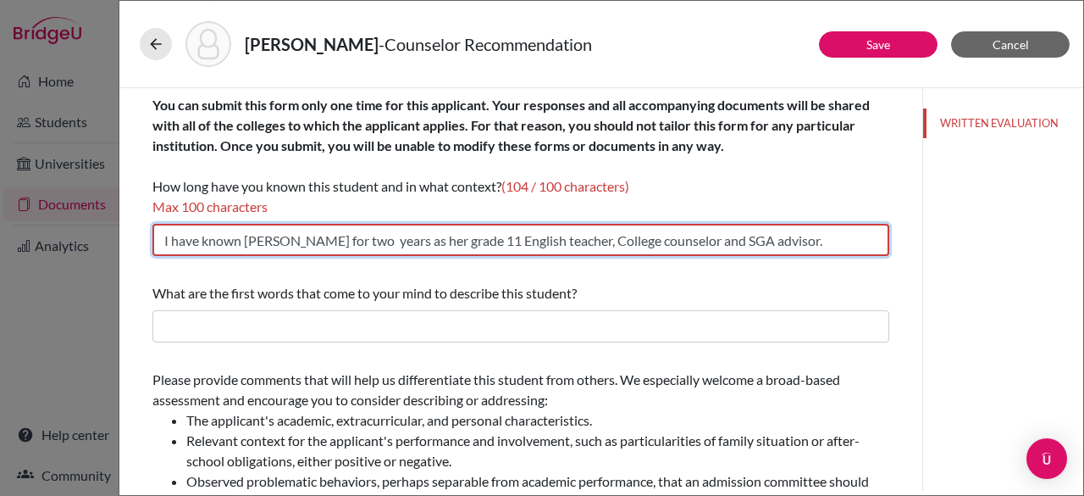
drag, startPoint x: 796, startPoint y: 243, endPoint x: 405, endPoint y: 256, distance: 391.5
click at [405, 256] on div "You can submit this form only one time for this applicant. Your responses and a…" at bounding box center [520, 175] width 737 height 174
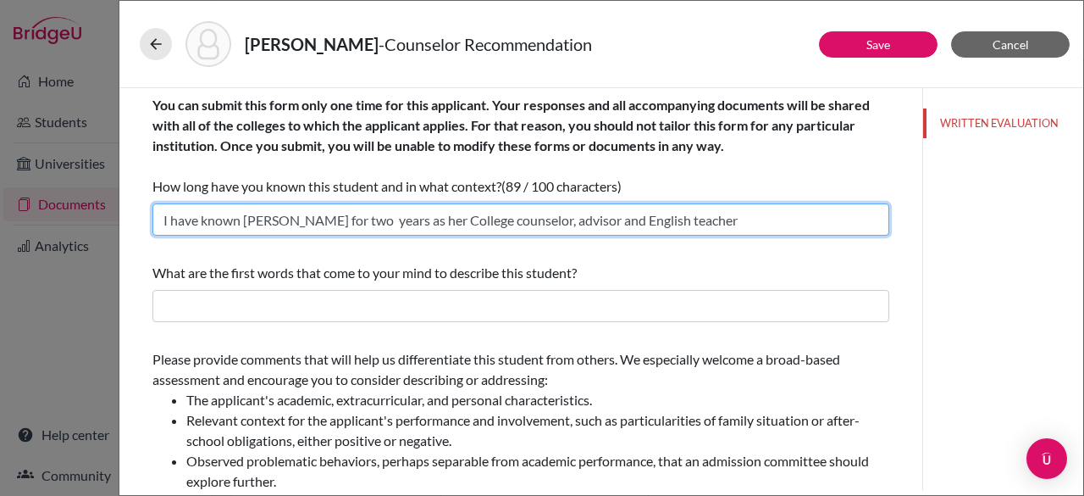
type input "I have known [PERSON_NAME] for two years as her College counselor, advisor and …"
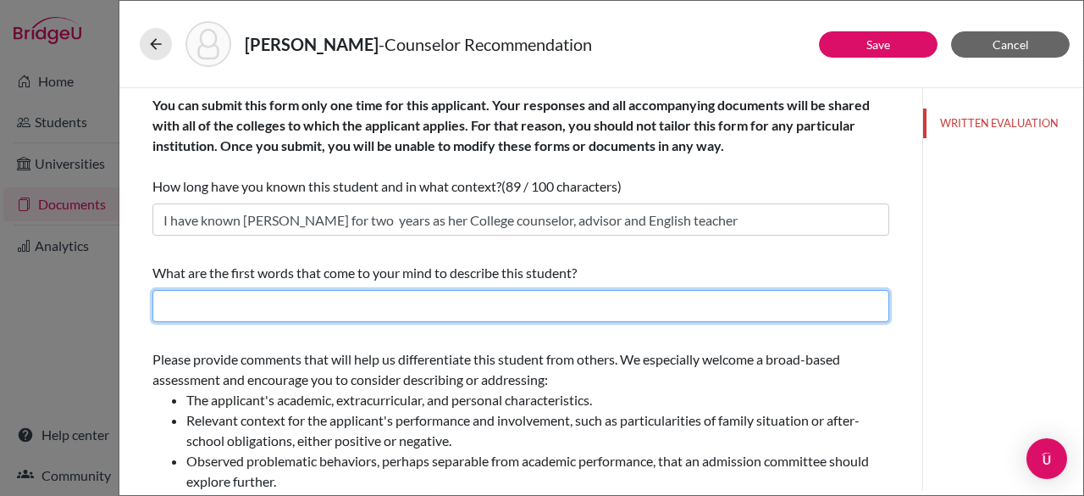
click at [345, 311] on input "text" at bounding box center [520, 306] width 737 height 32
click at [525, 301] on input "text" at bounding box center [520, 306] width 737 height 32
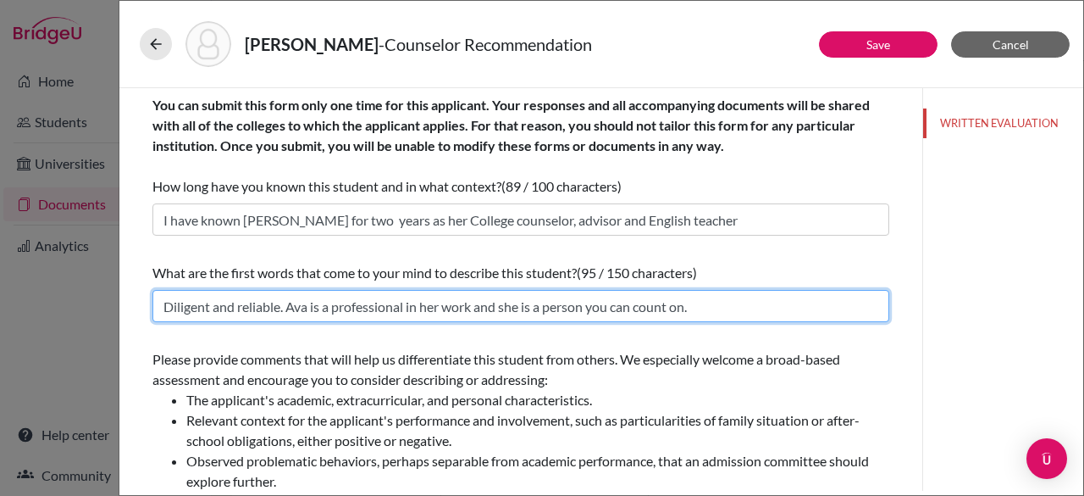
click at [283, 302] on input "Diligent and reliable. Ava is a professional in her work and she is a person yo…" at bounding box center [520, 306] width 737 height 32
click at [298, 304] on input "Diligent and reliable. Ava is a professional in her work and she is a person yo…" at bounding box center [520, 306] width 737 height 32
click at [210, 307] on input "Diligent and reliable. Ava is a professional in her work and she is a person yo…" at bounding box center [520, 306] width 737 height 32
click at [373, 302] on input "Diligent and reliable. Ava is a professional in her work and she is a person yo…" at bounding box center [520, 306] width 737 height 32
click at [307, 307] on input "Diligent and reliable. Ava is a professional in her work and she is a person yo…" at bounding box center [520, 306] width 737 height 32
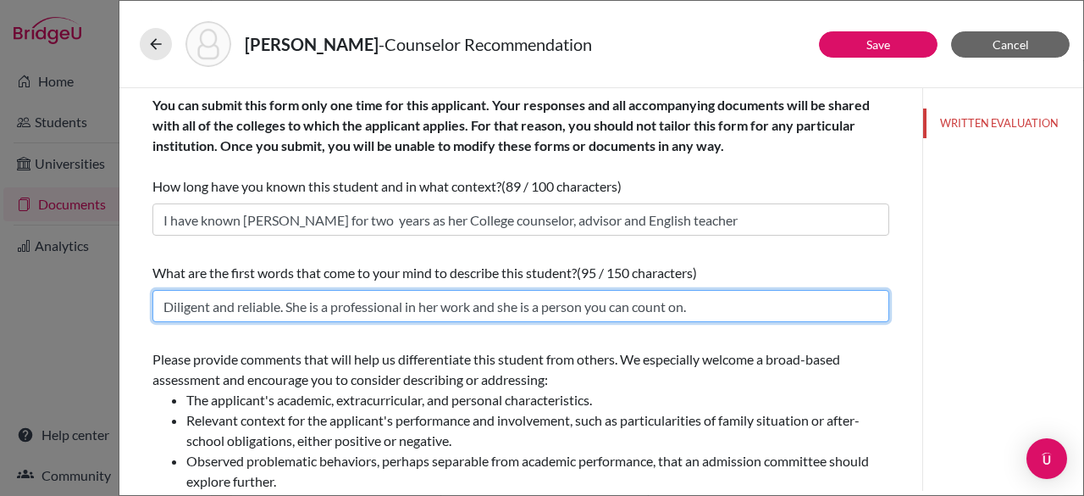
click at [398, 307] on input "Diligent and reliable. She is a professional in her work and she is a person yo…" at bounding box center [520, 306] width 737 height 32
click at [422, 307] on input "Diligent and reliable. She is a professional in her work and she is a person yo…" at bounding box center [520, 306] width 737 height 32
click at [725, 310] on input "Diligent and reliable. She is a professional in her work and she is a person yo…" at bounding box center [520, 306] width 737 height 32
type input "Diligent and reliable. She is a professional in her work and she is a person yo…"
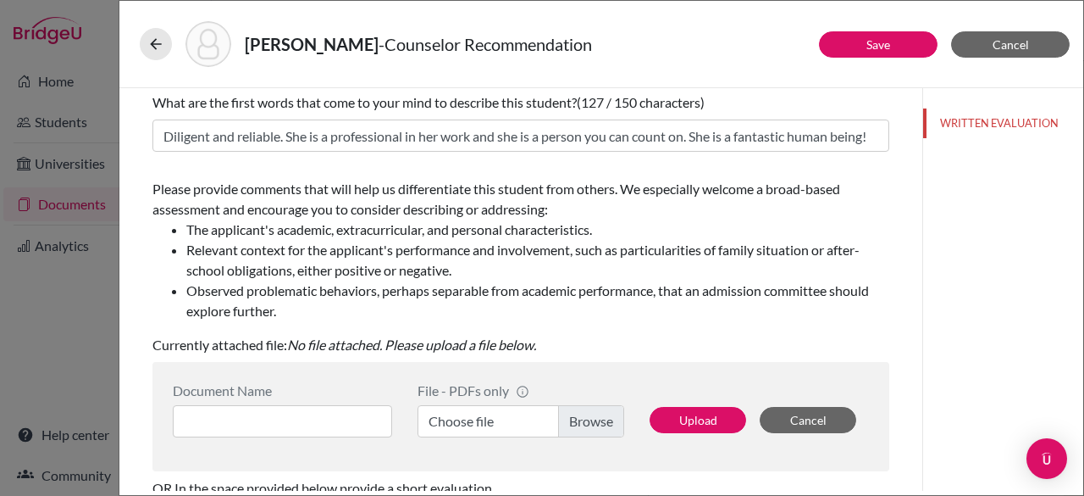
scroll to position [203, 0]
